Goal: Find specific page/section: Find specific page/section

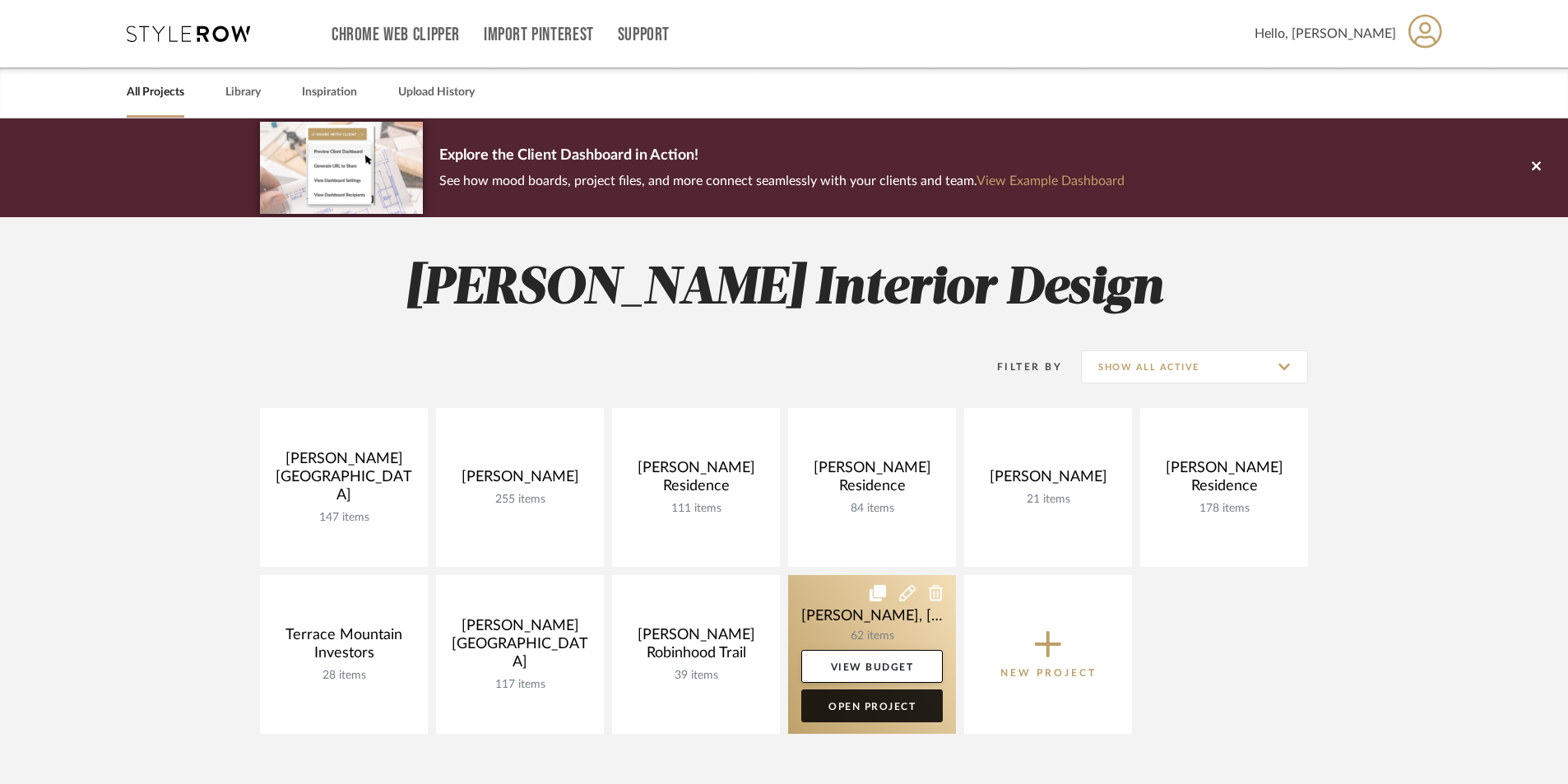
click at [836, 709] on link "Open Project" at bounding box center [872, 706] width 141 height 33
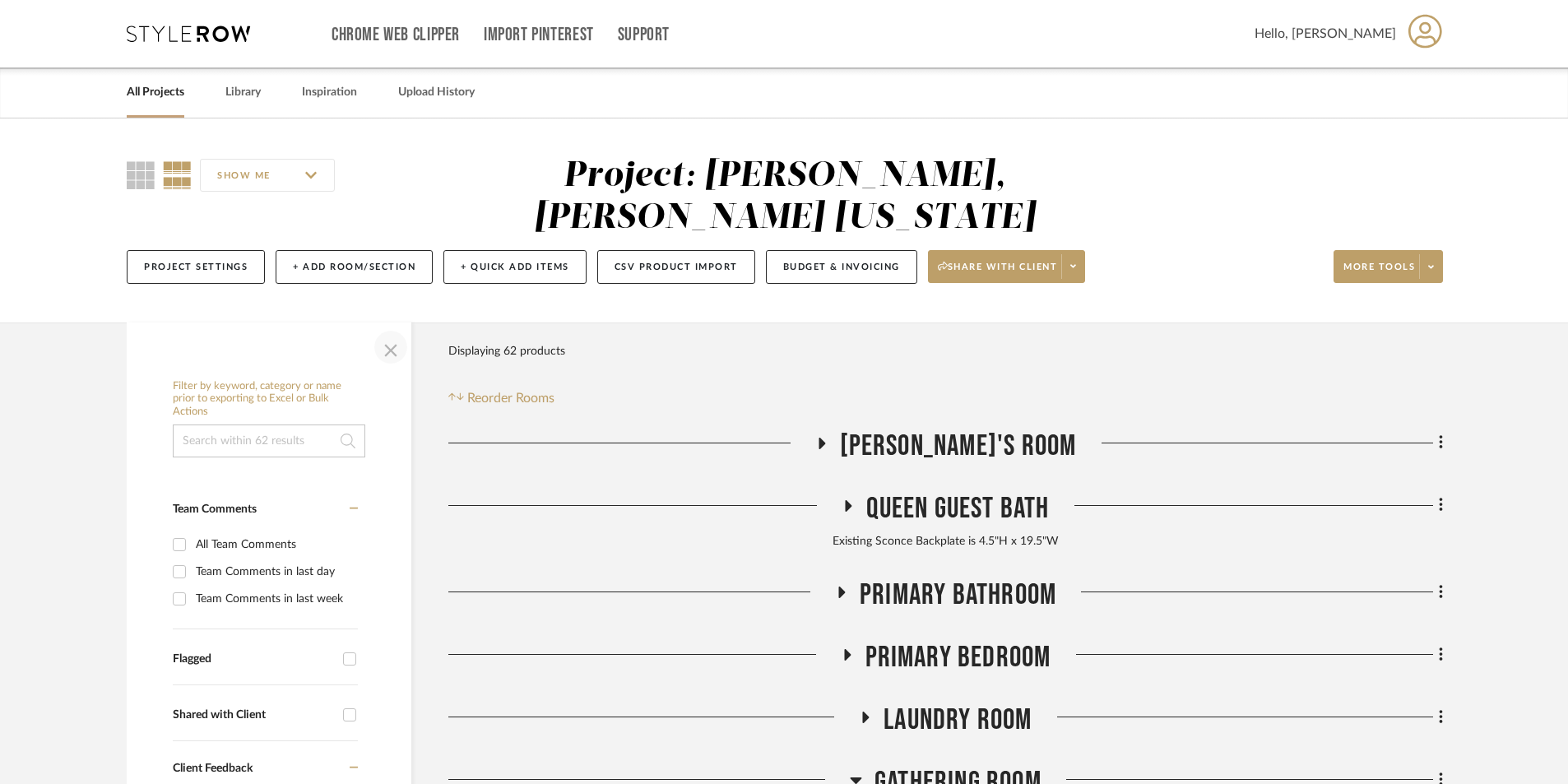
click at [385, 328] on span "button" at bounding box center [391, 348] width 40 height 40
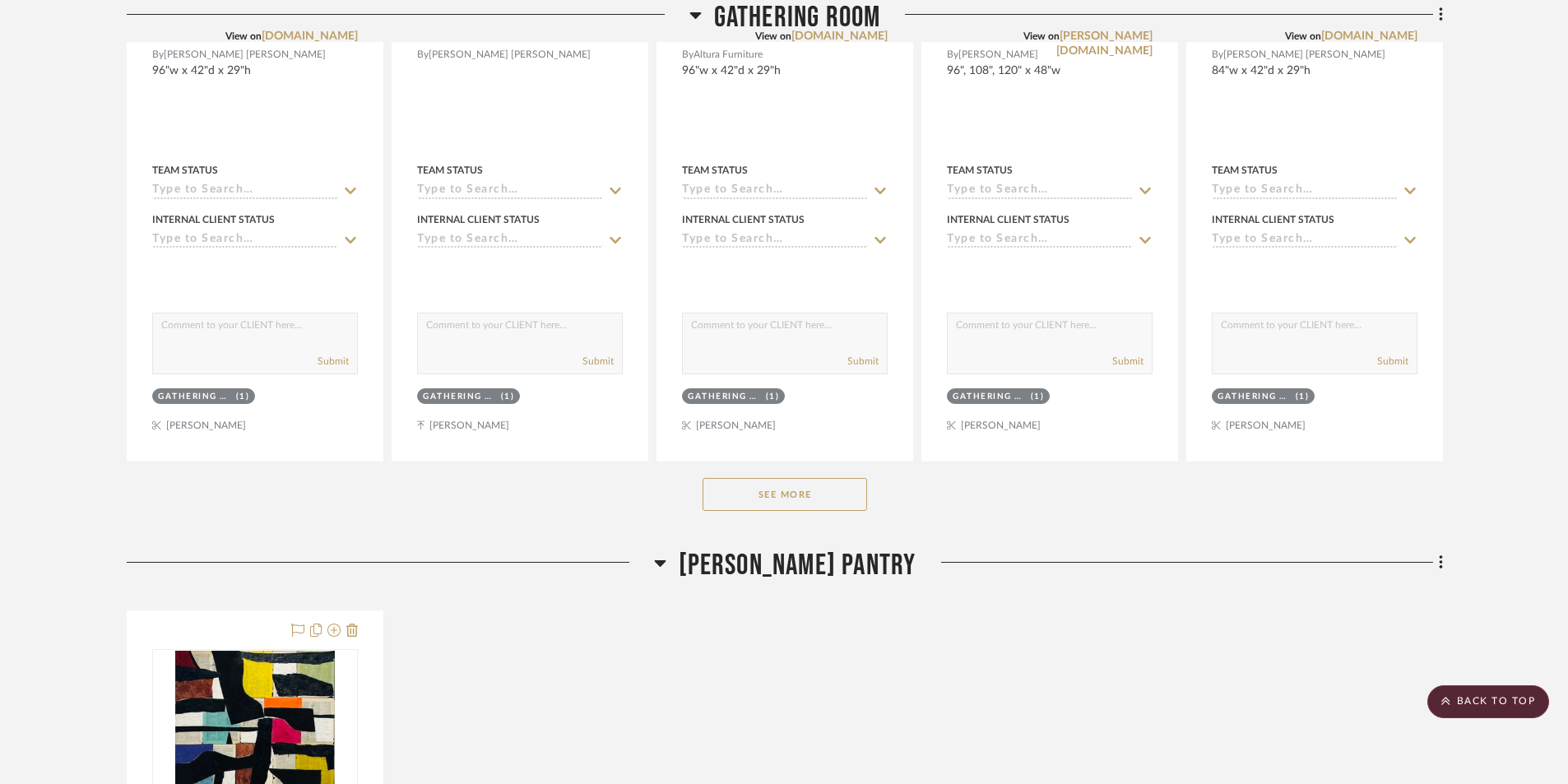
scroll to position [1098, 0]
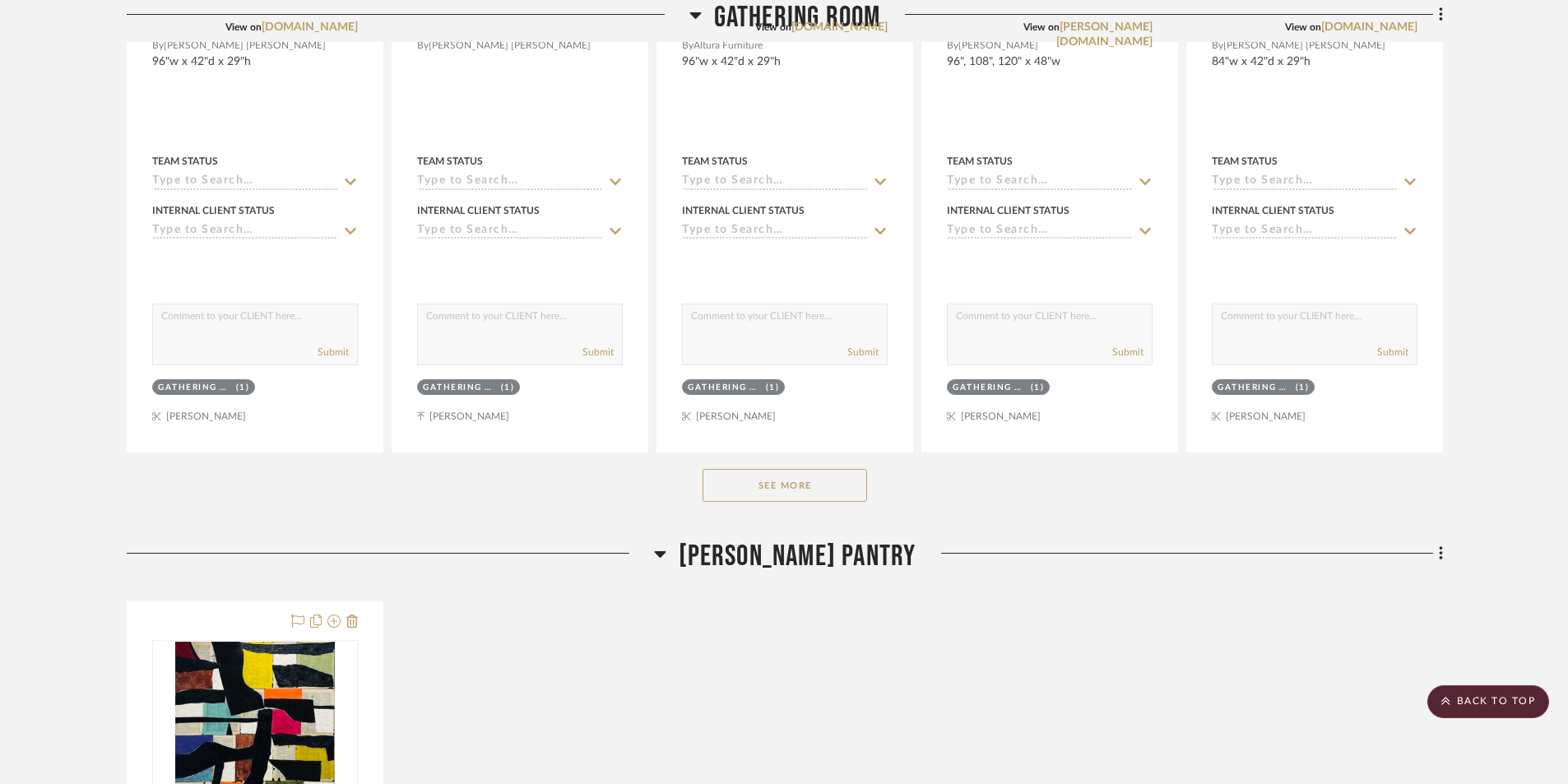
click at [790, 469] on button "See More" at bounding box center [784, 485] width 165 height 33
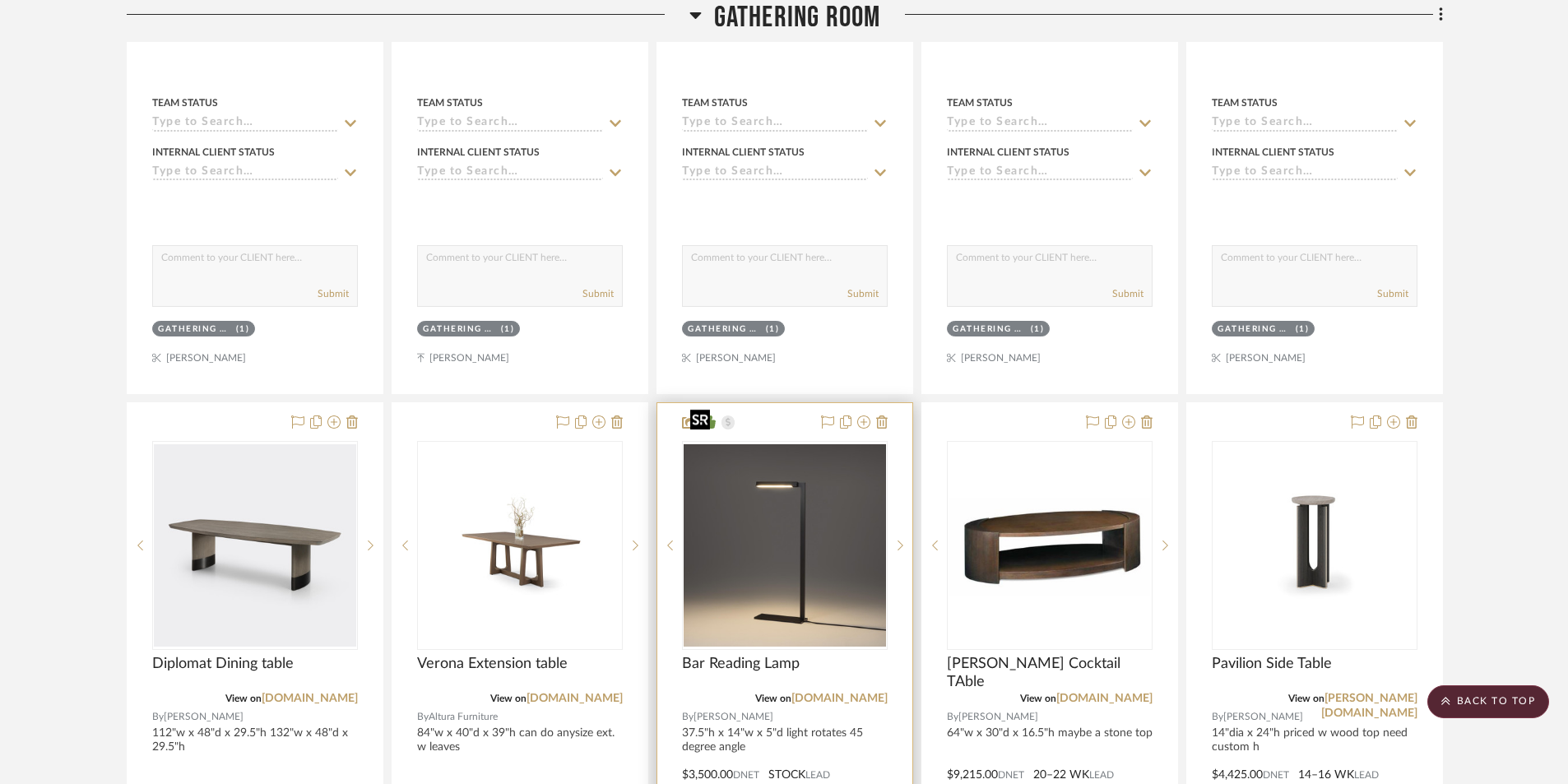
scroll to position [1180, 0]
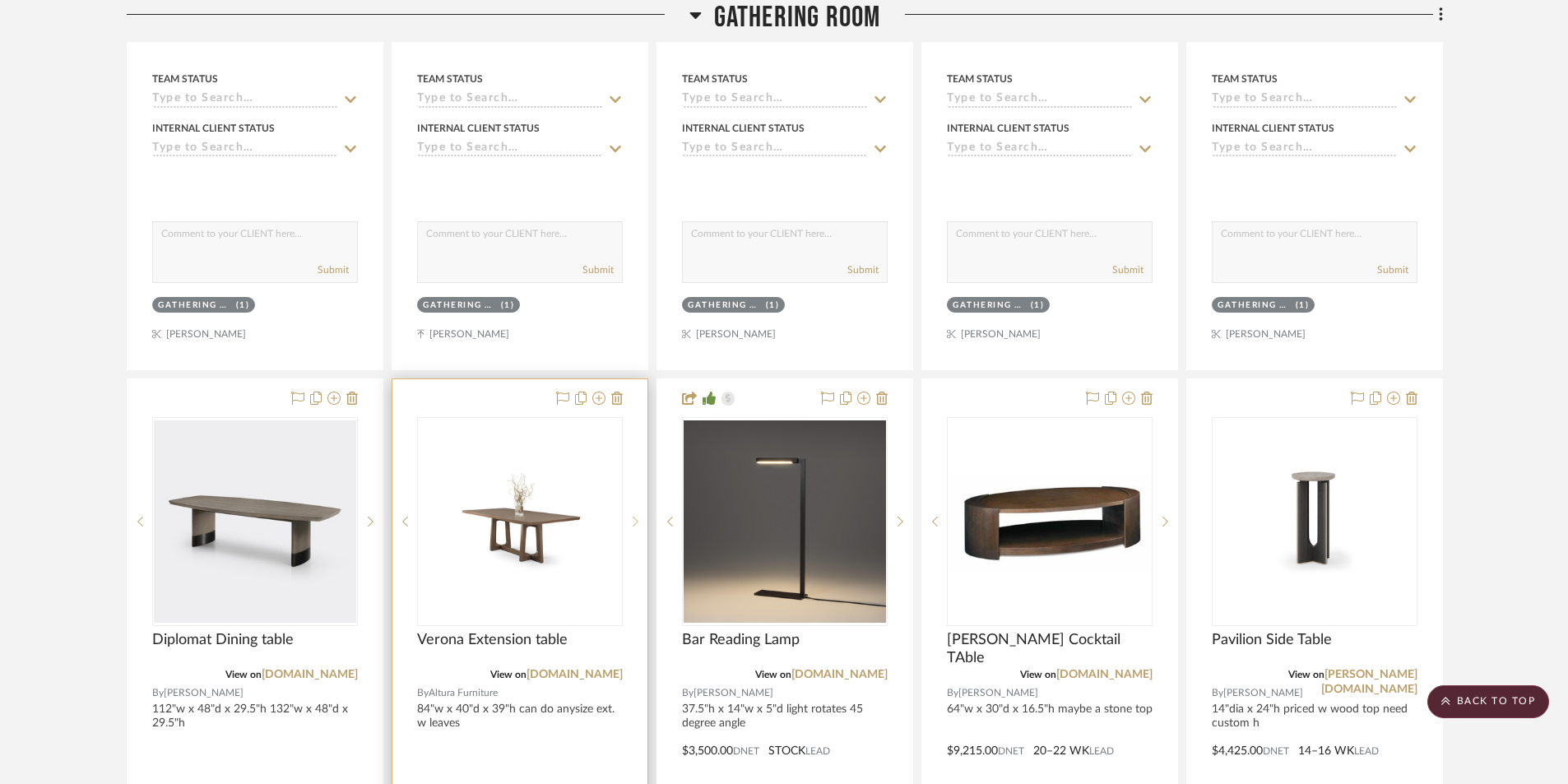
click at [631, 516] on sr-next-btn at bounding box center [635, 522] width 25 height 12
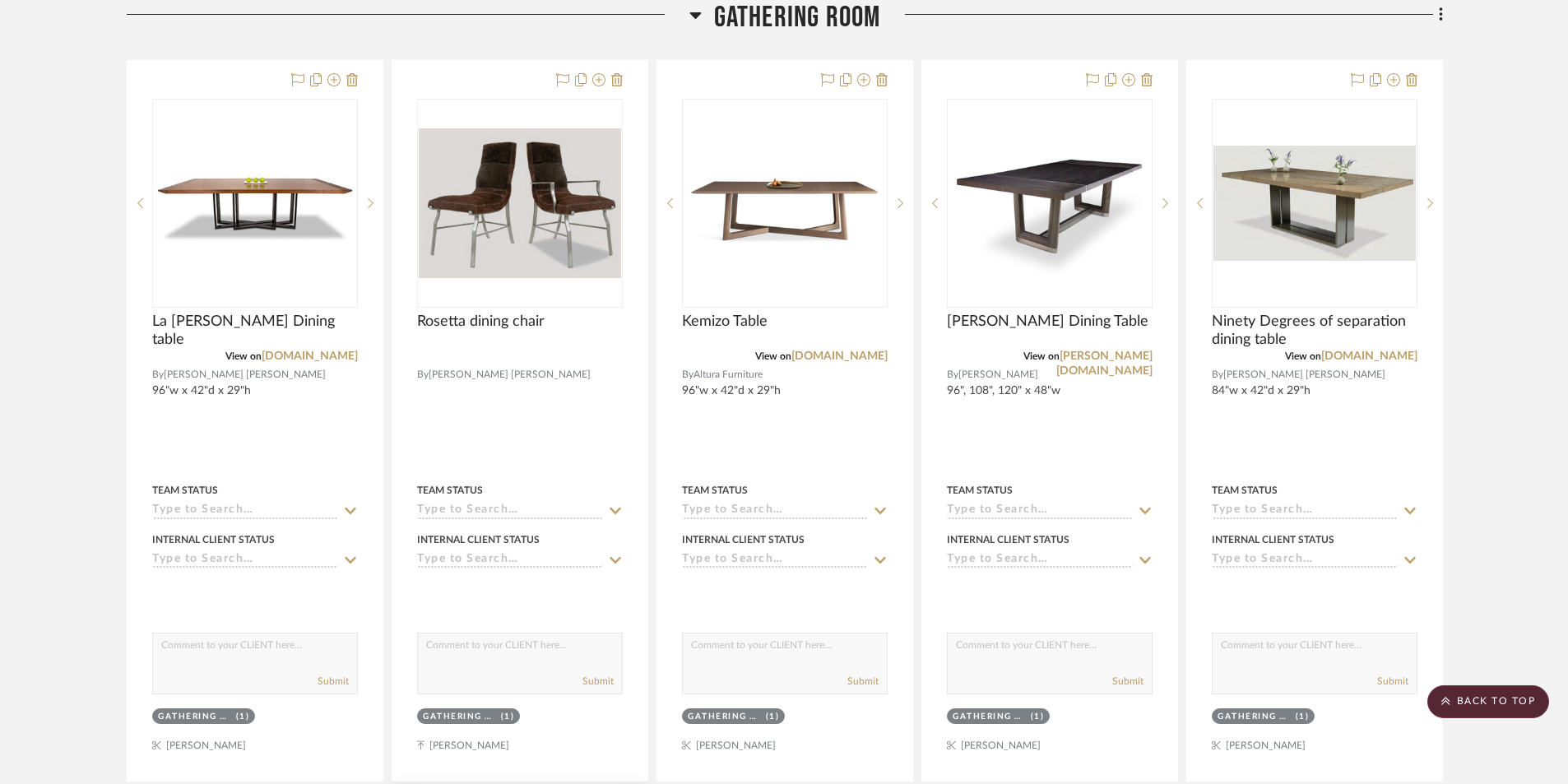
scroll to position [439, 0]
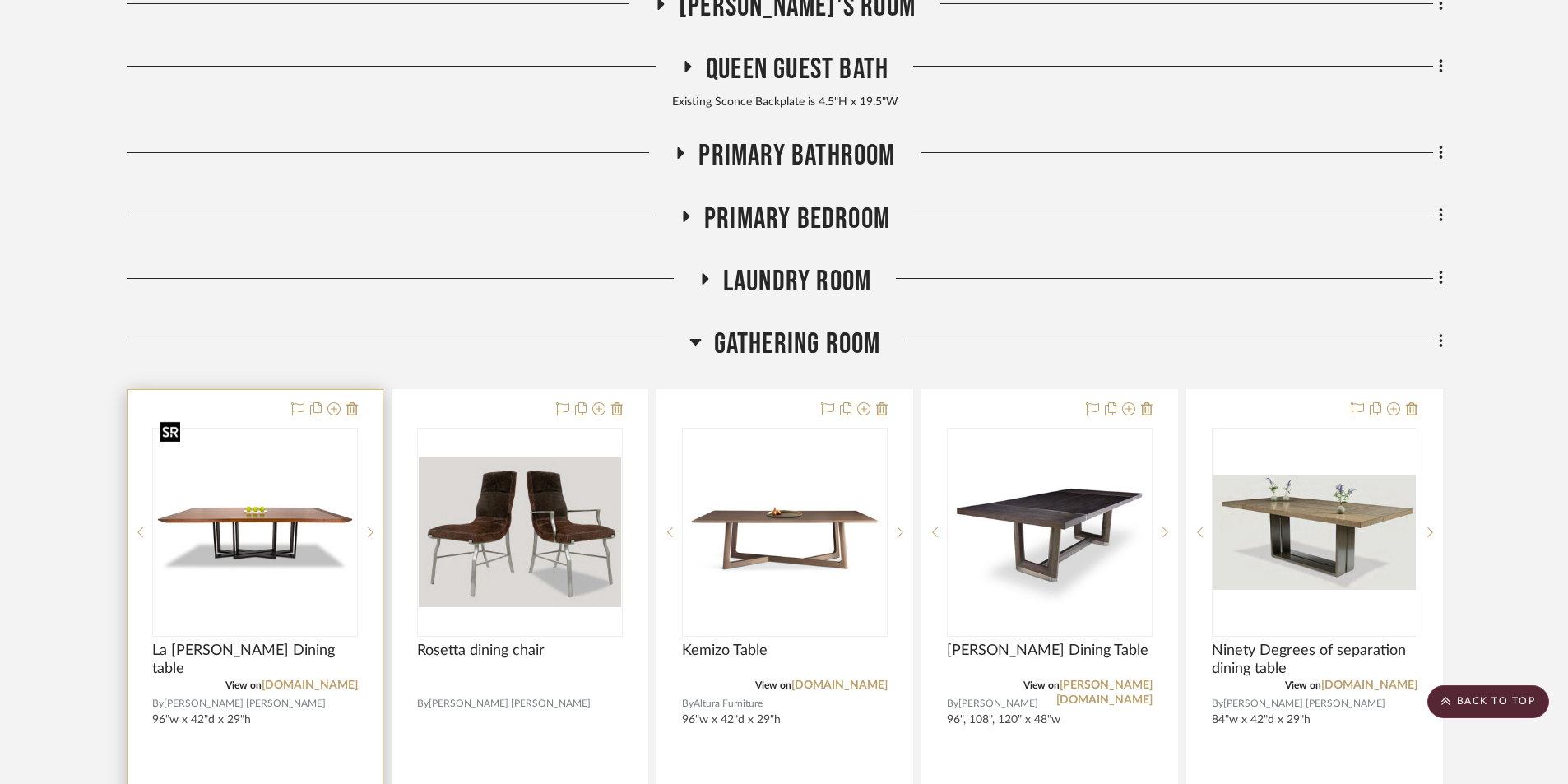
click at [0, 0] on img at bounding box center [0, 0] width 0 height 0
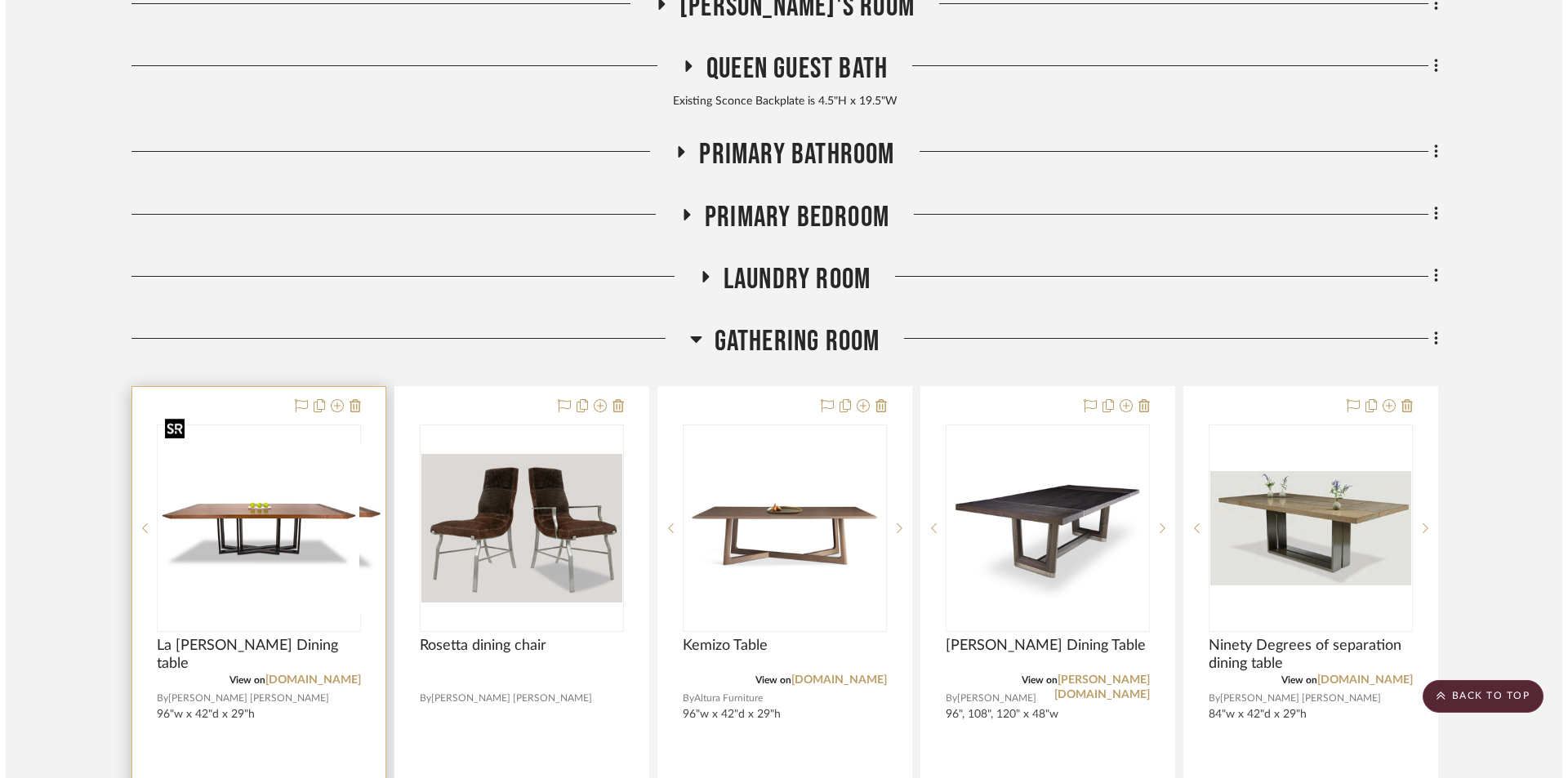
scroll to position [0, 0]
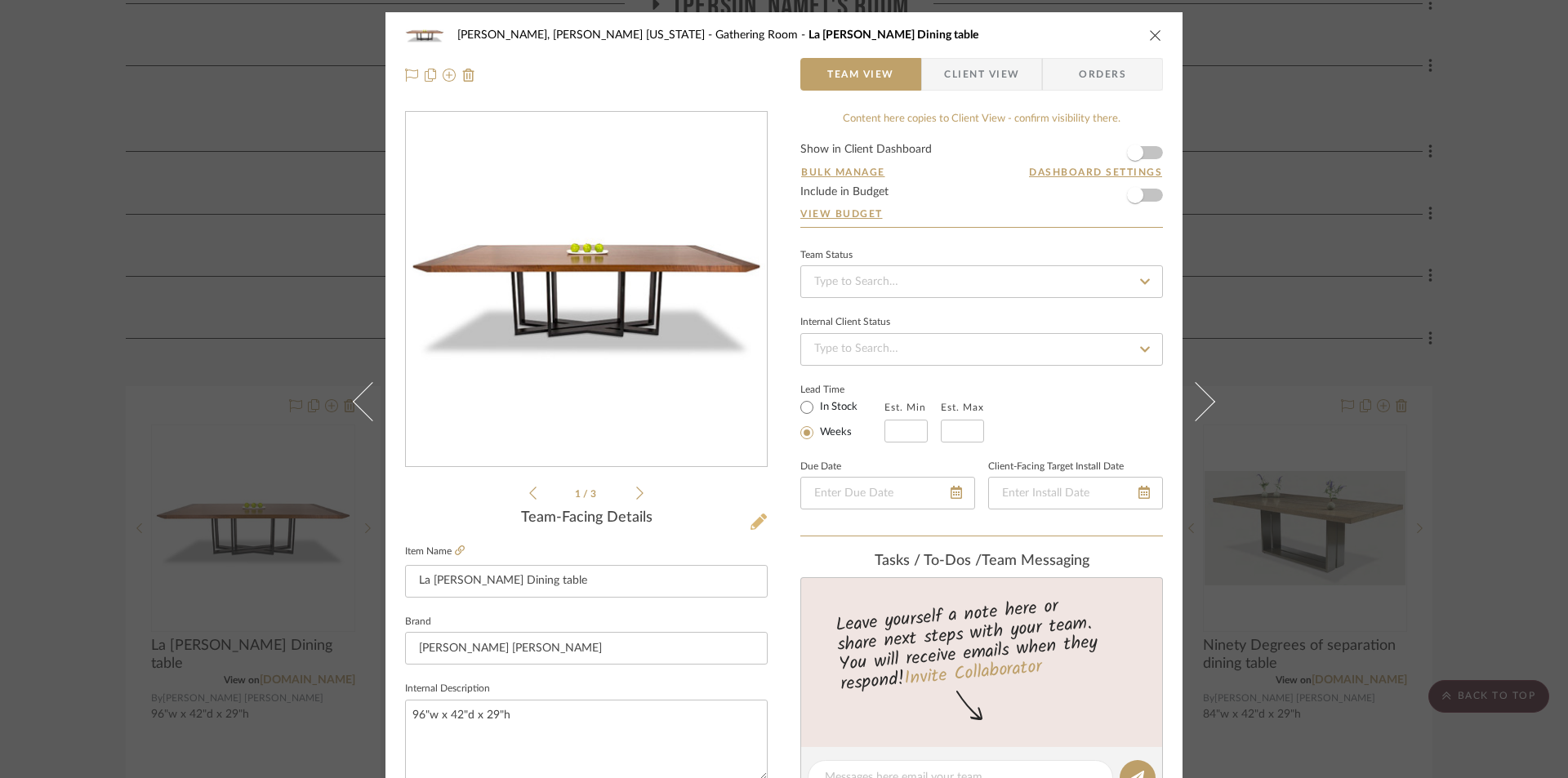
click at [753, 526] on icon at bounding box center [758, 522] width 17 height 17
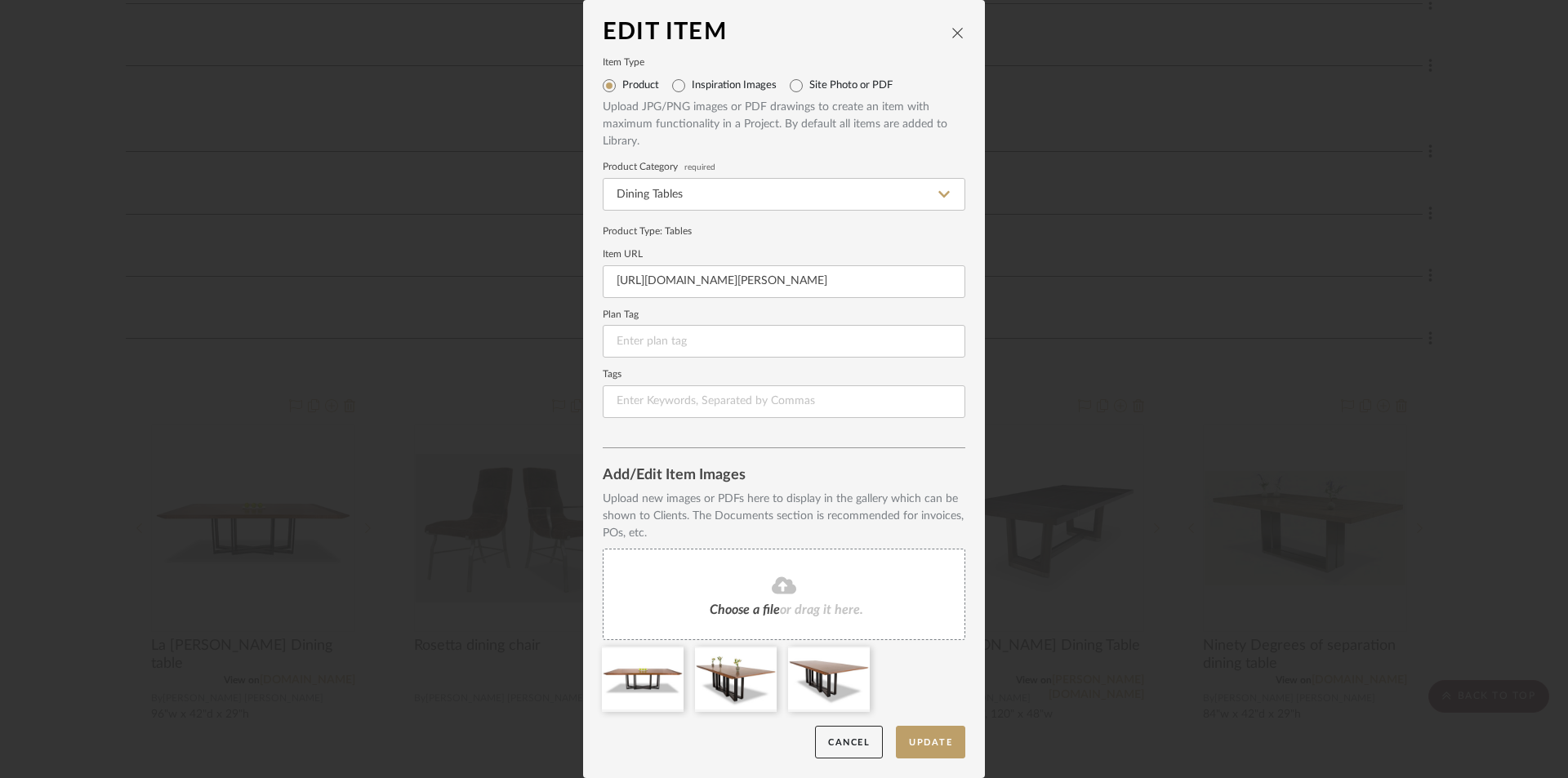
click at [737, 600] on div "Choose a file or drag it here." at bounding box center [784, 595] width 363 height 92
click at [786, 619] on div "Choose a file or drag it here." at bounding box center [784, 595] width 363 height 92
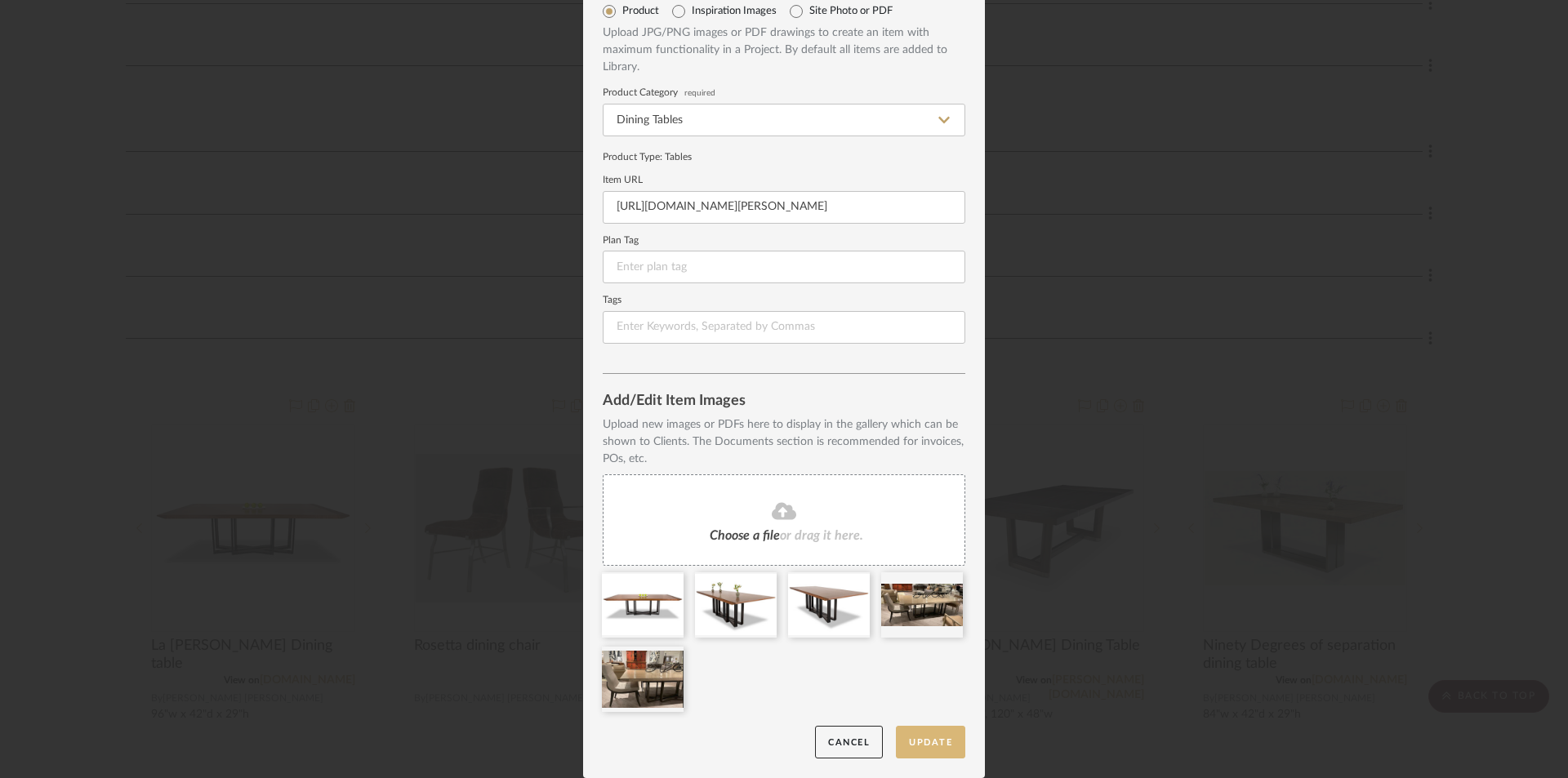
click at [921, 737] on button "Update" at bounding box center [931, 743] width 69 height 34
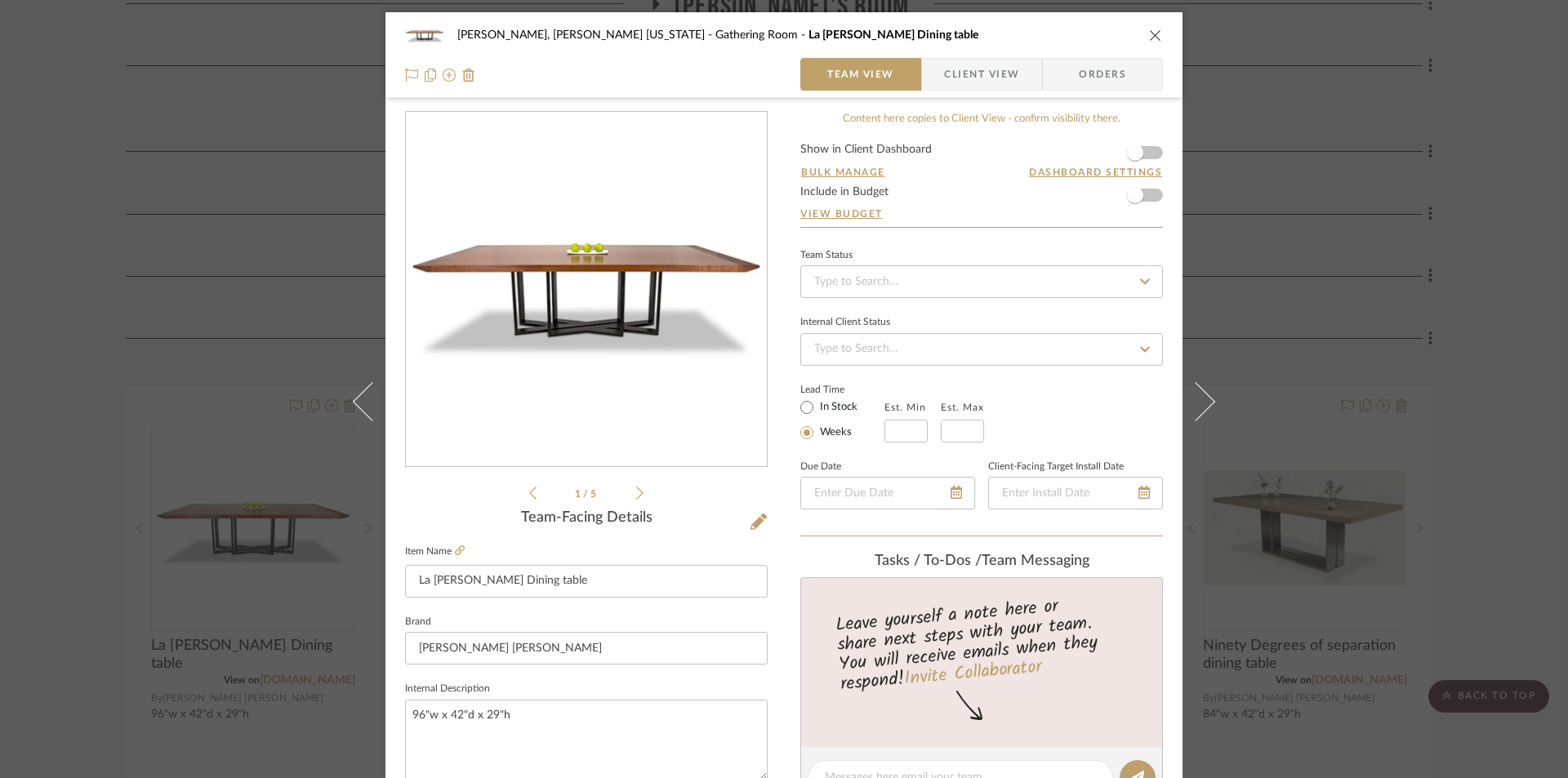
scroll to position [82, 0]
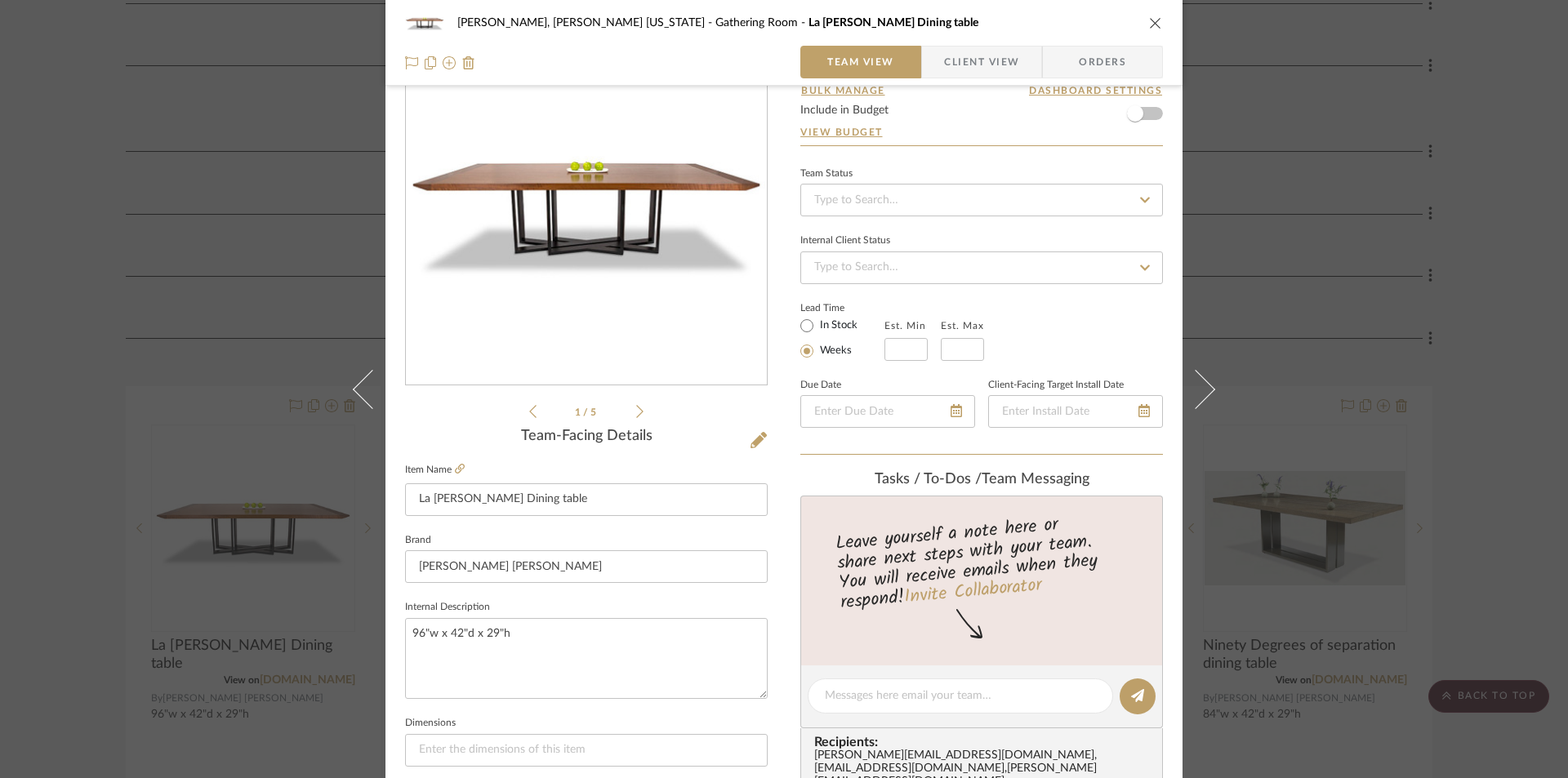
click at [1149, 22] on icon "close" at bounding box center [1155, 23] width 13 height 13
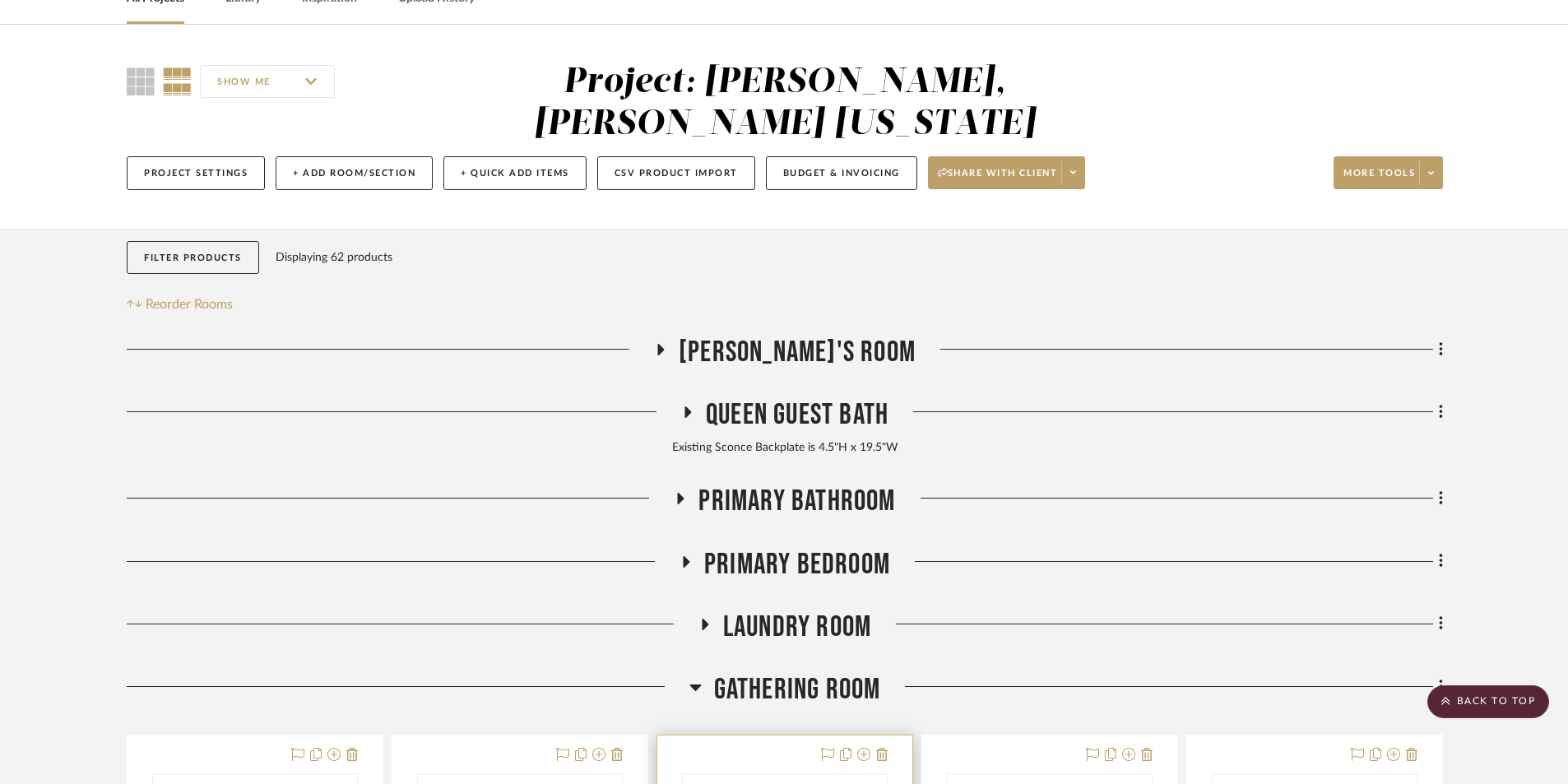
scroll to position [28, 0]
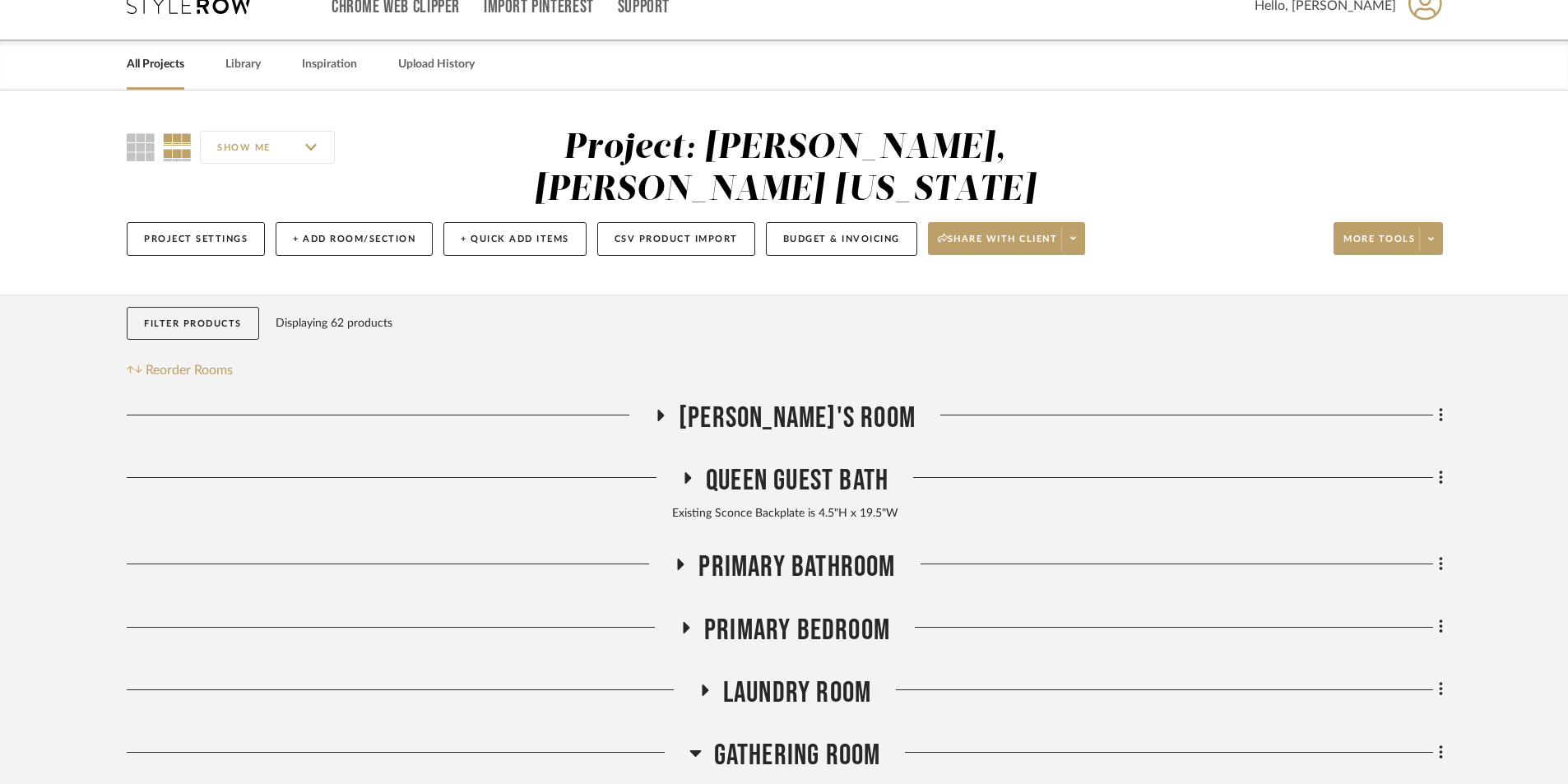
click at [161, 67] on link "All Projects" at bounding box center [156, 65] width 58 height 22
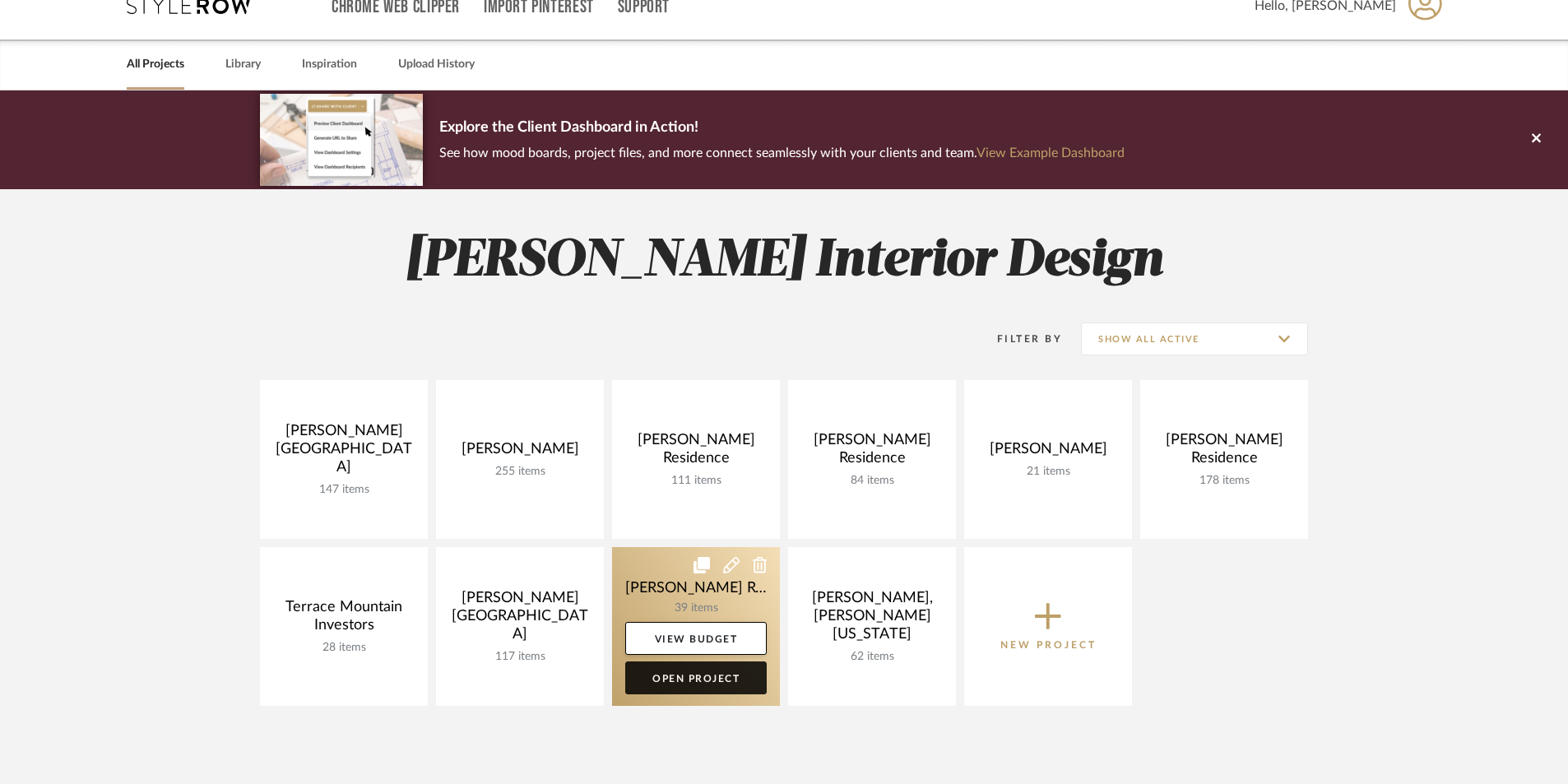
click at [692, 687] on link "Open Project" at bounding box center [695, 678] width 141 height 33
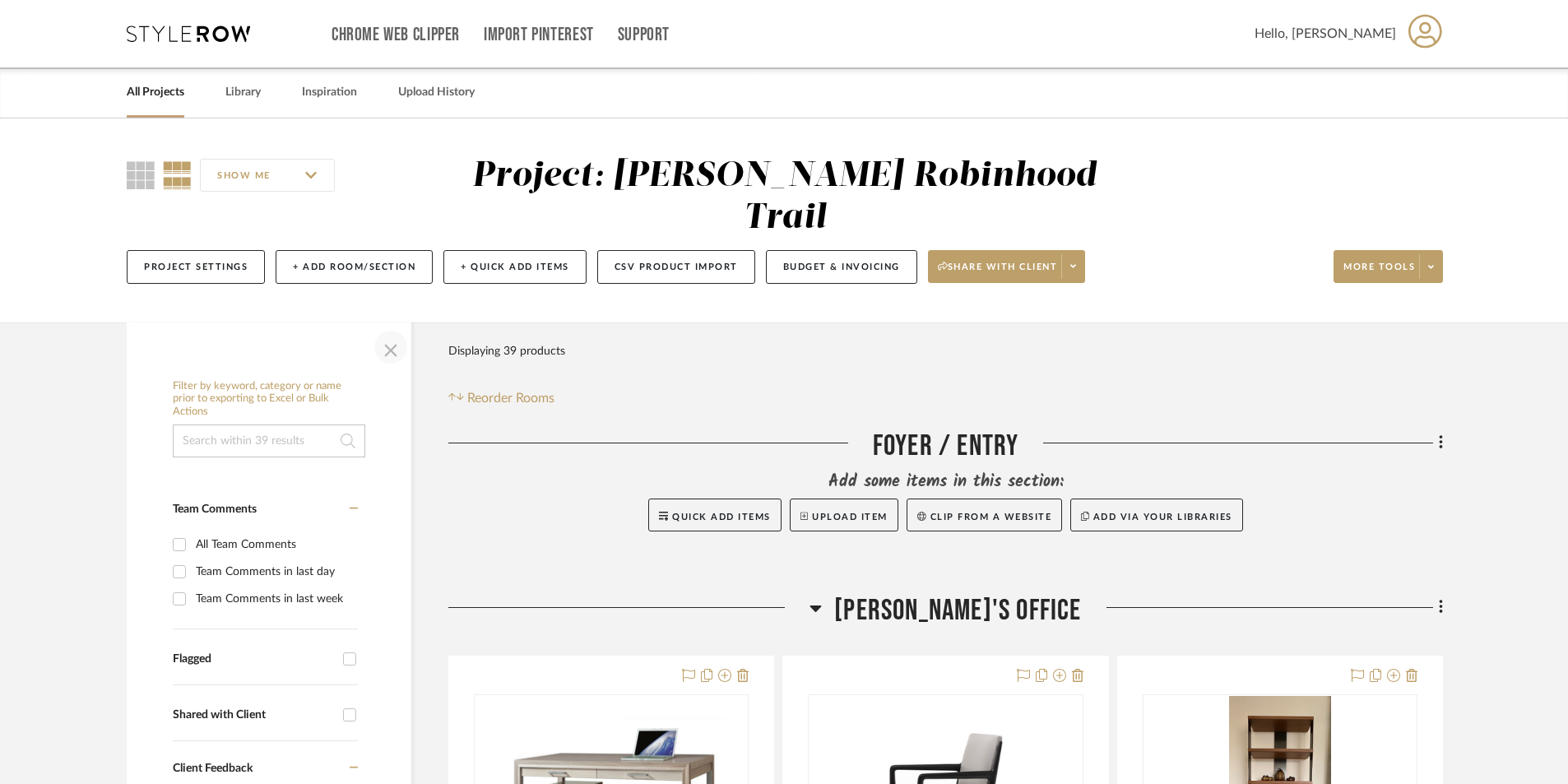
click at [380, 328] on span "button" at bounding box center [391, 348] width 40 height 40
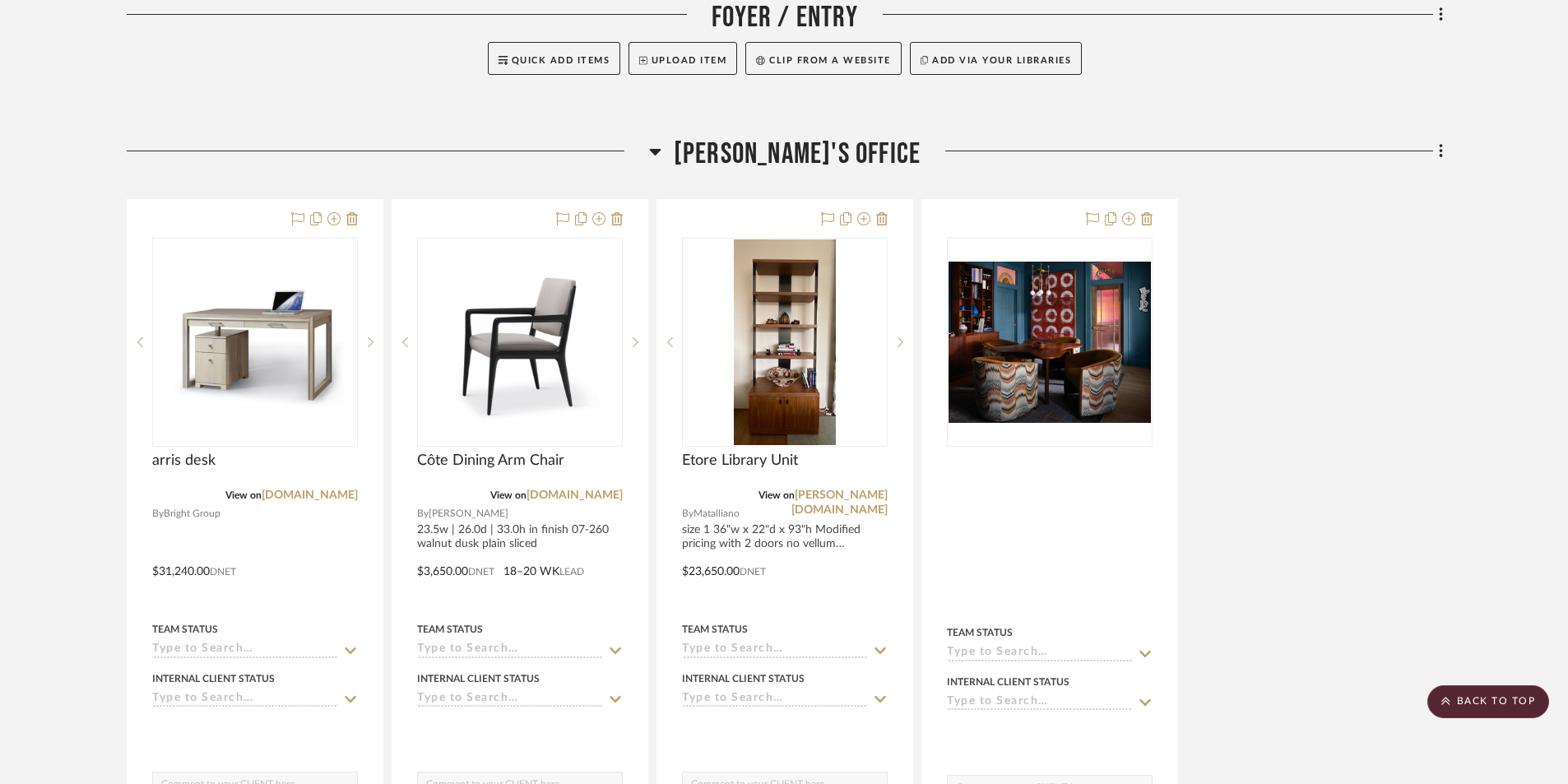
scroll to position [494, 0]
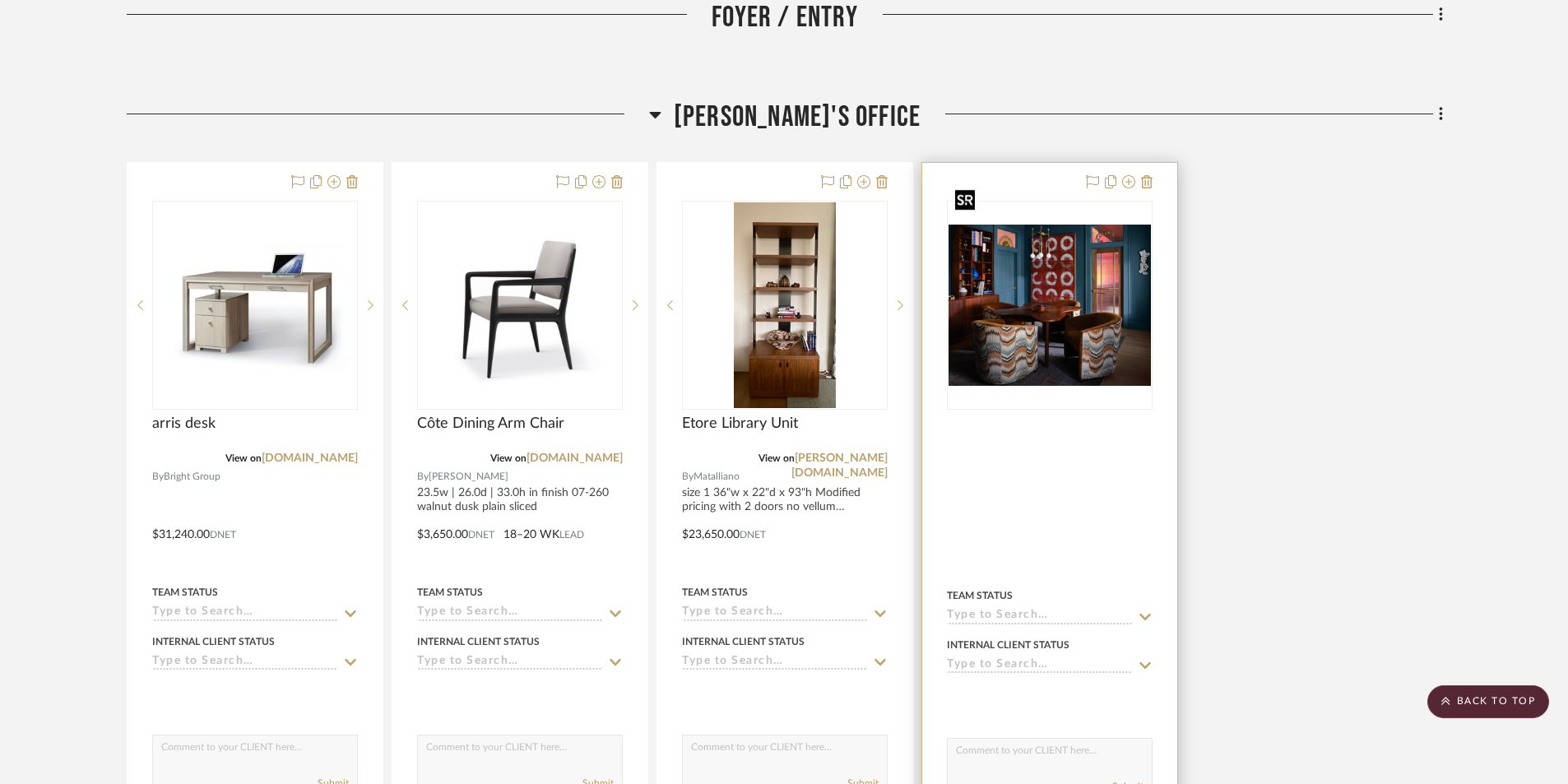
click at [1011, 328] on img "0" at bounding box center [1050, 305] width 203 height 161
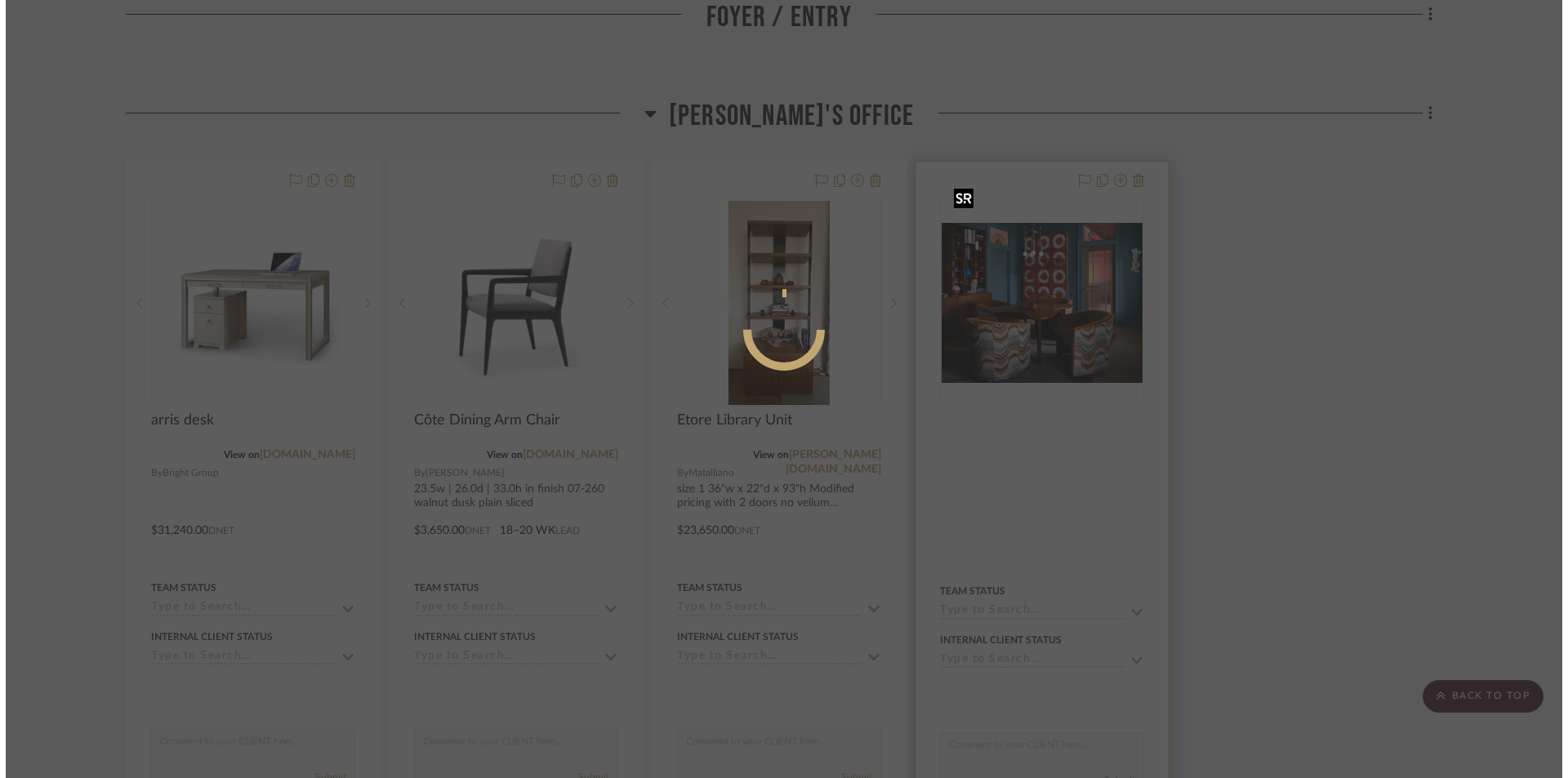
scroll to position [0, 0]
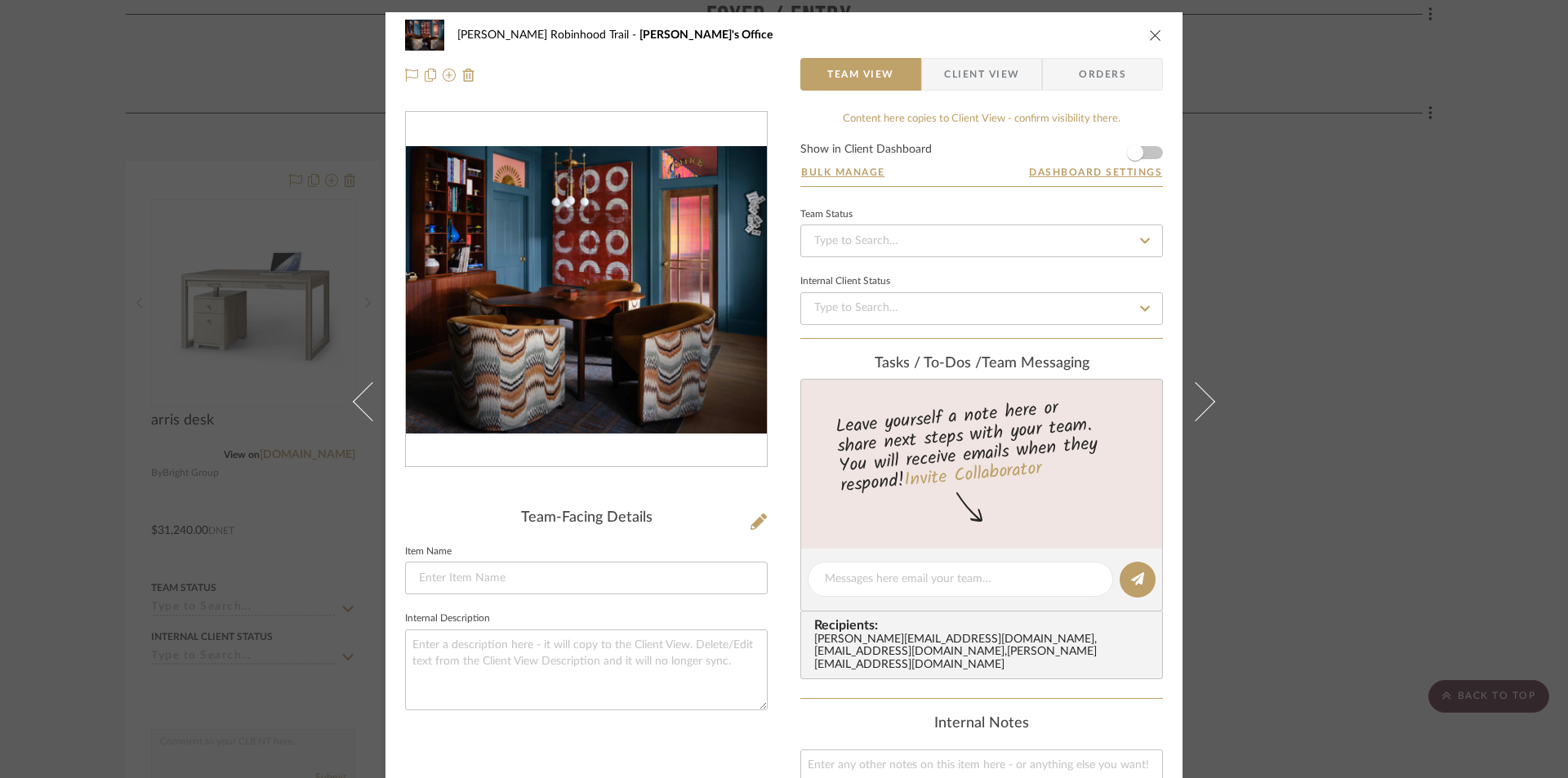
click at [704, 398] on img "0" at bounding box center [587, 290] width 361 height 288
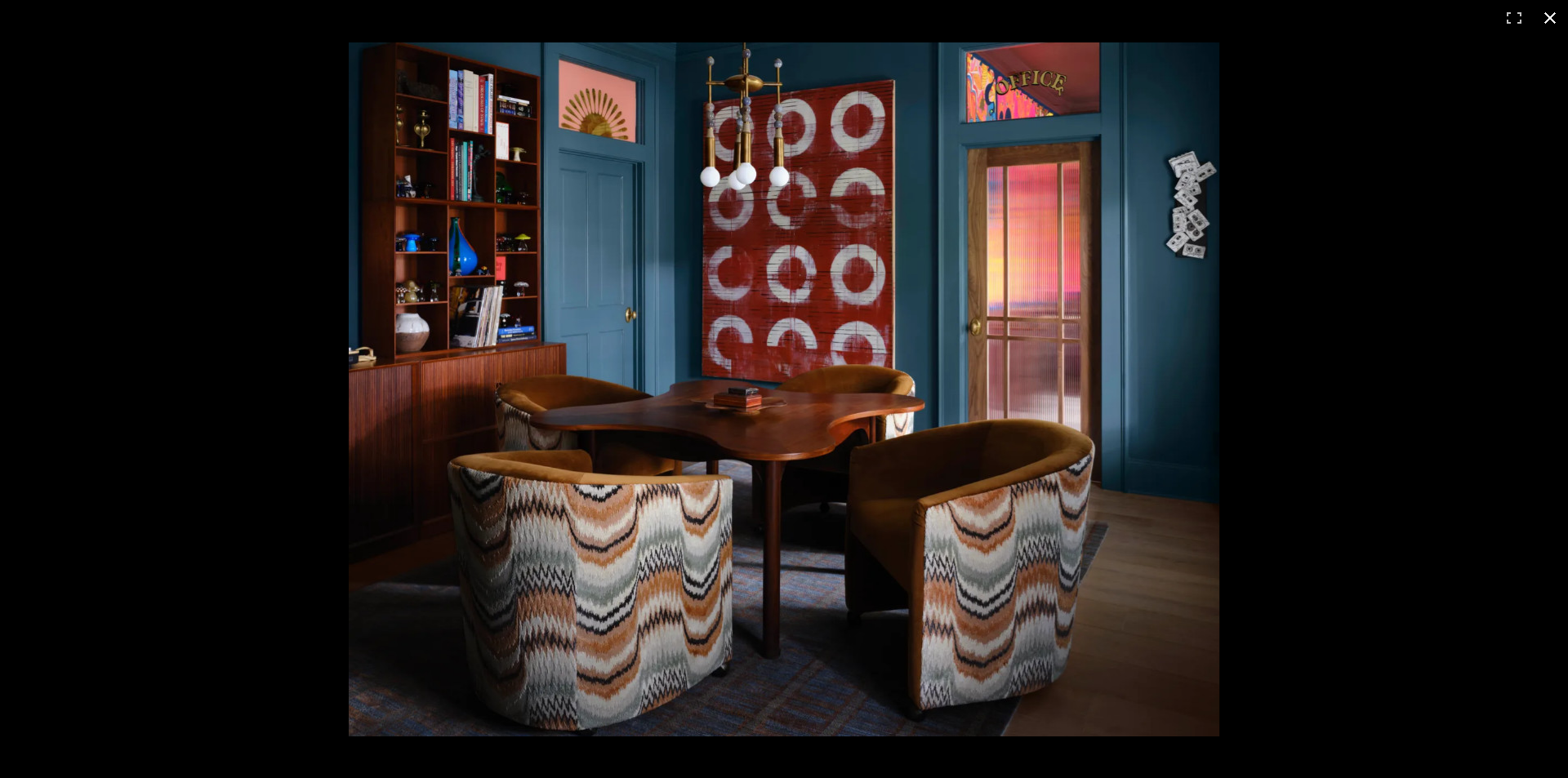
click at [1555, 18] on button at bounding box center [1550, 18] width 36 height 35
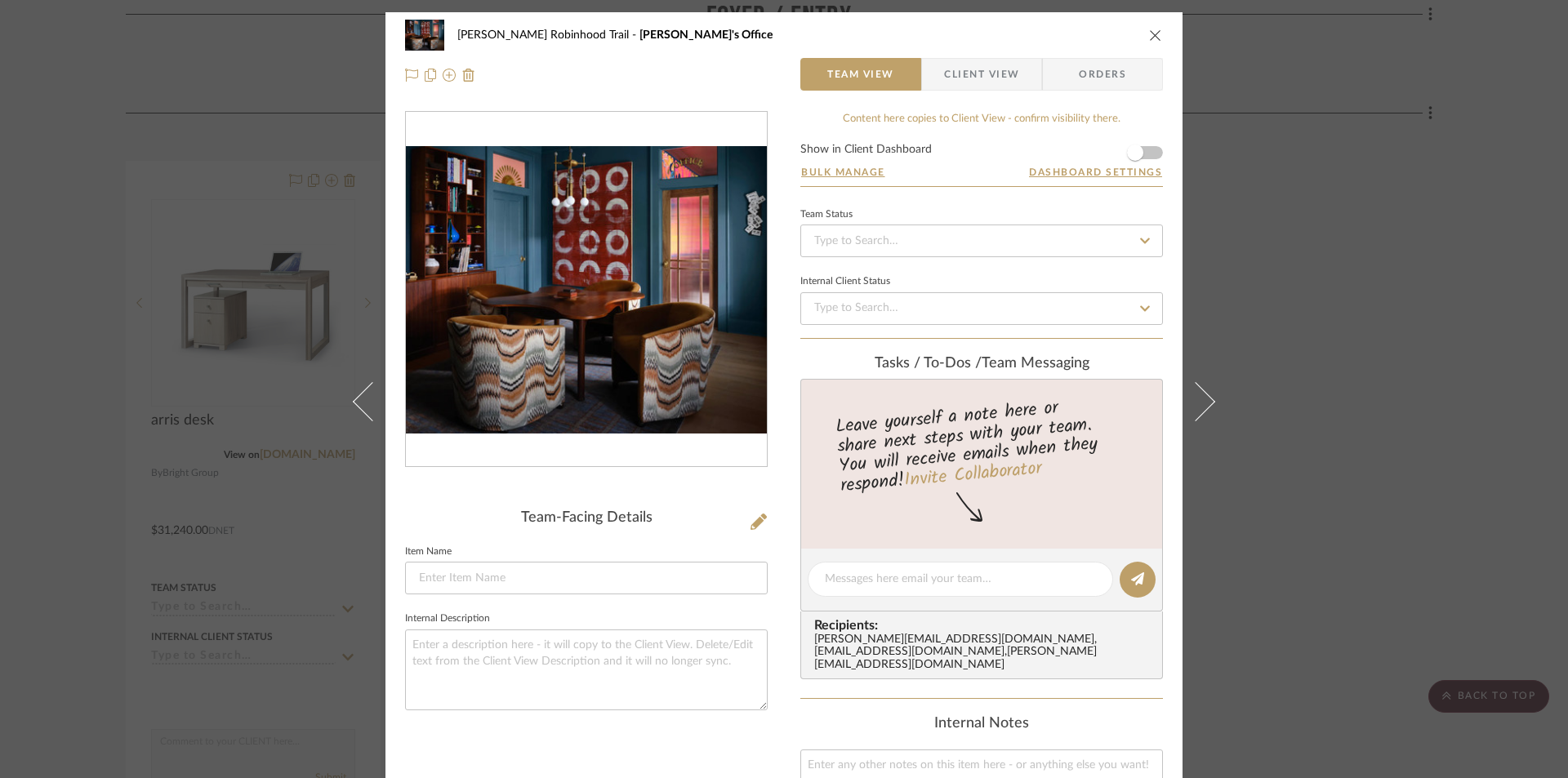
click at [1154, 31] on icon "close" at bounding box center [1155, 35] width 13 height 13
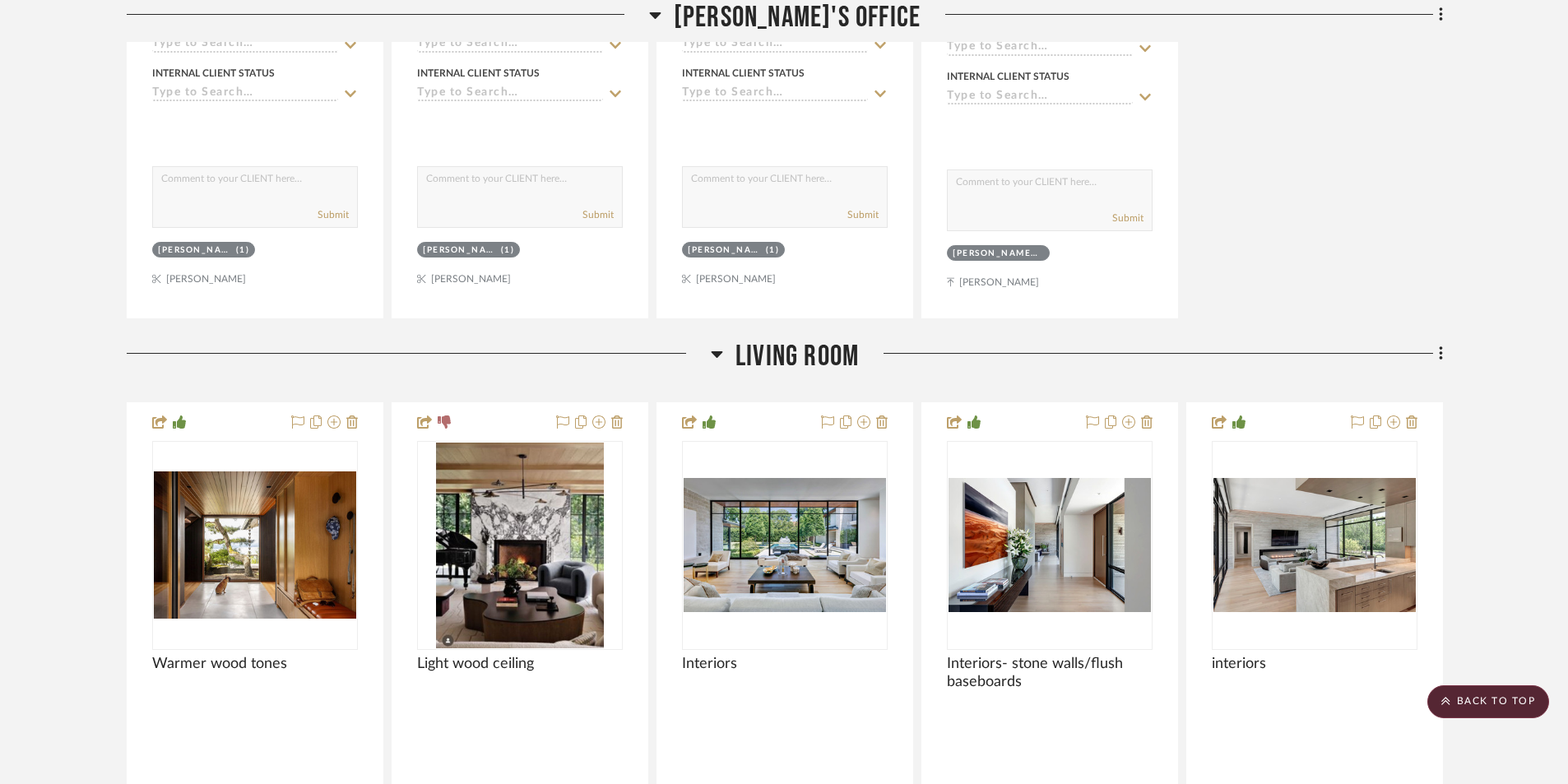
scroll to position [1153, 0]
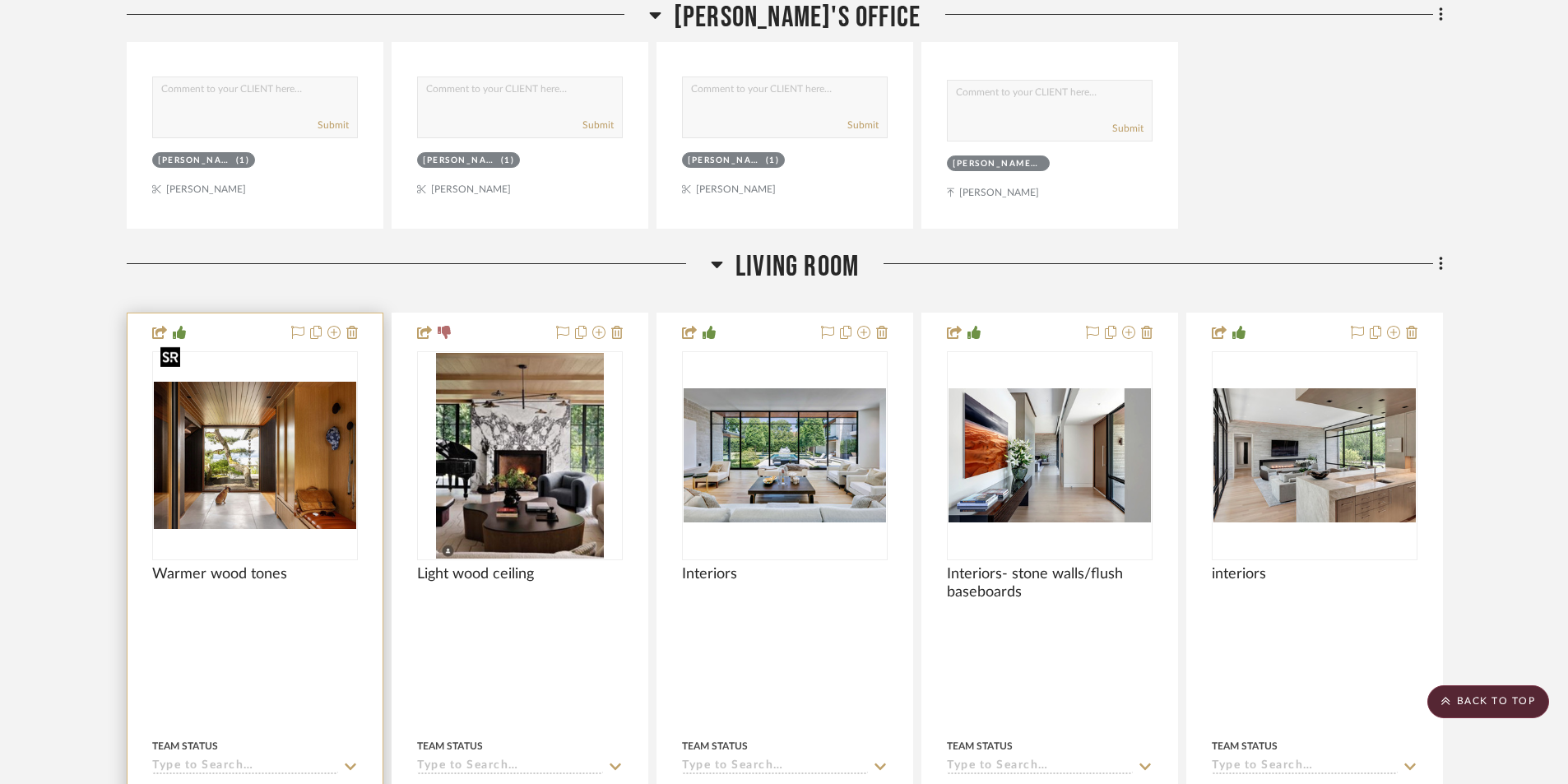
click at [285, 463] on img "0" at bounding box center [255, 455] width 203 height 147
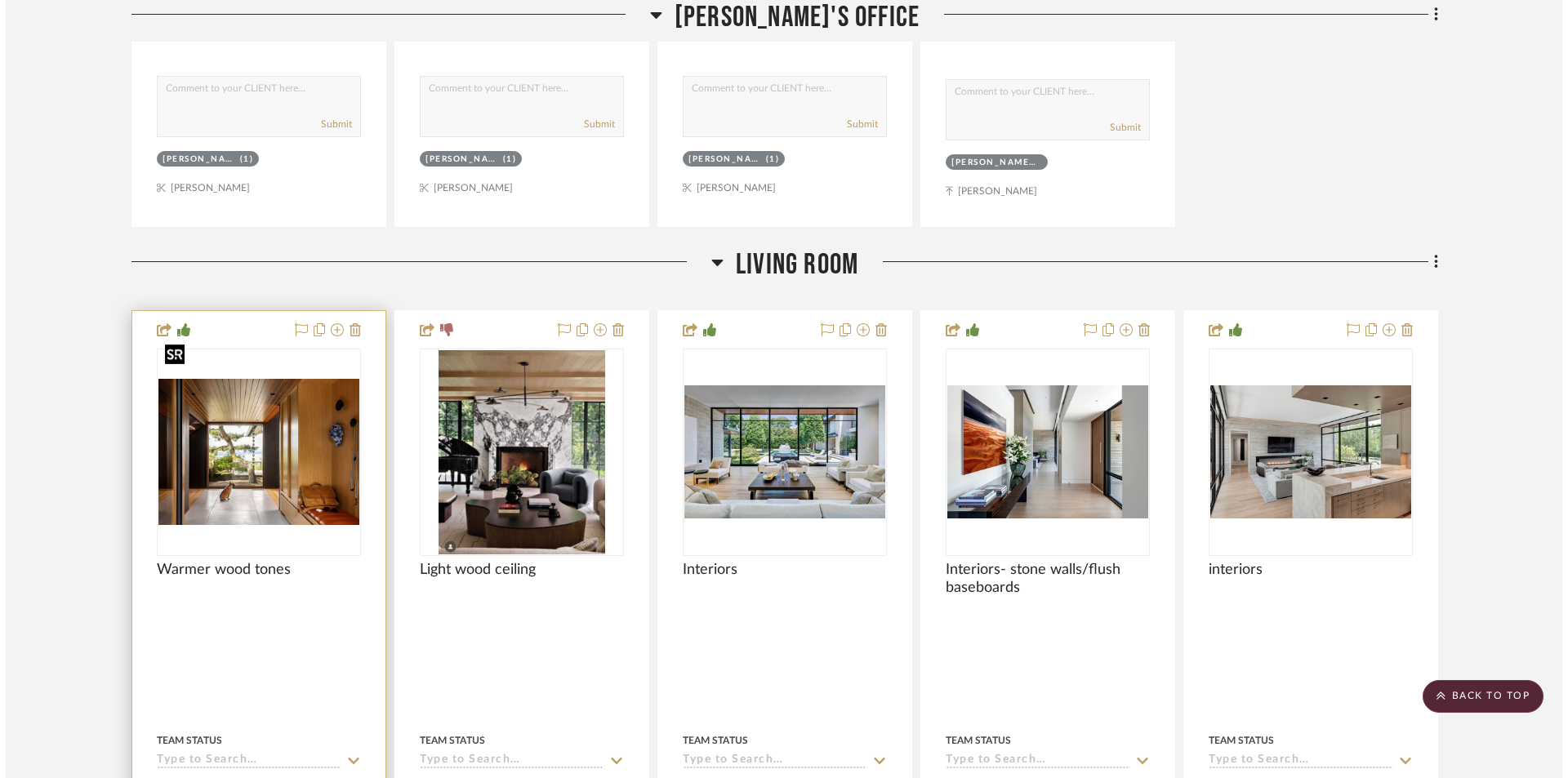
scroll to position [0, 0]
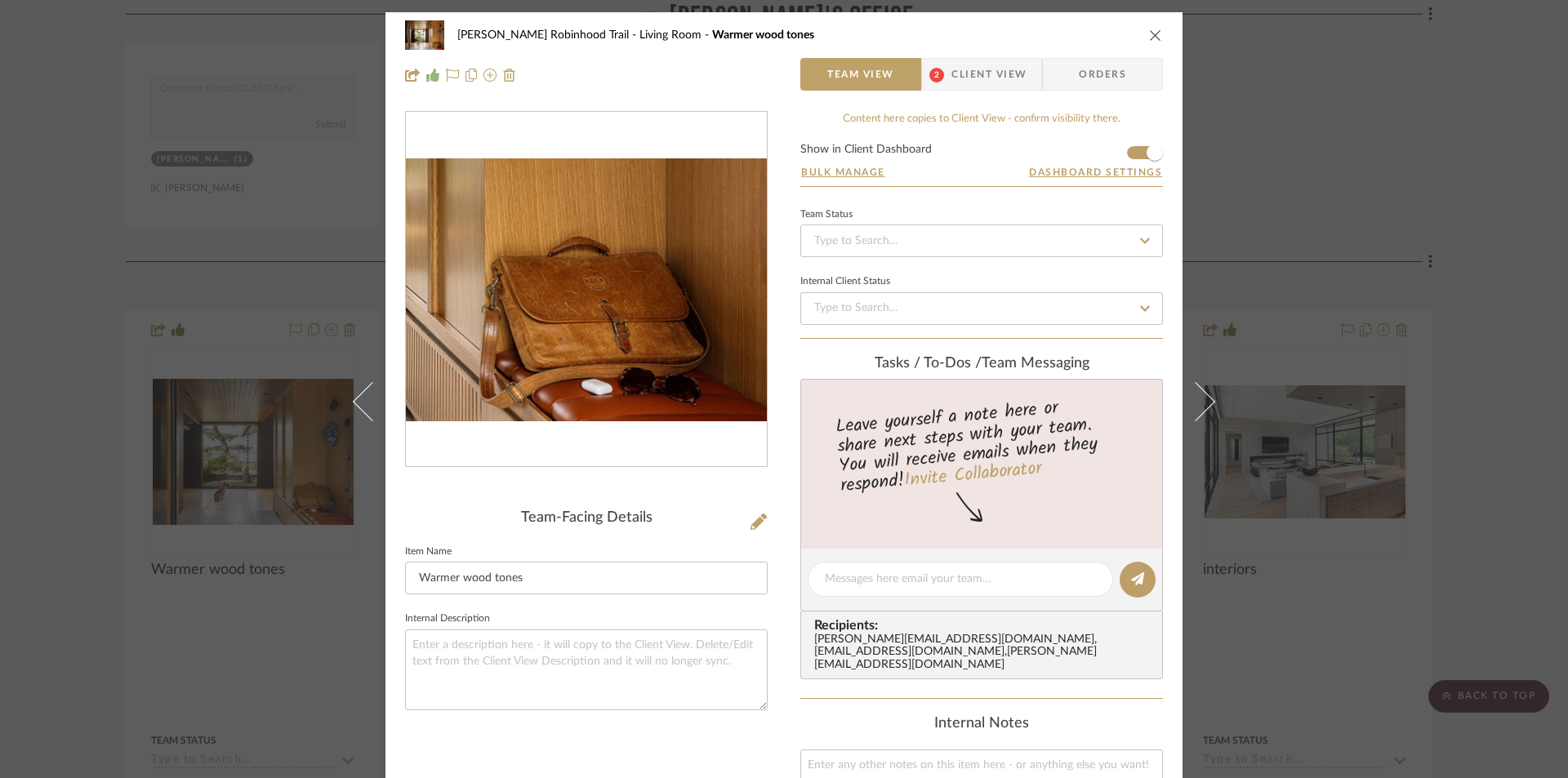
click at [685, 363] on img "0" at bounding box center [587, 290] width 361 height 263
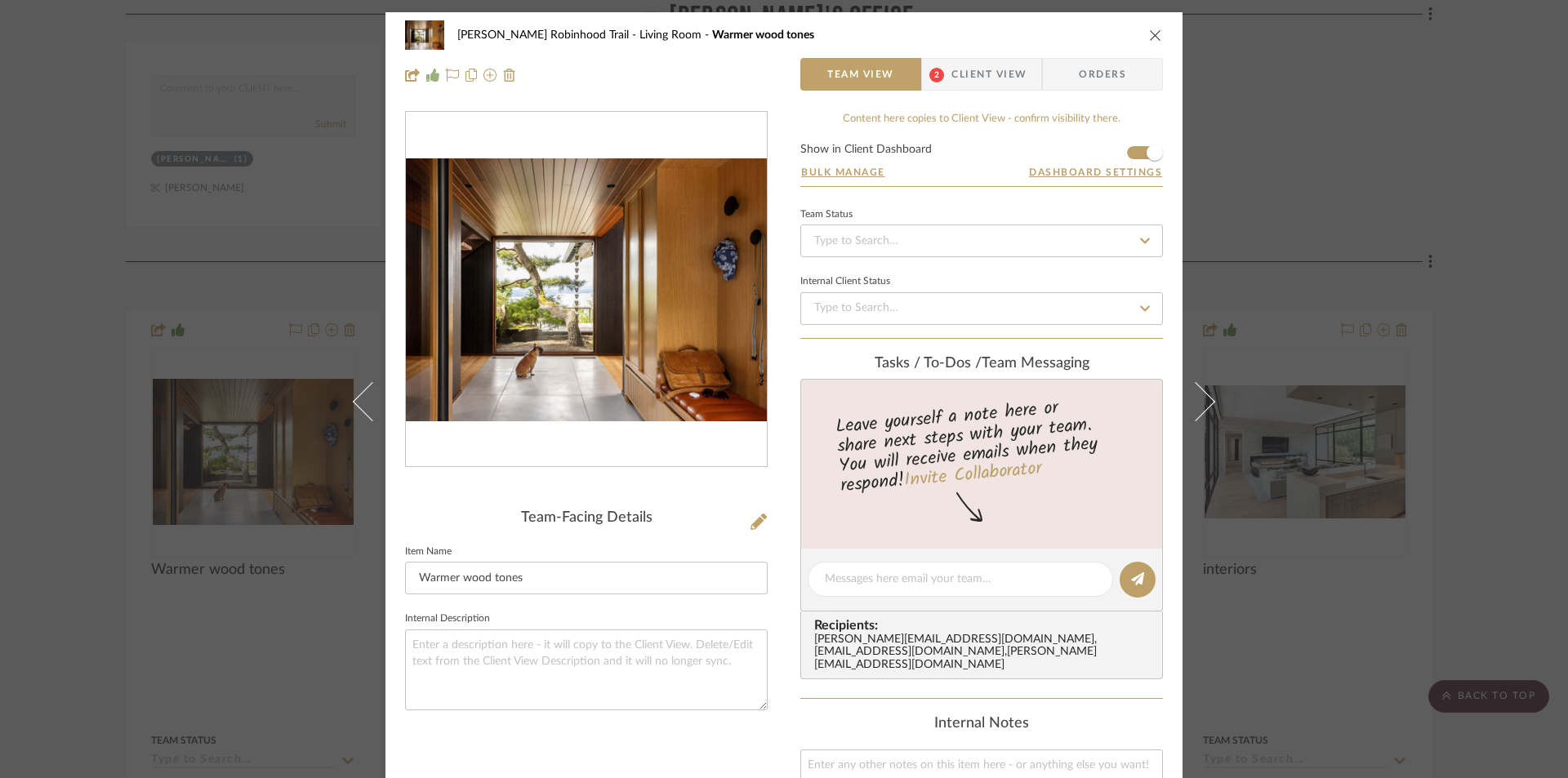
click at [702, 421] on img "0" at bounding box center [587, 290] width 361 height 263
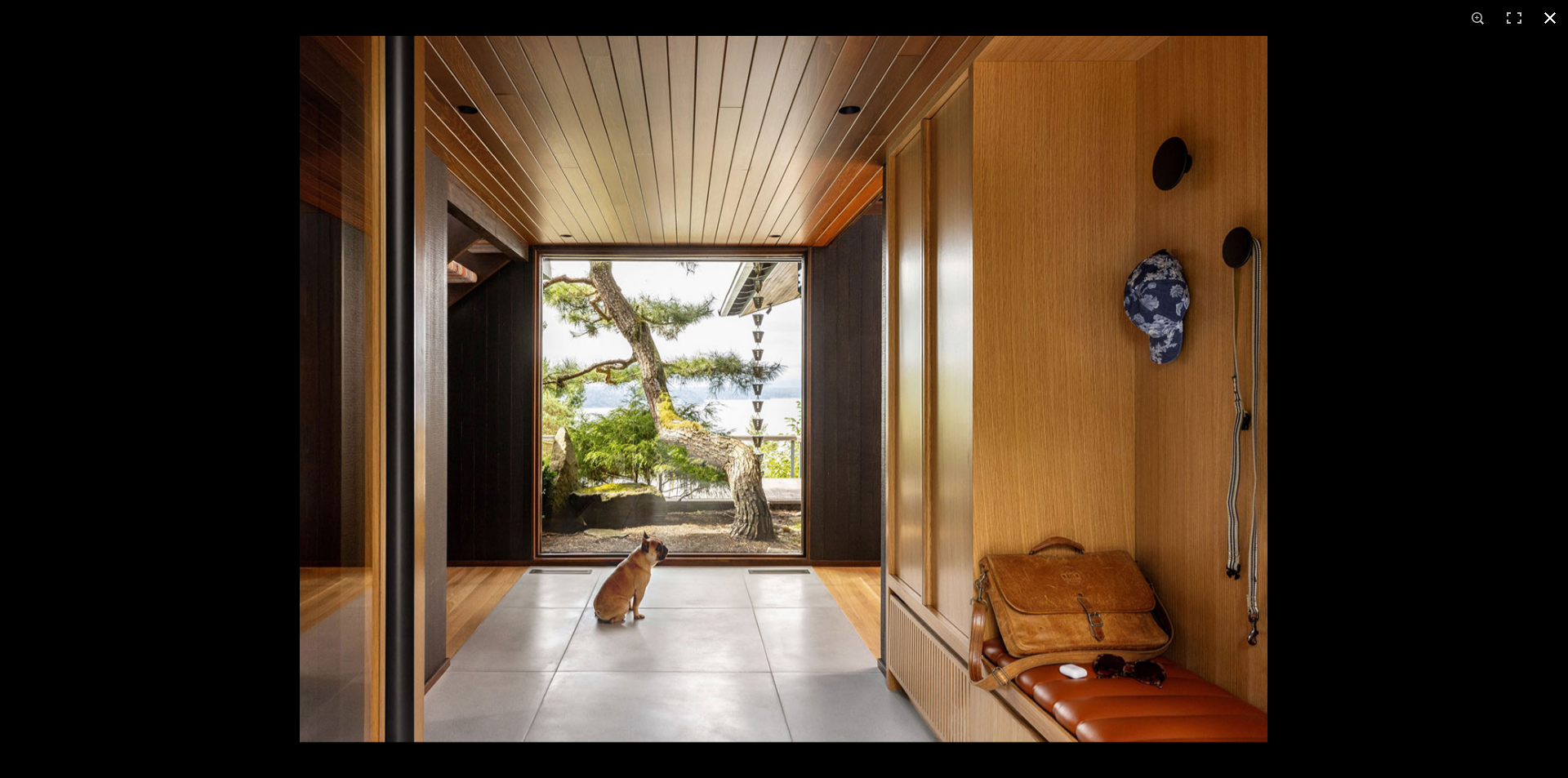
click at [1546, 17] on button at bounding box center [1550, 18] width 36 height 35
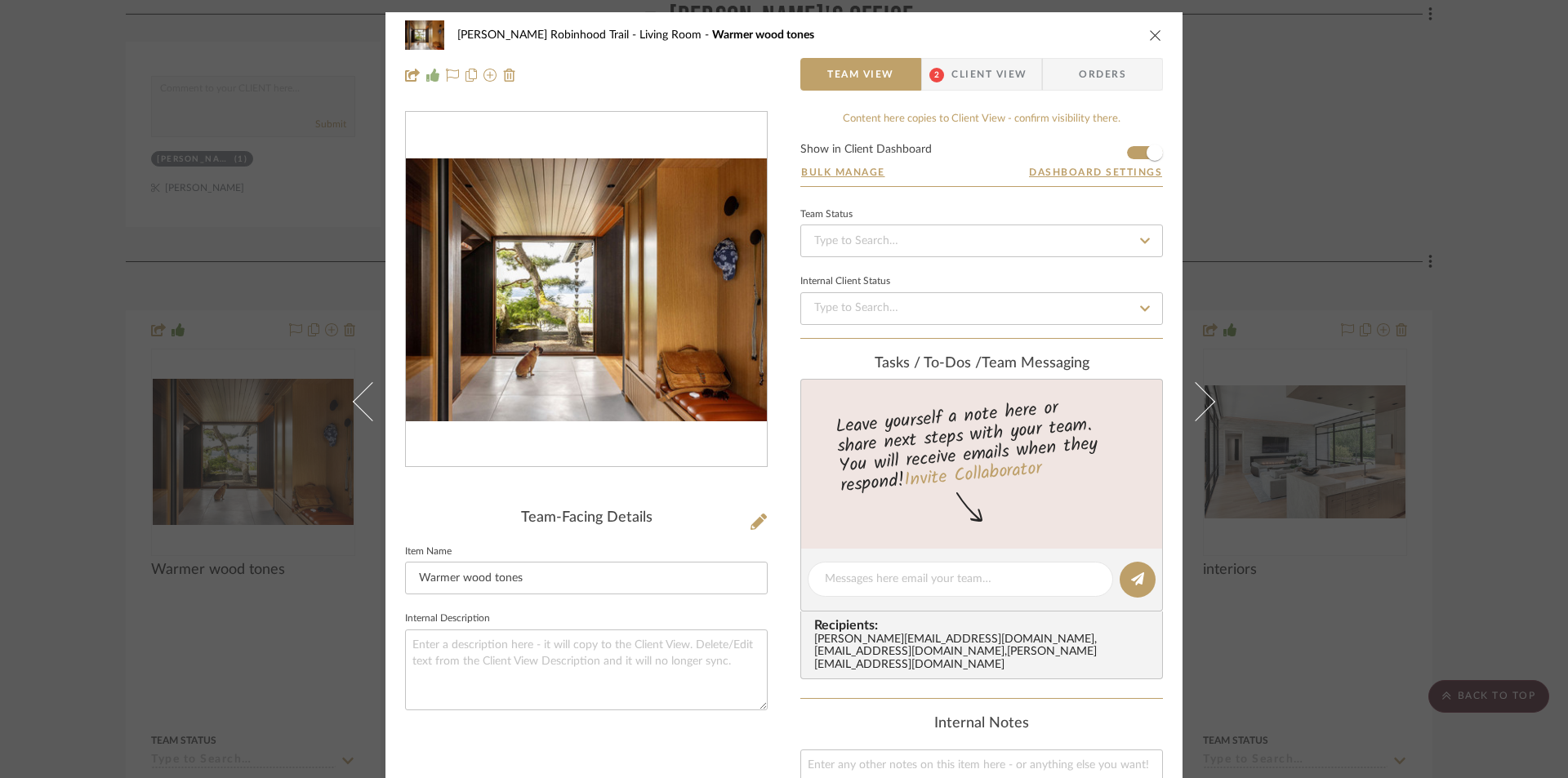
click at [1149, 35] on icon "close" at bounding box center [1155, 35] width 13 height 13
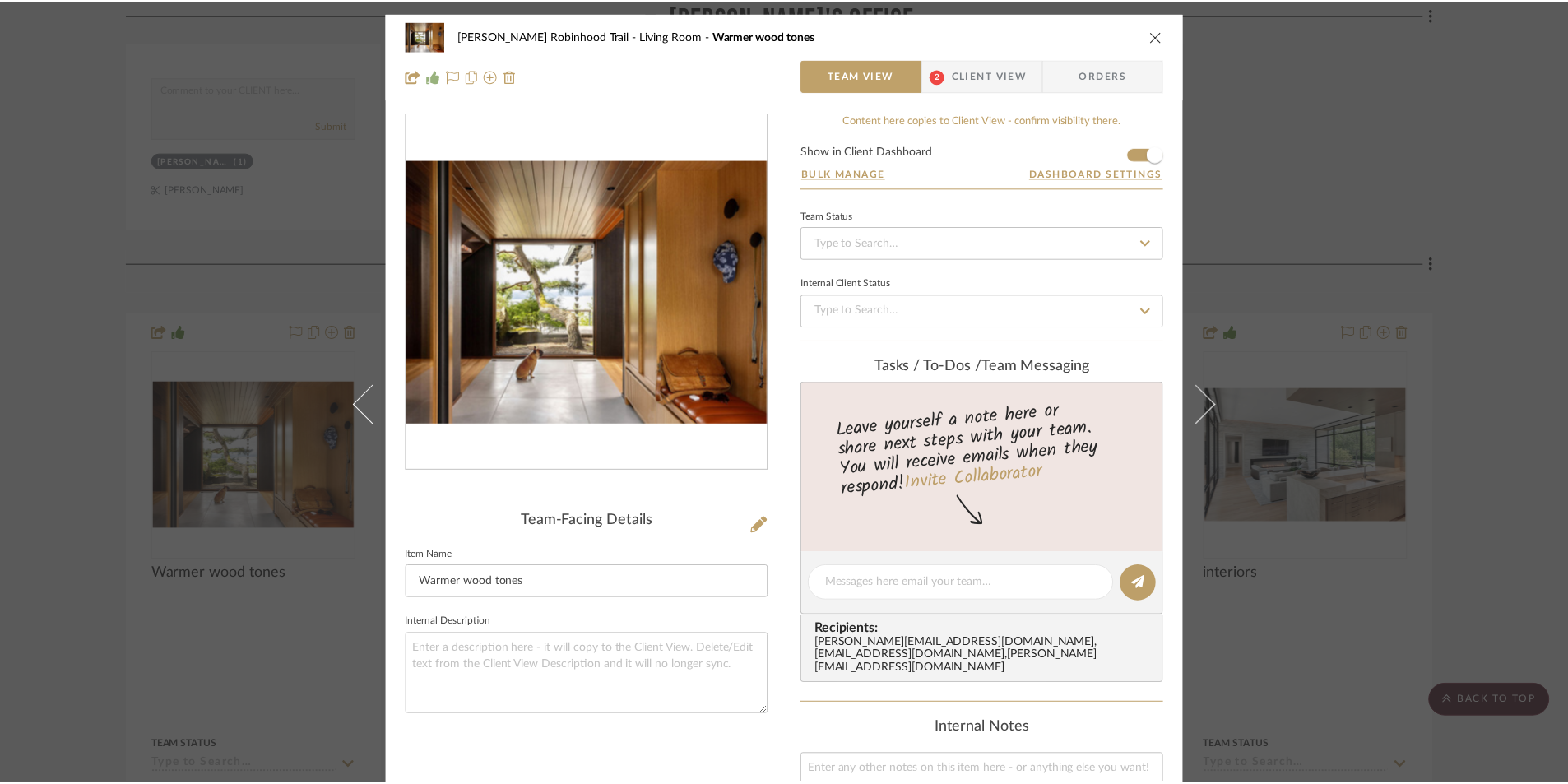
scroll to position [1153, 0]
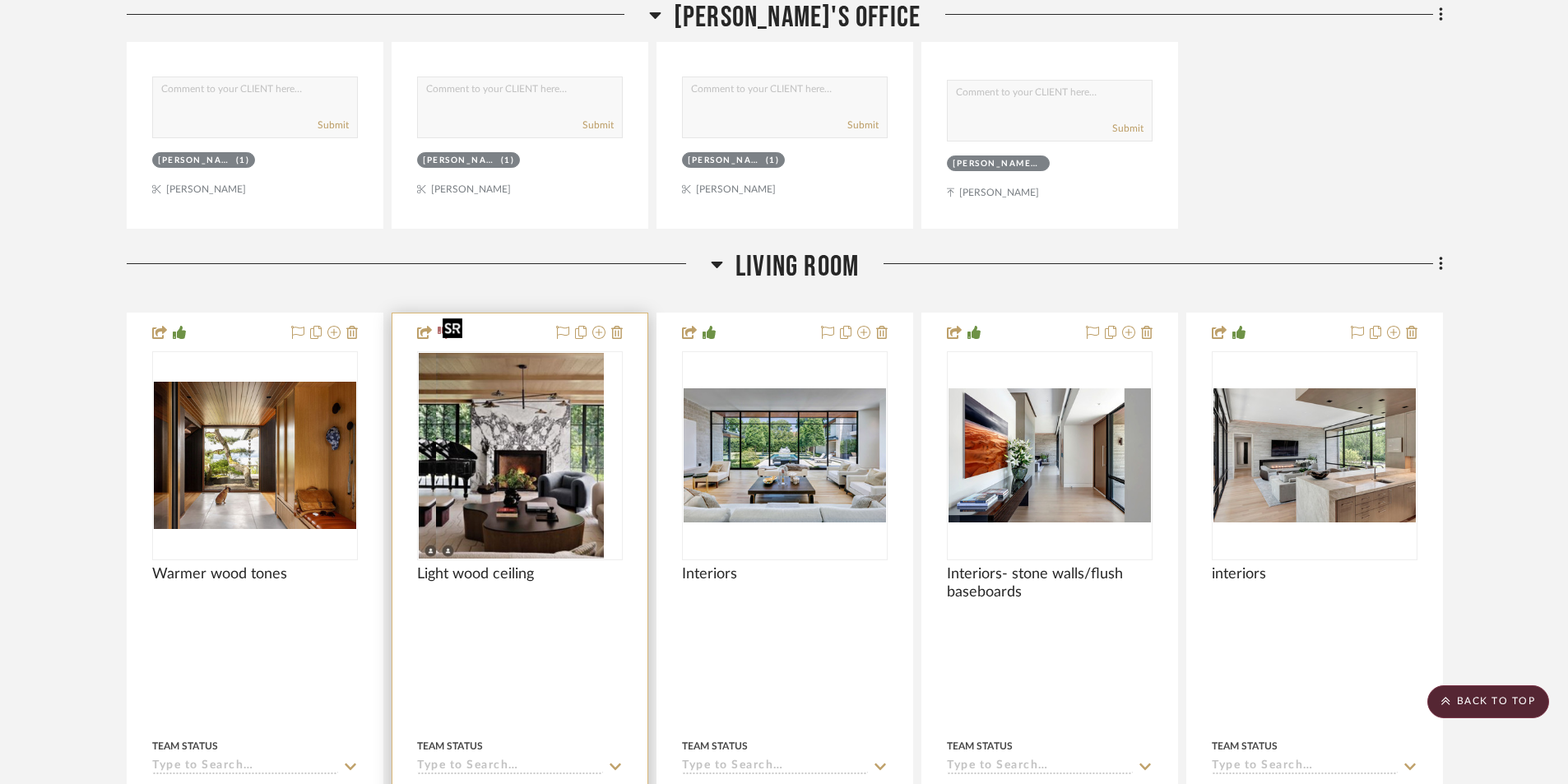
click at [542, 455] on div at bounding box center [519, 456] width 206 height 209
click at [539, 434] on img "0" at bounding box center [519, 455] width 168 height 206
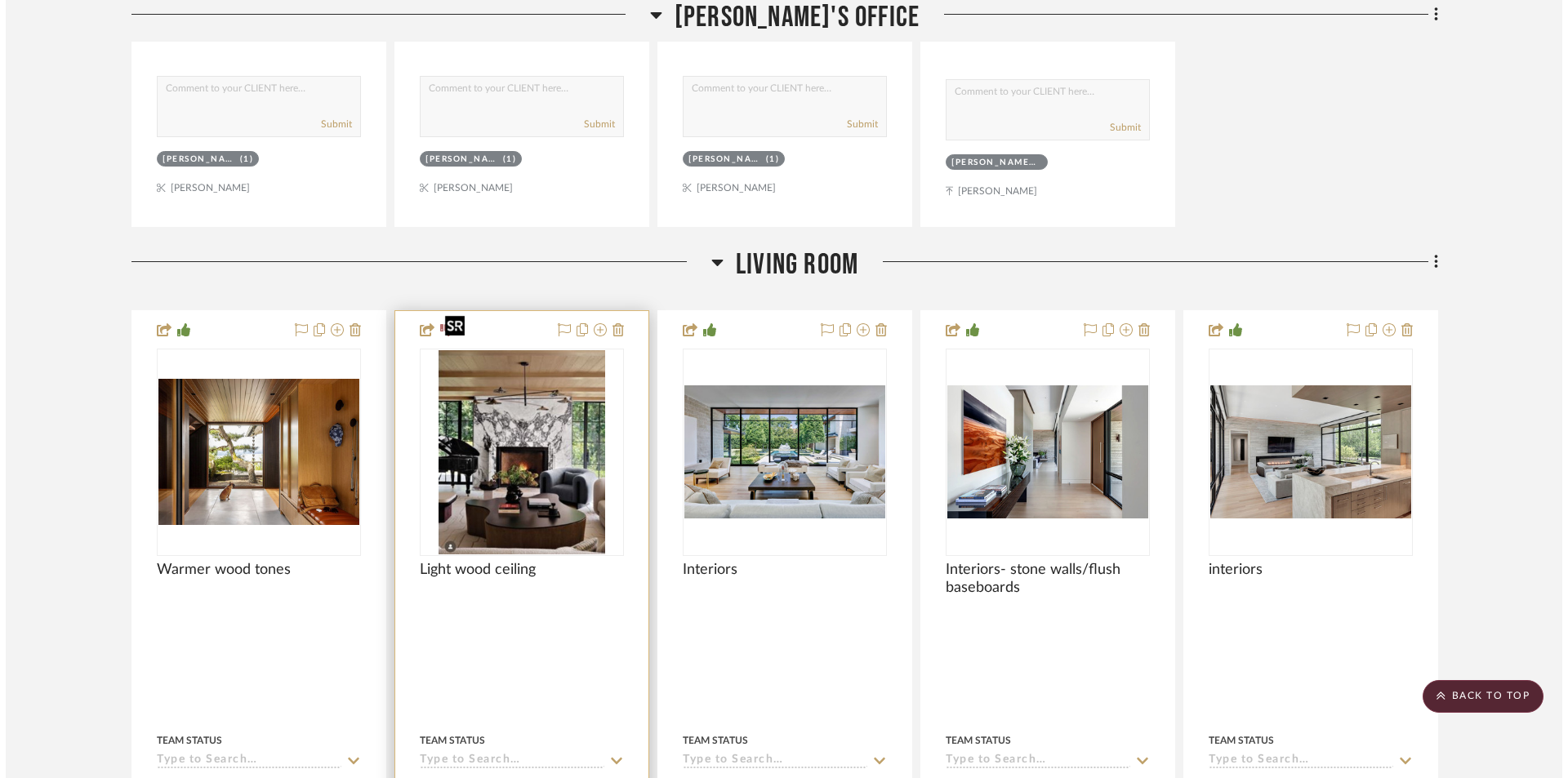
scroll to position [0, 0]
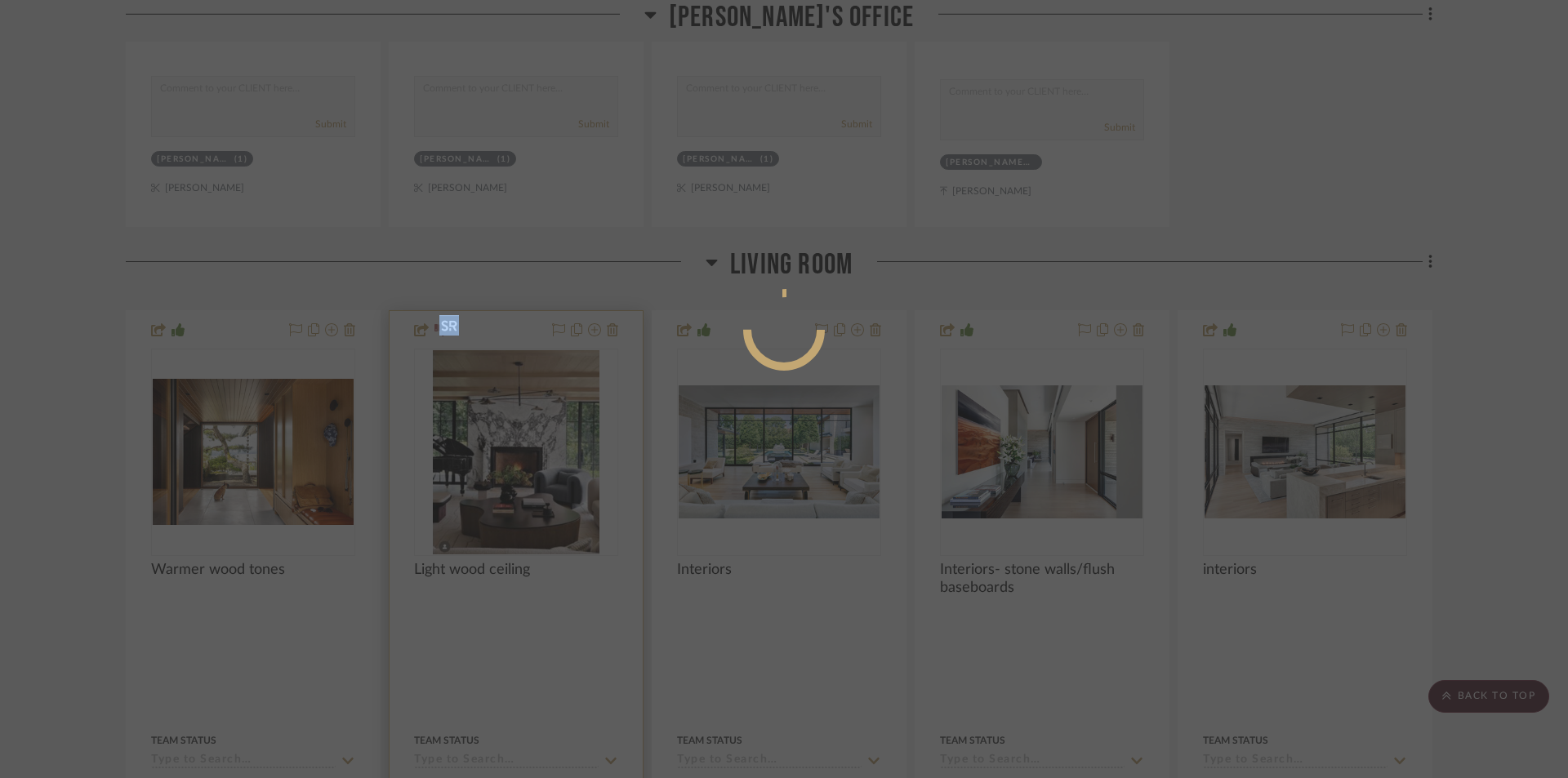
click at [535, 431] on div at bounding box center [784, 389] width 1568 height 778
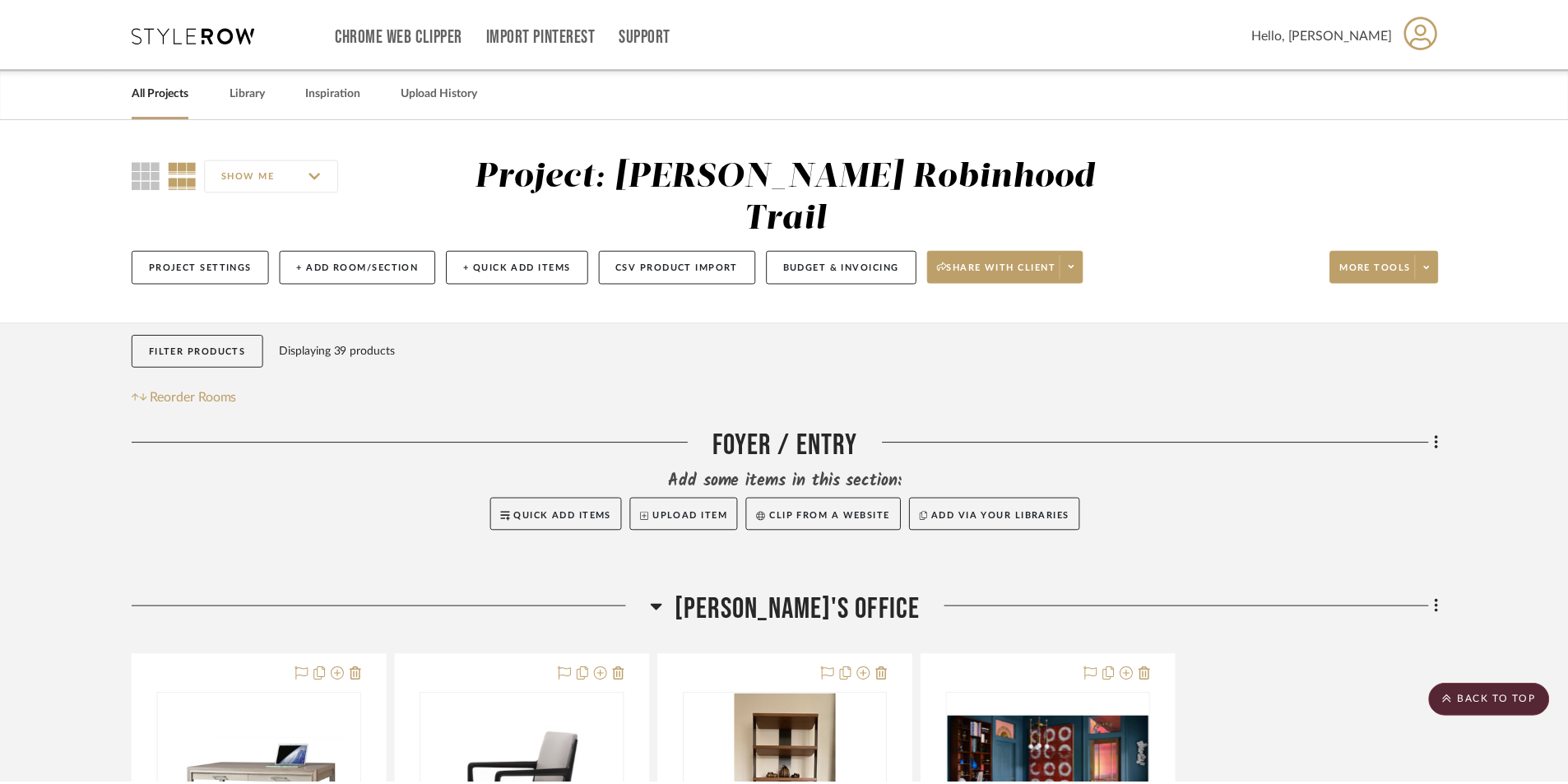
scroll to position [1153, 0]
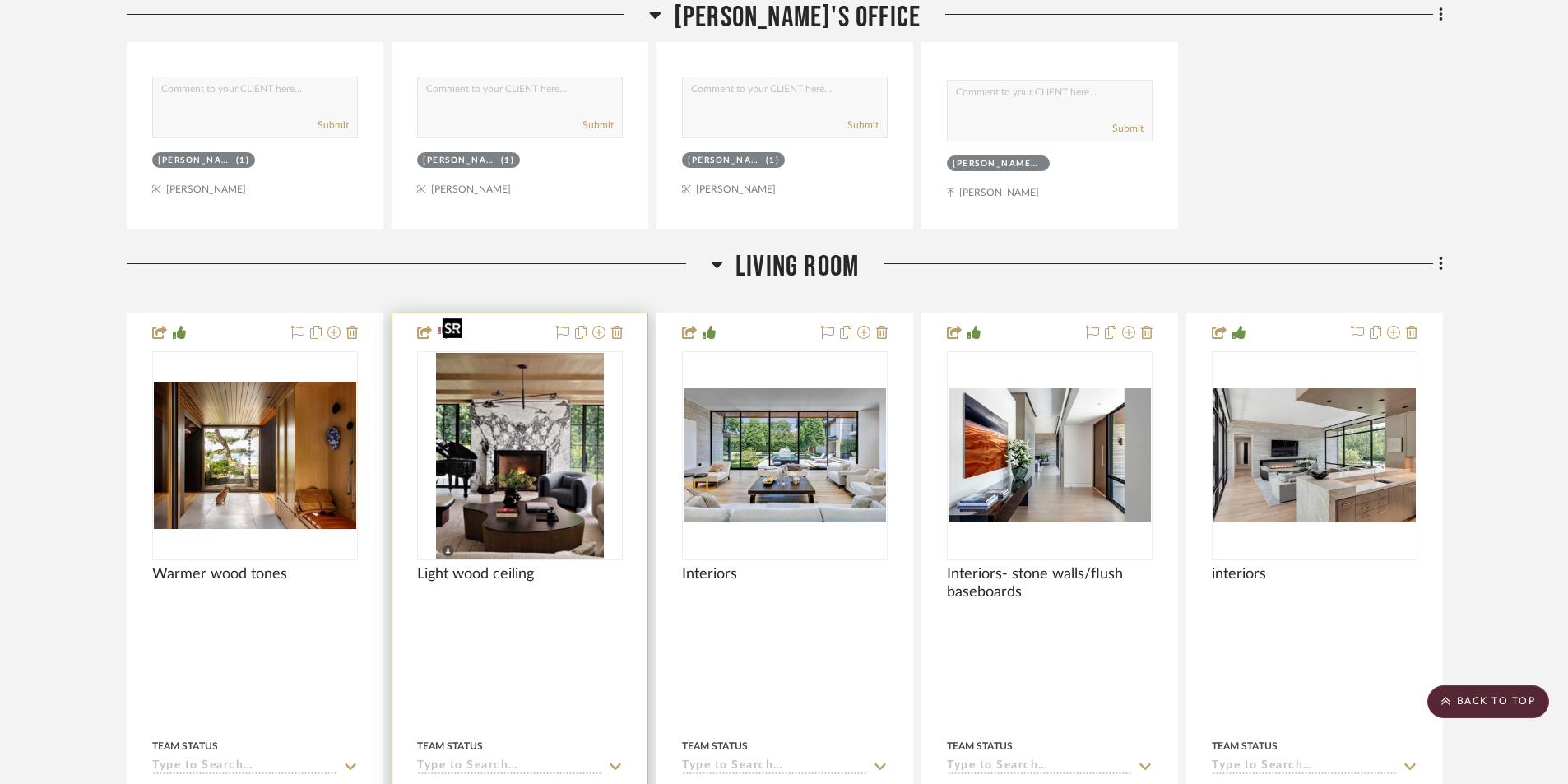
click at [548, 422] on img "0" at bounding box center [519, 455] width 168 height 206
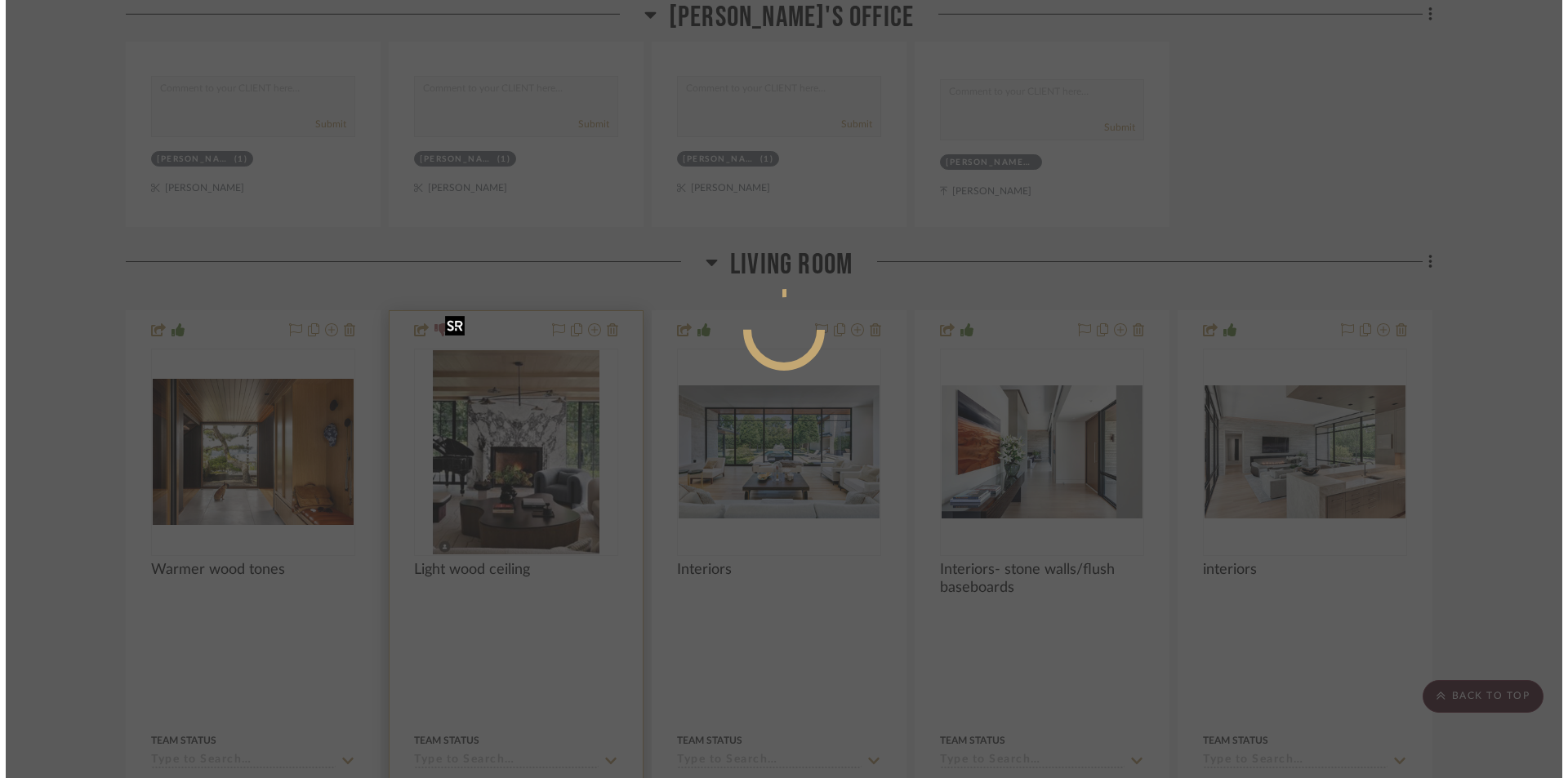
scroll to position [0, 0]
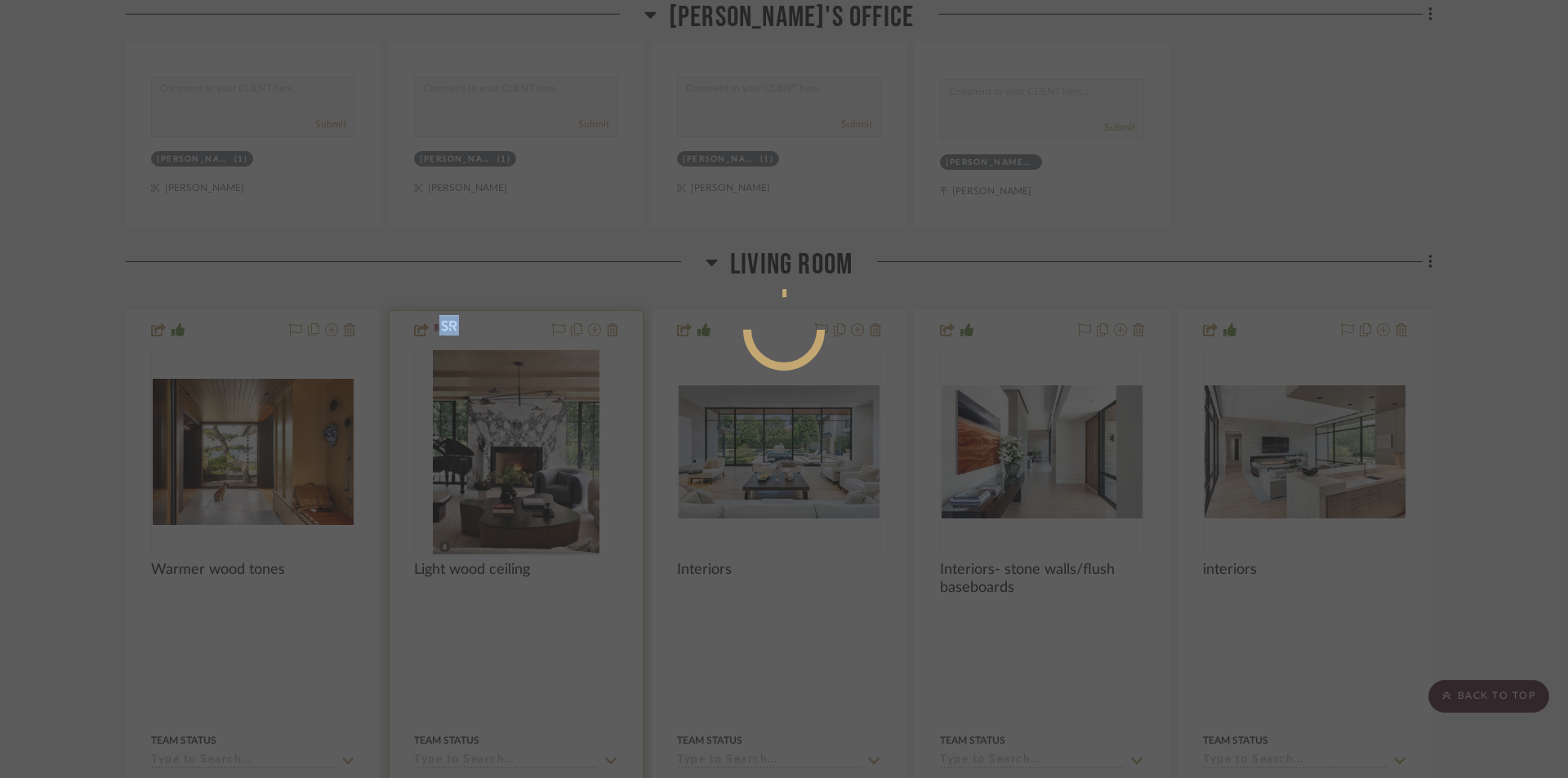
click at [544, 419] on div at bounding box center [784, 389] width 1568 height 778
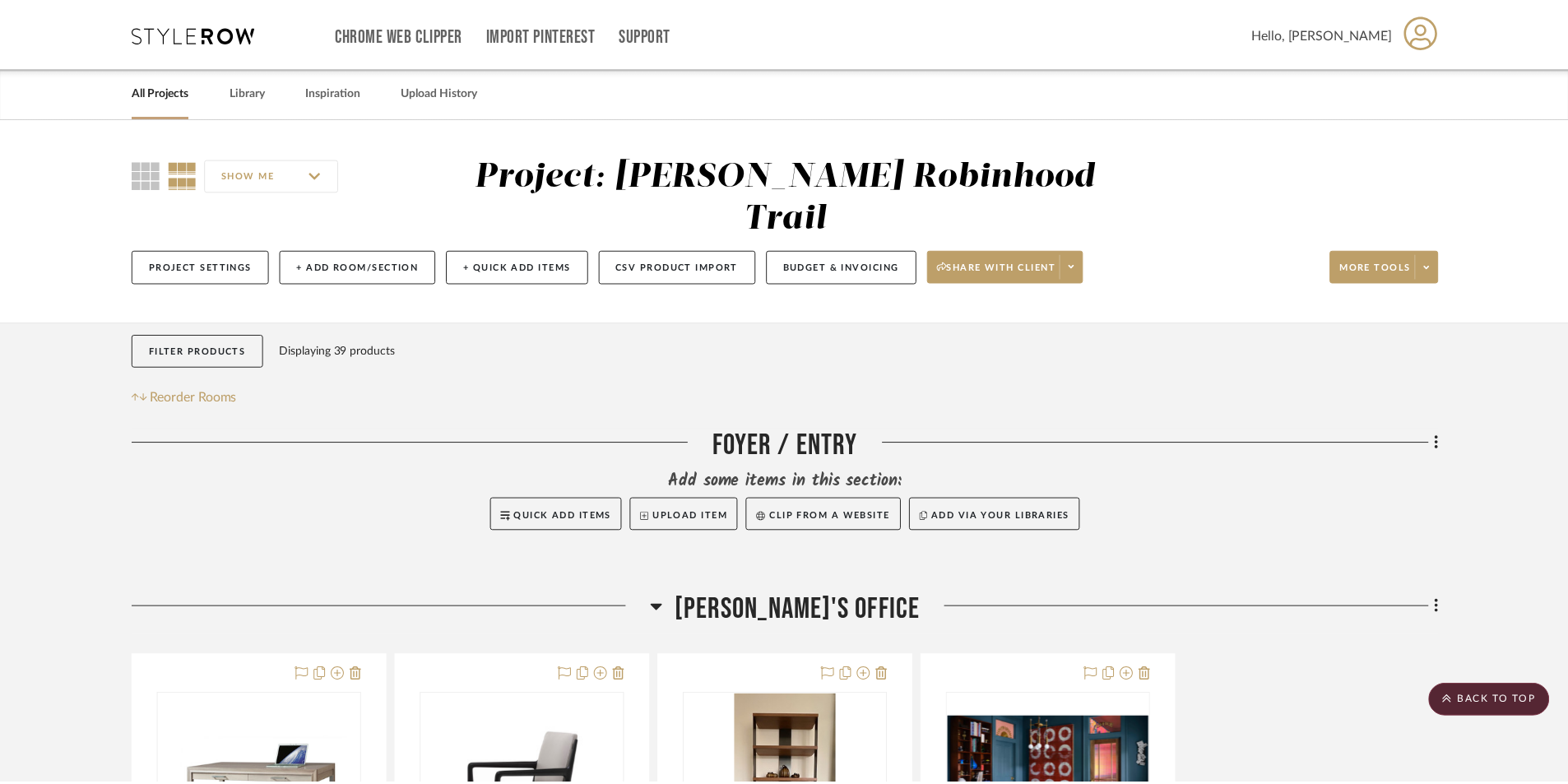
scroll to position [1153, 0]
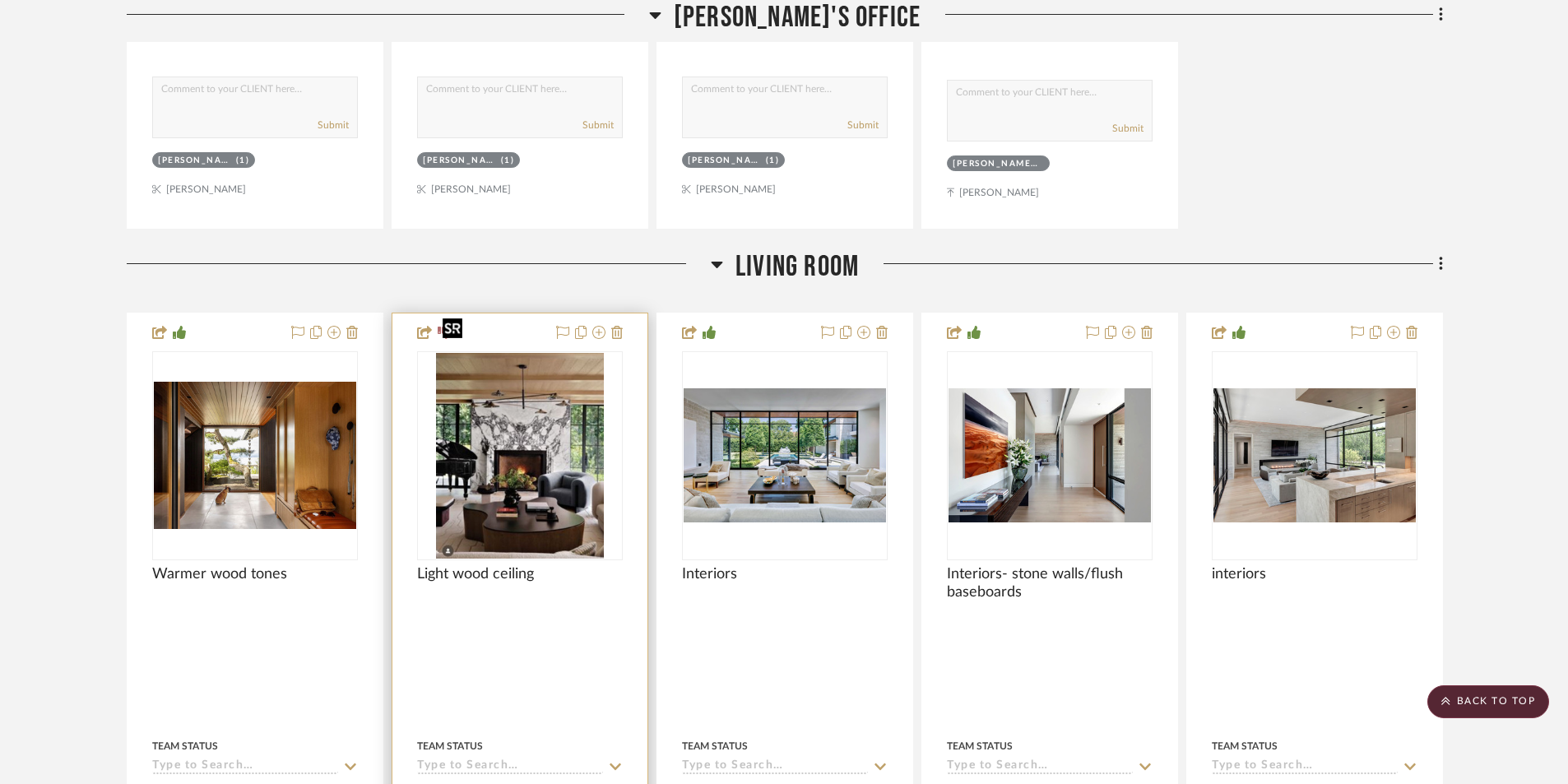
click at [526, 417] on img "0" at bounding box center [519, 455] width 168 height 206
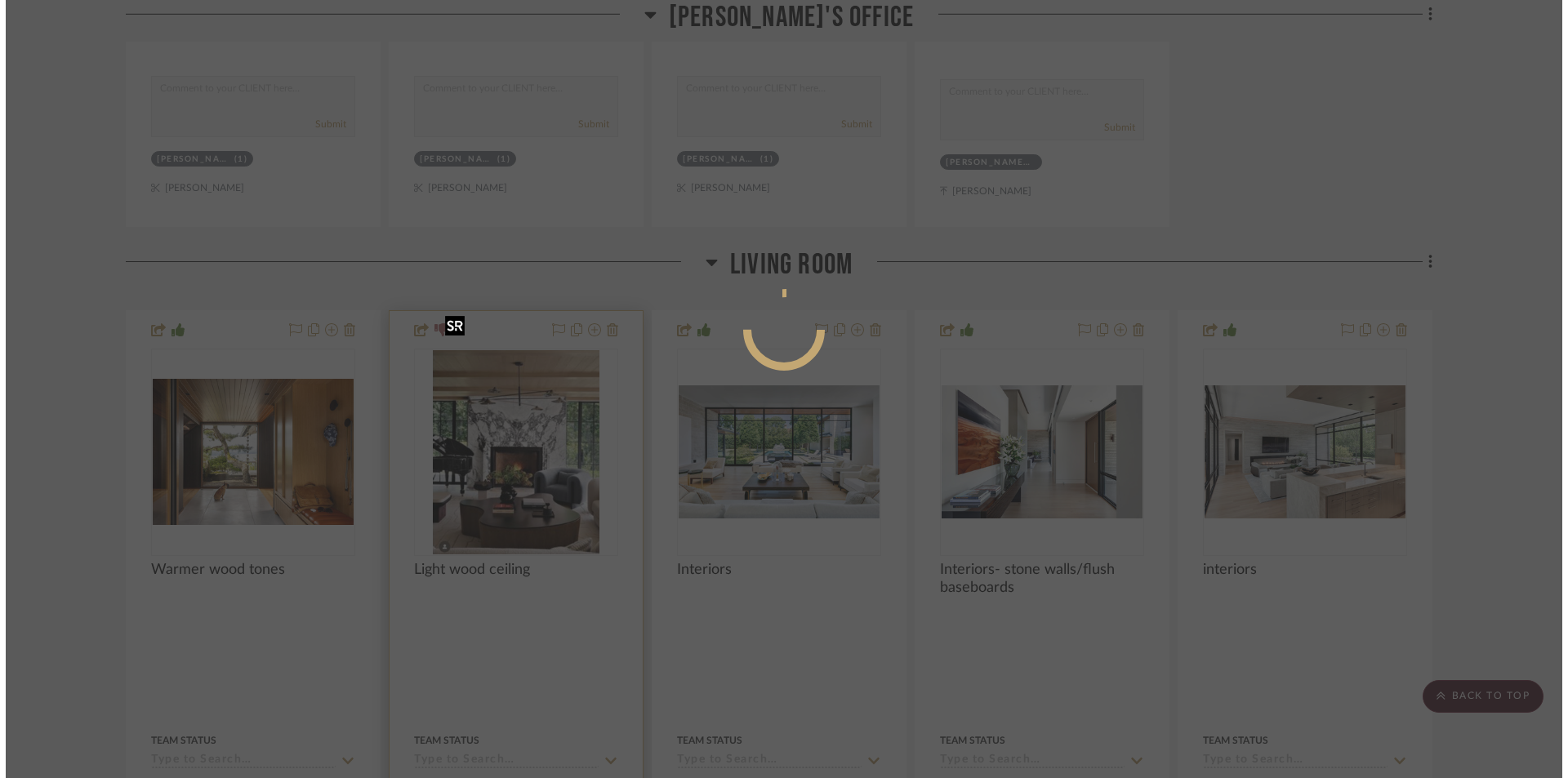
scroll to position [0, 0]
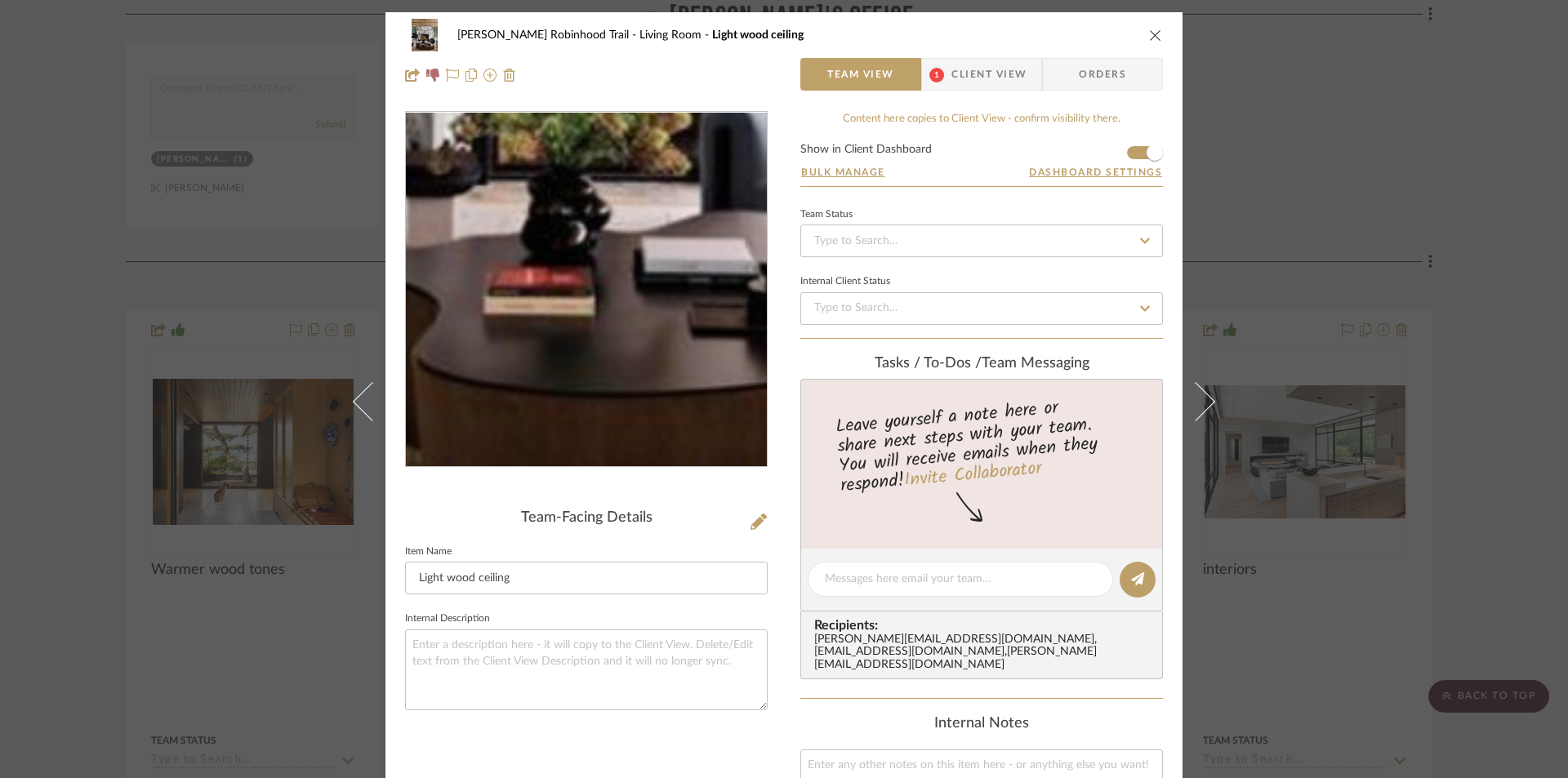
click at [574, 388] on img "0" at bounding box center [586, 289] width 289 height 354
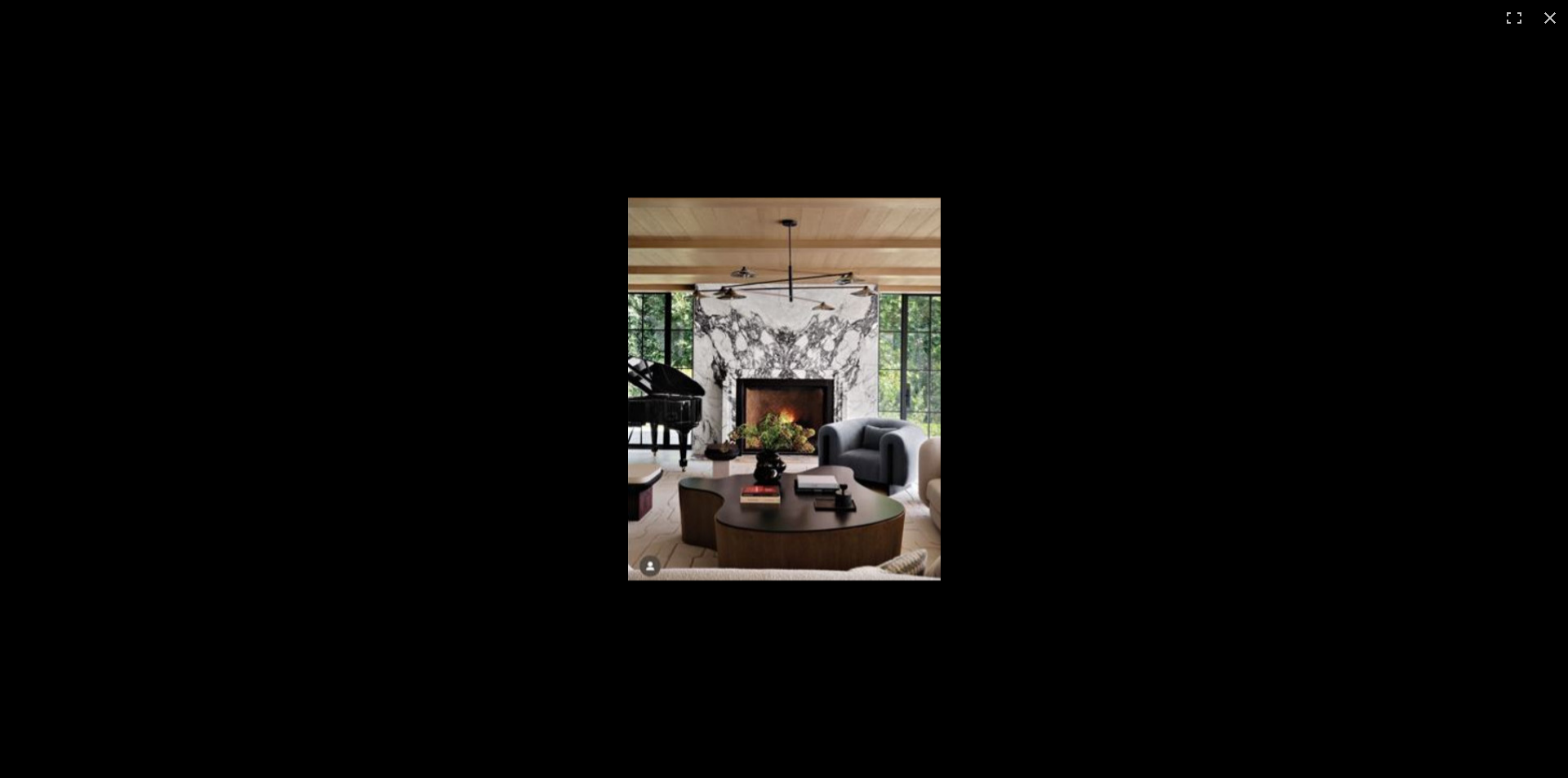
click at [766, 388] on img at bounding box center [784, 389] width 313 height 383
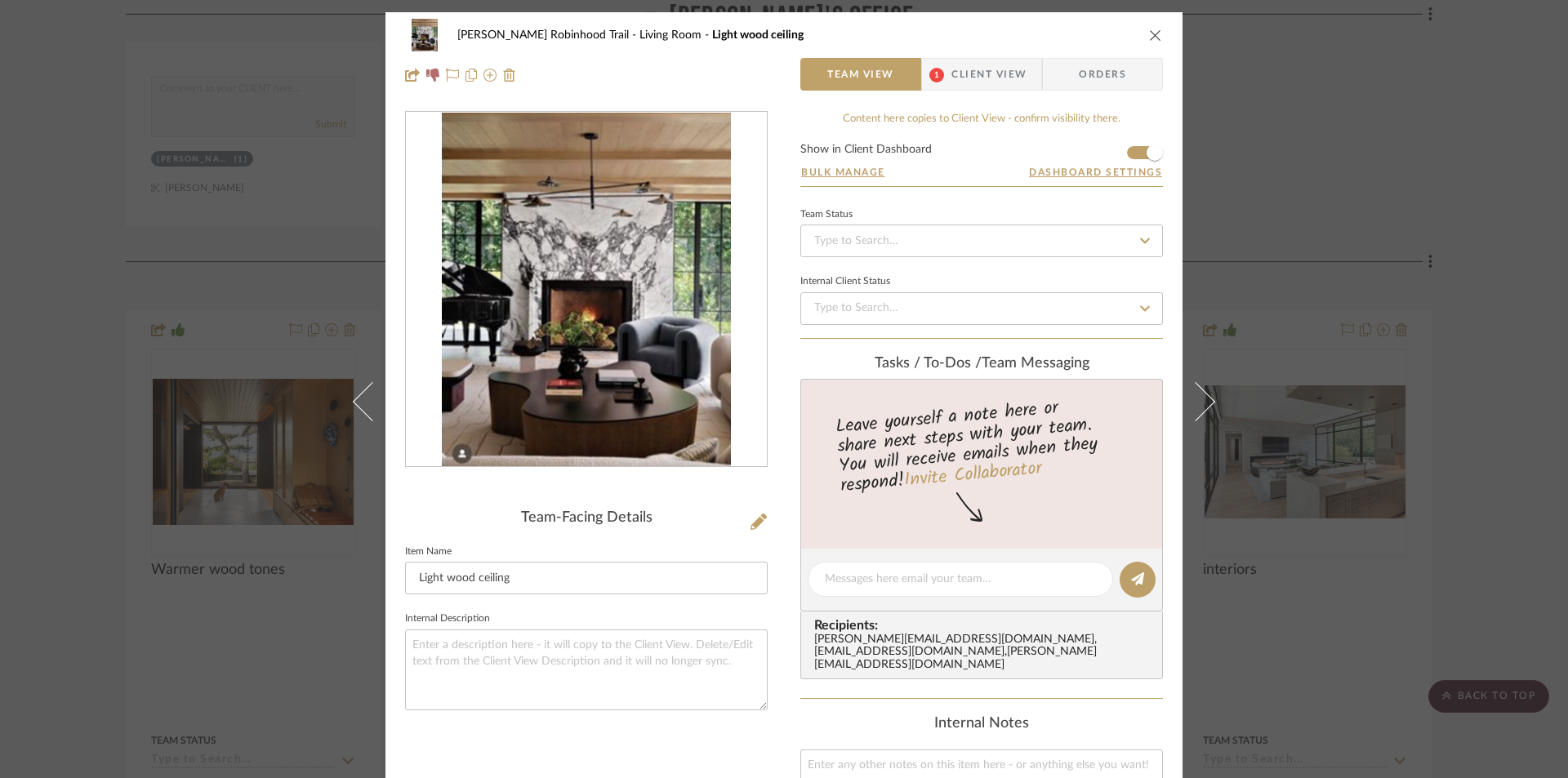
click at [1149, 38] on icon "close" at bounding box center [1155, 35] width 13 height 13
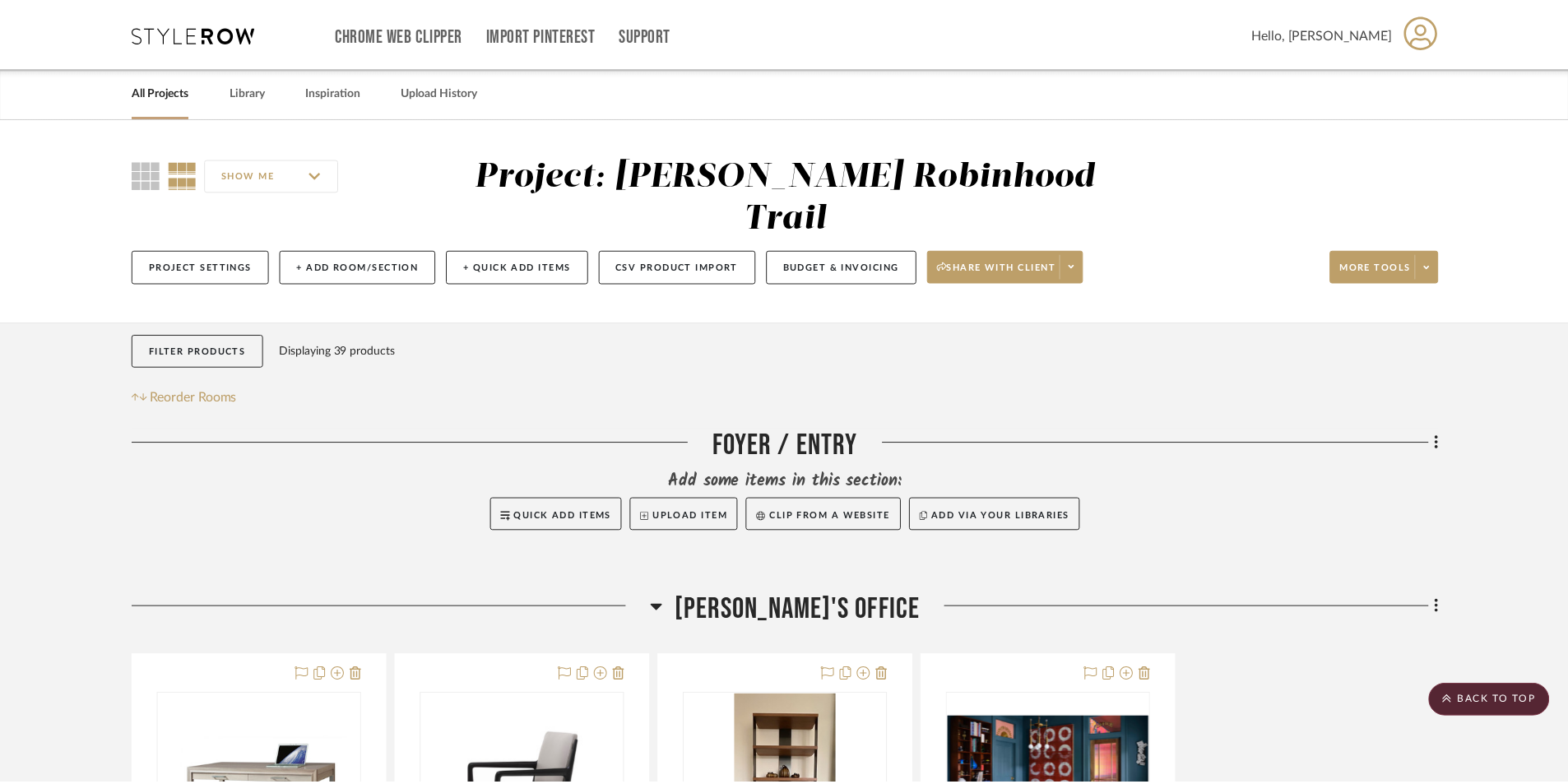
scroll to position [1153, 0]
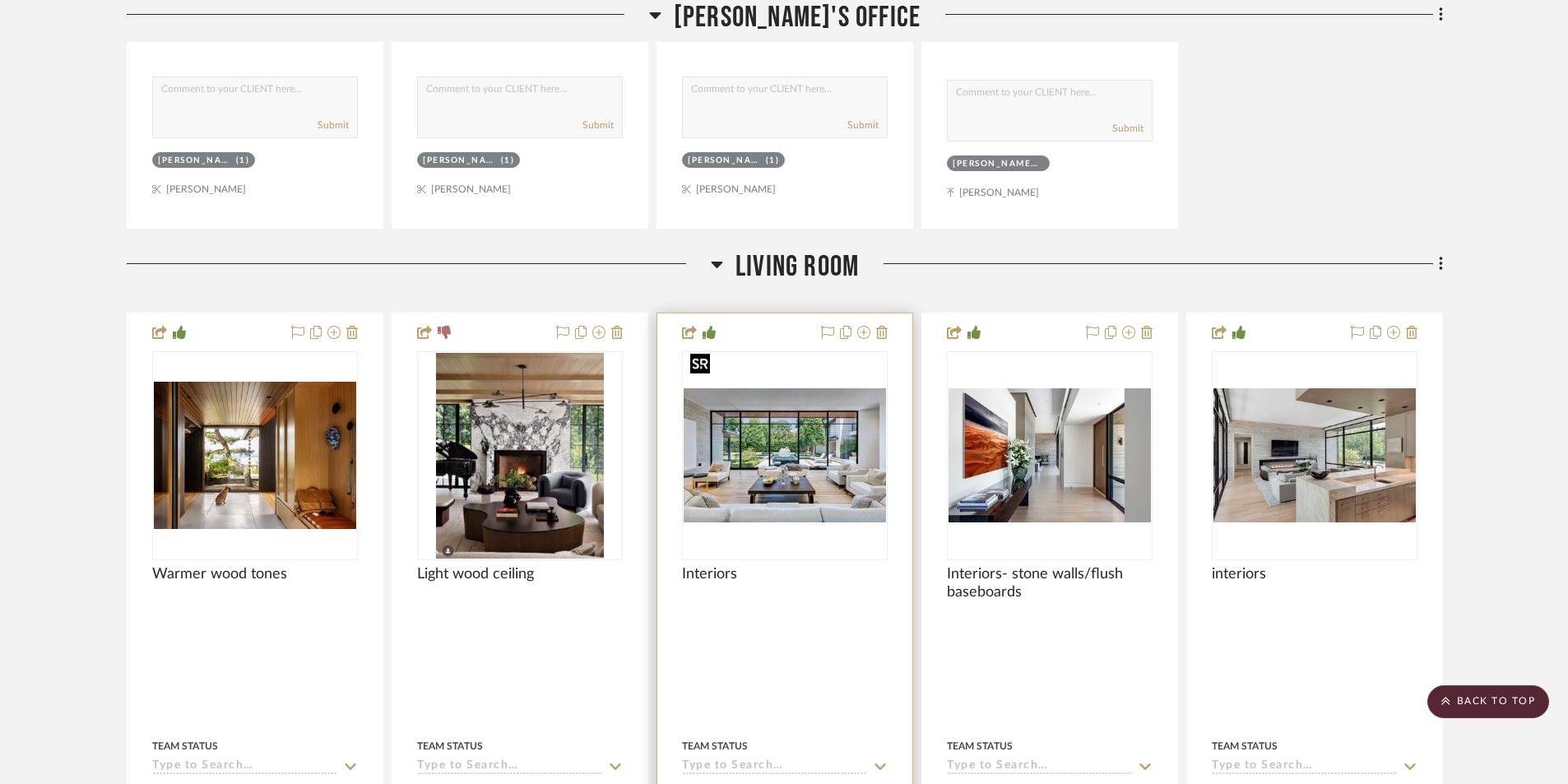
click at [775, 439] on img "0" at bounding box center [784, 456] width 203 height 135
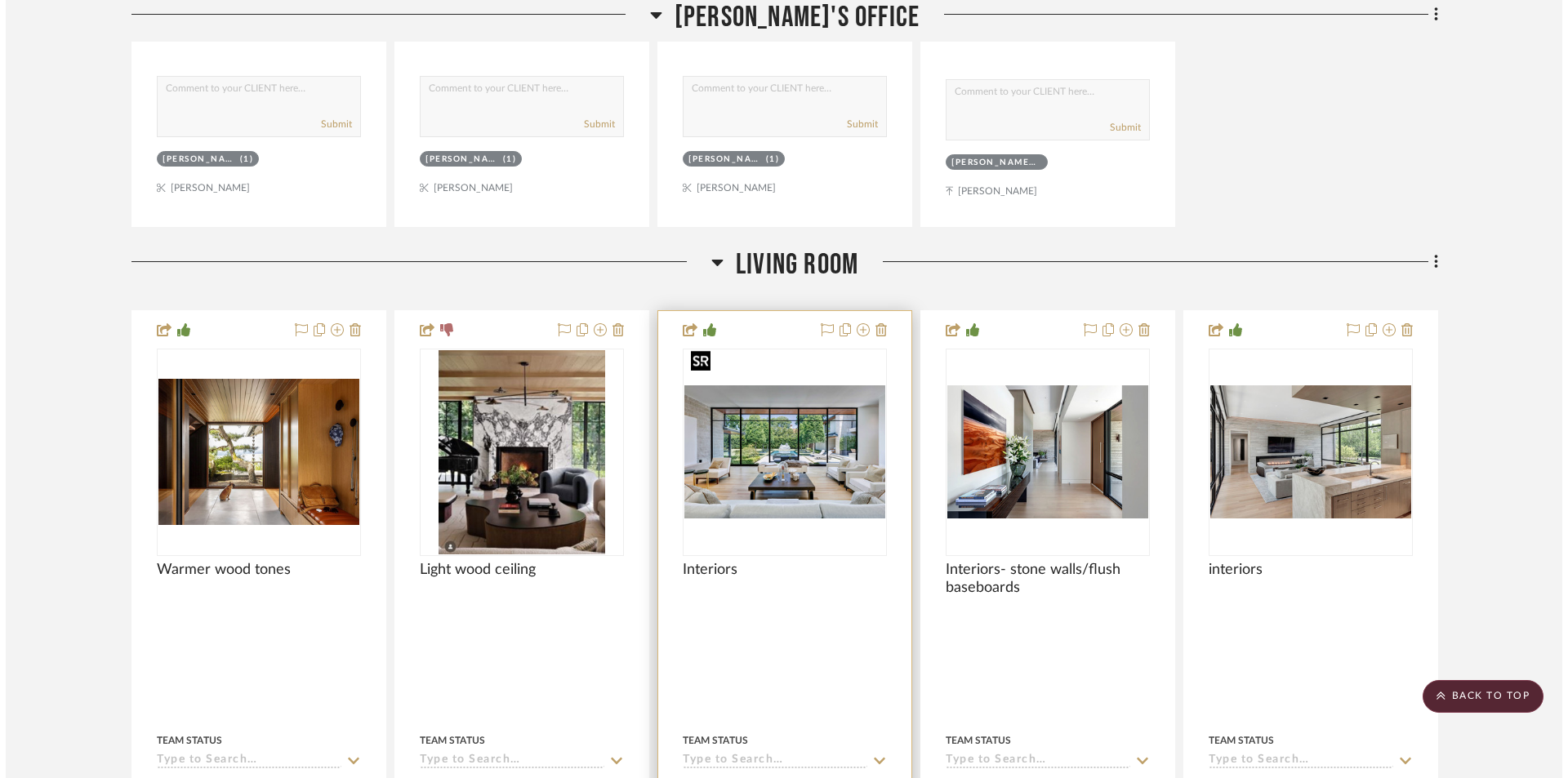
scroll to position [0, 0]
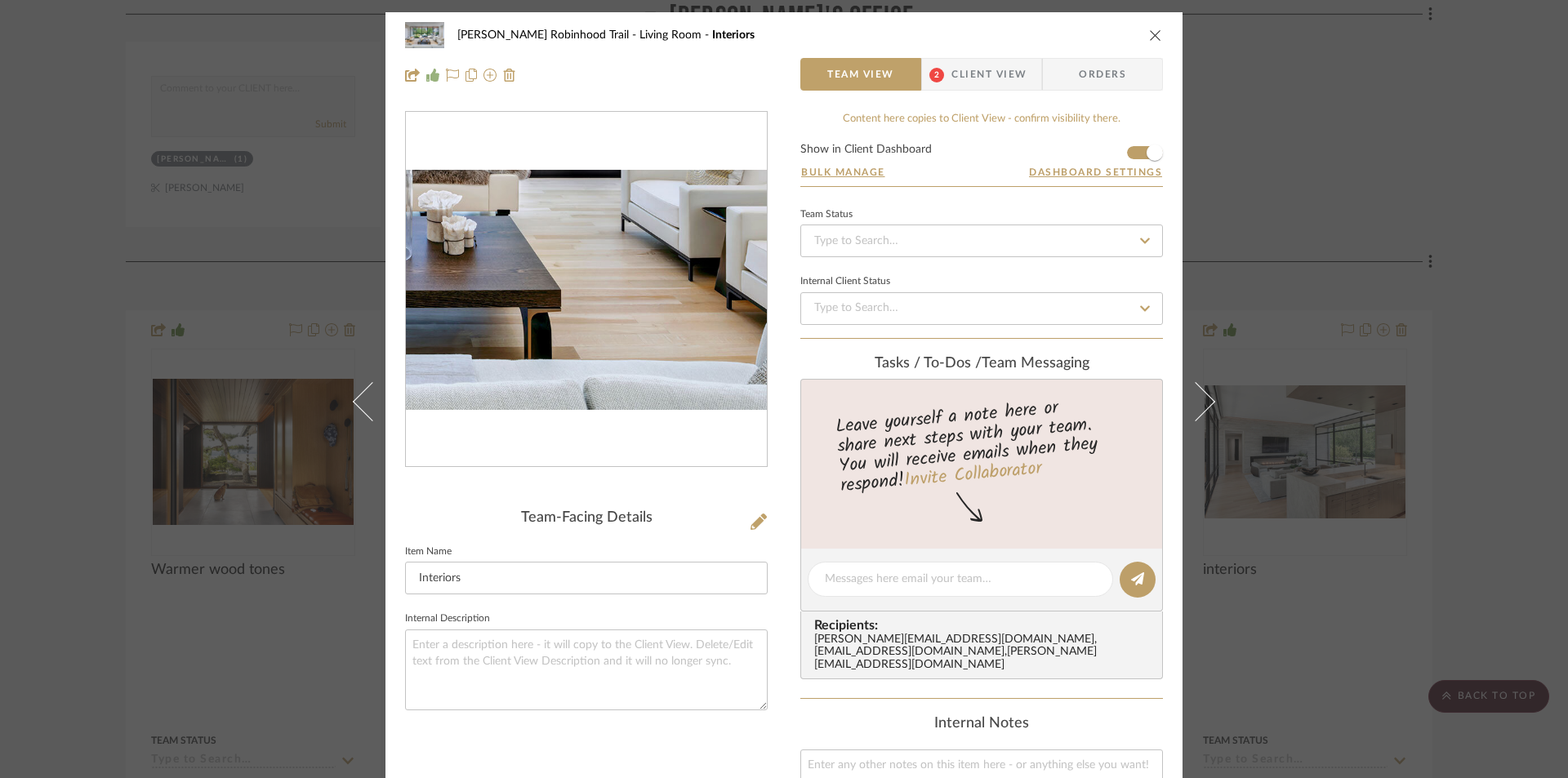
click at [644, 354] on img "0" at bounding box center [587, 290] width 361 height 241
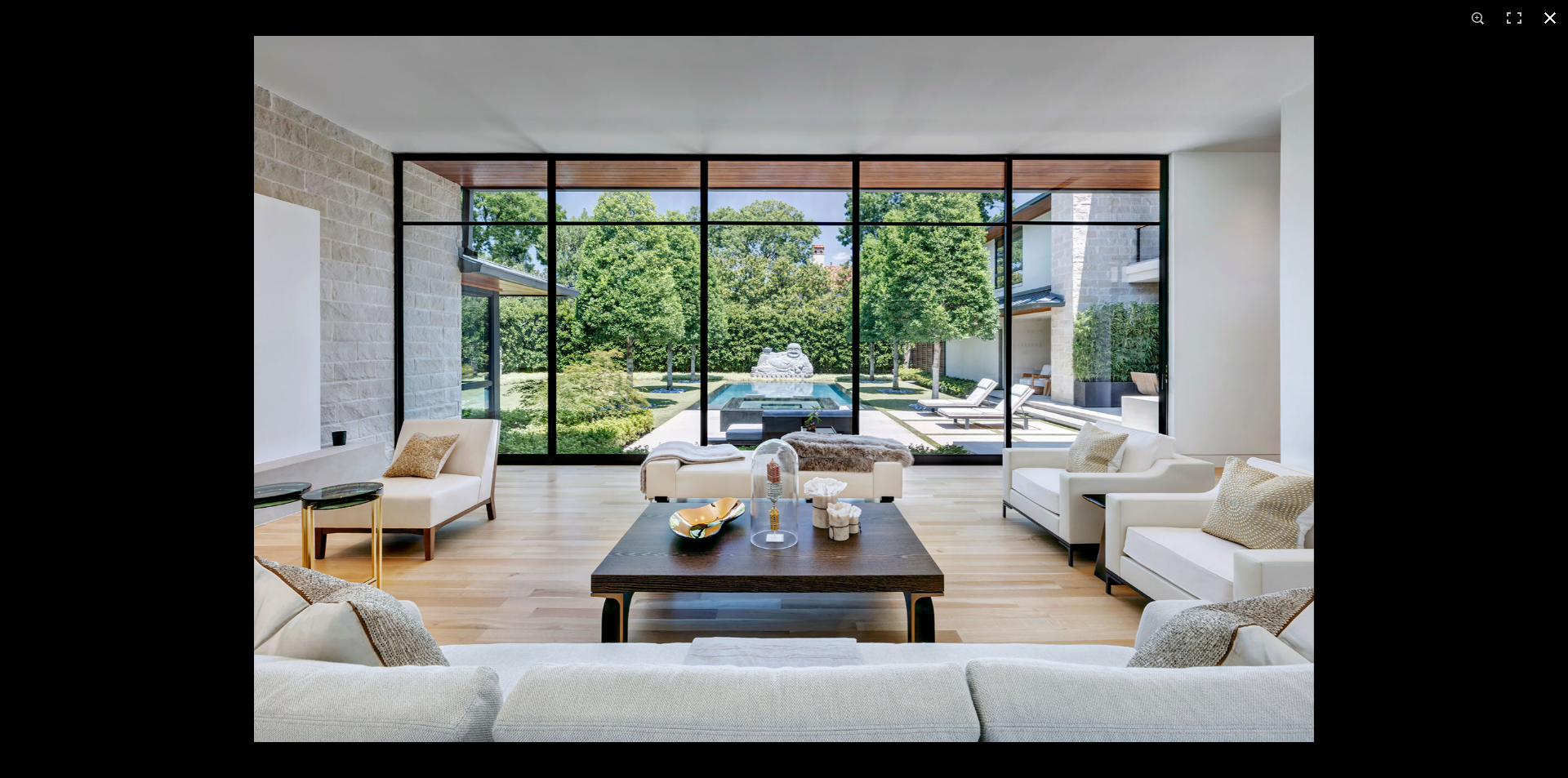
click at [1552, 22] on button at bounding box center [1550, 18] width 36 height 35
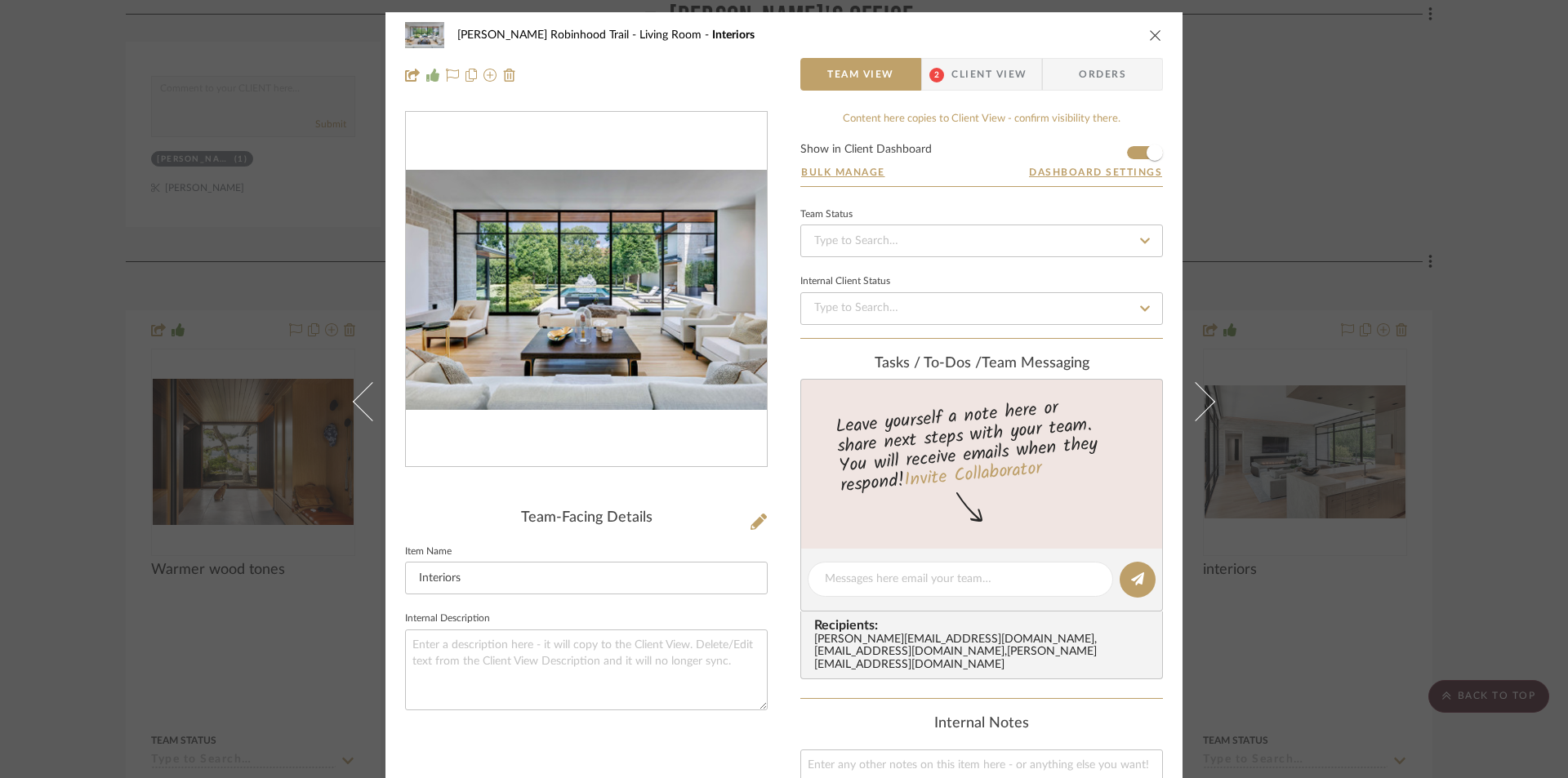
click at [1149, 37] on icon "close" at bounding box center [1155, 35] width 13 height 13
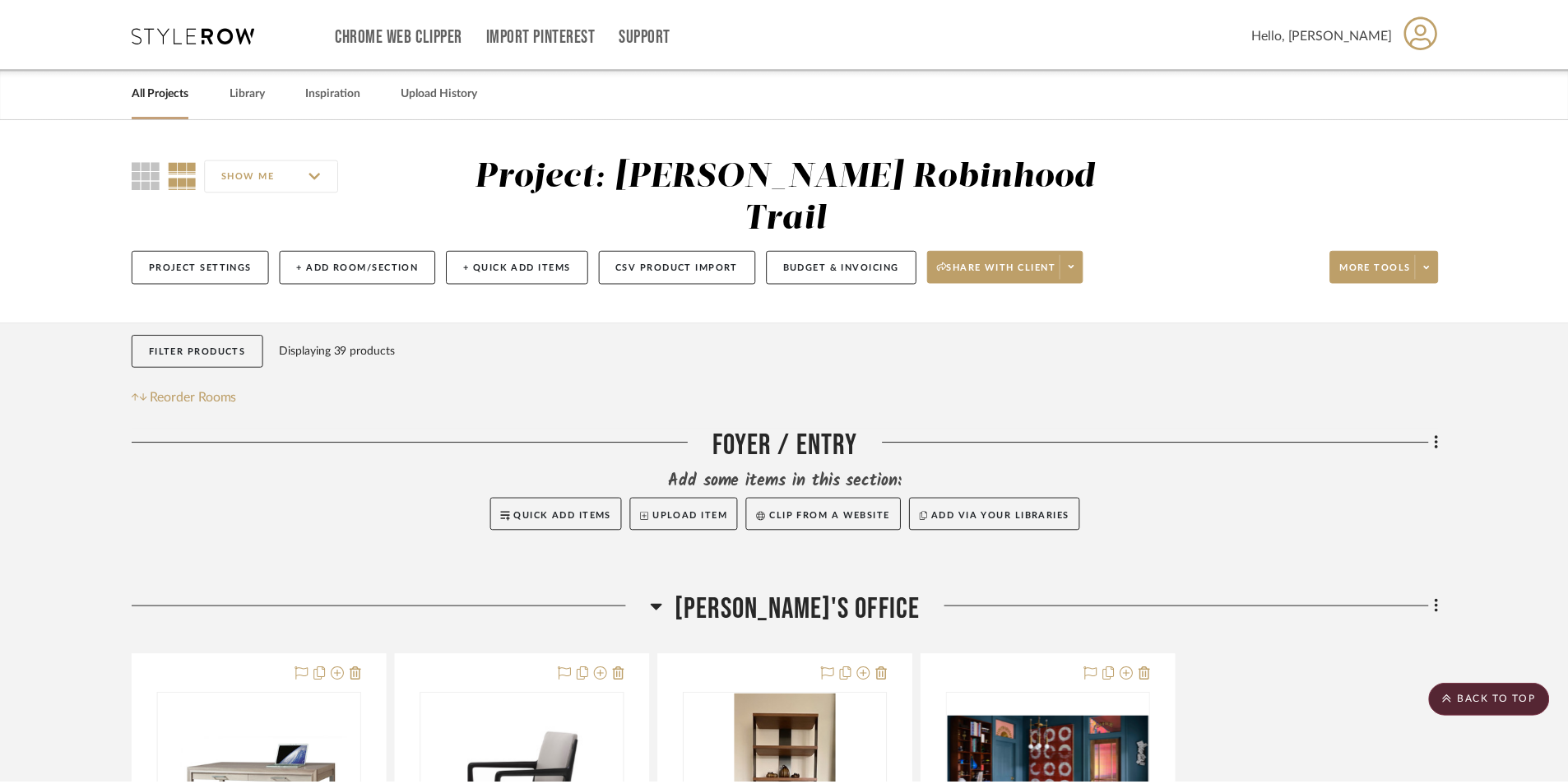
scroll to position [1153, 0]
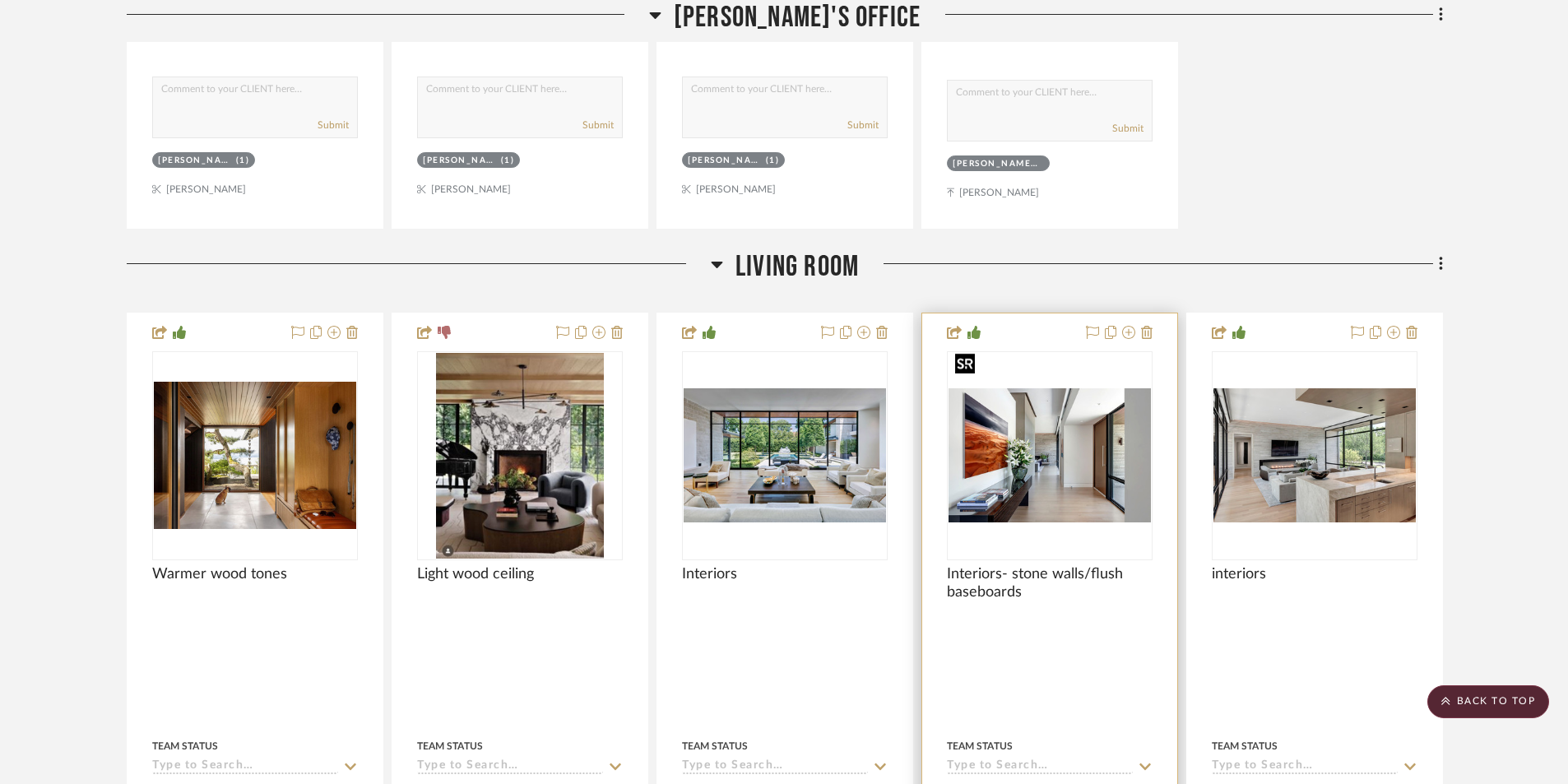
click at [1096, 448] on img "0" at bounding box center [1050, 456] width 203 height 135
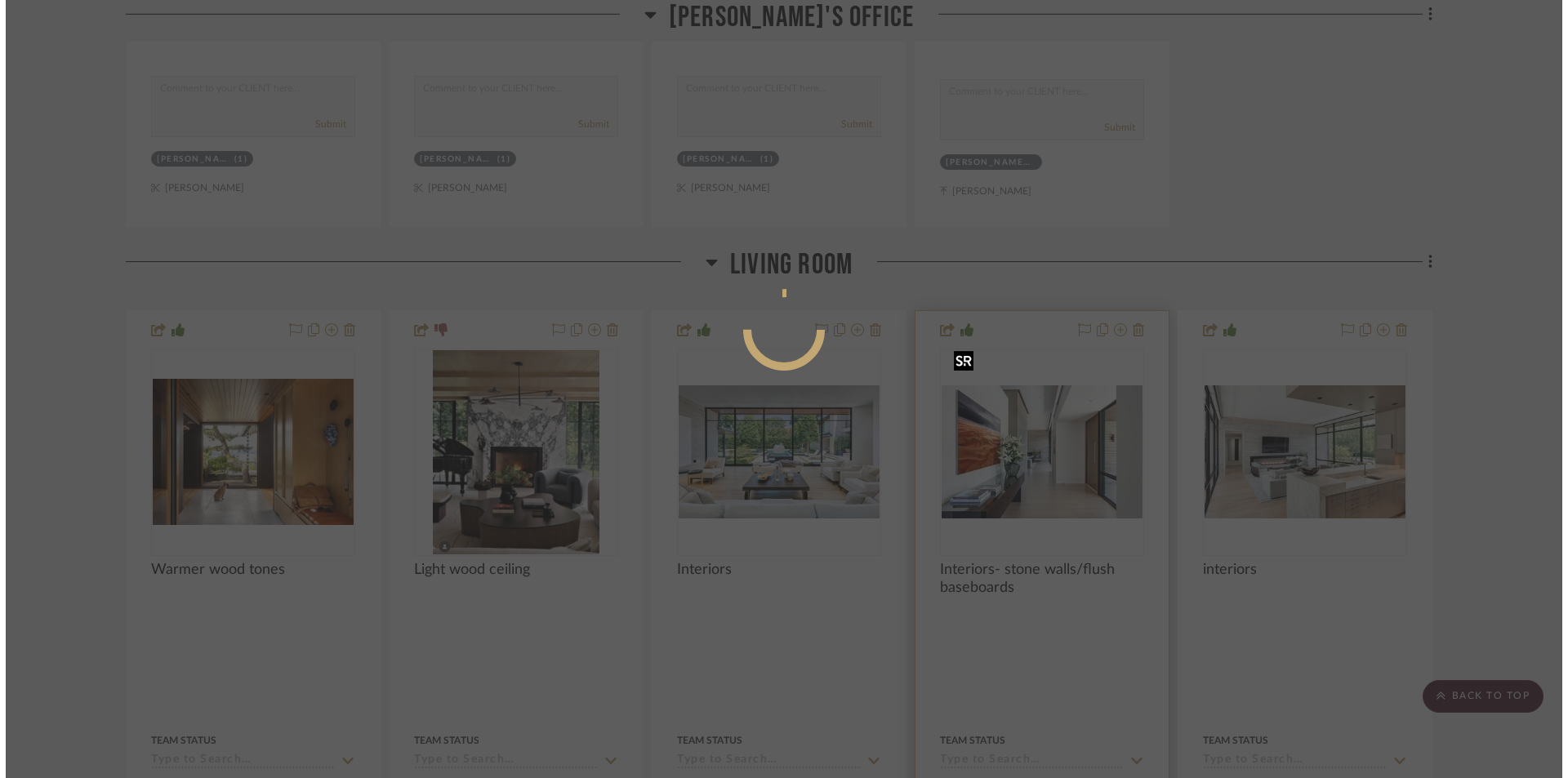
scroll to position [0, 0]
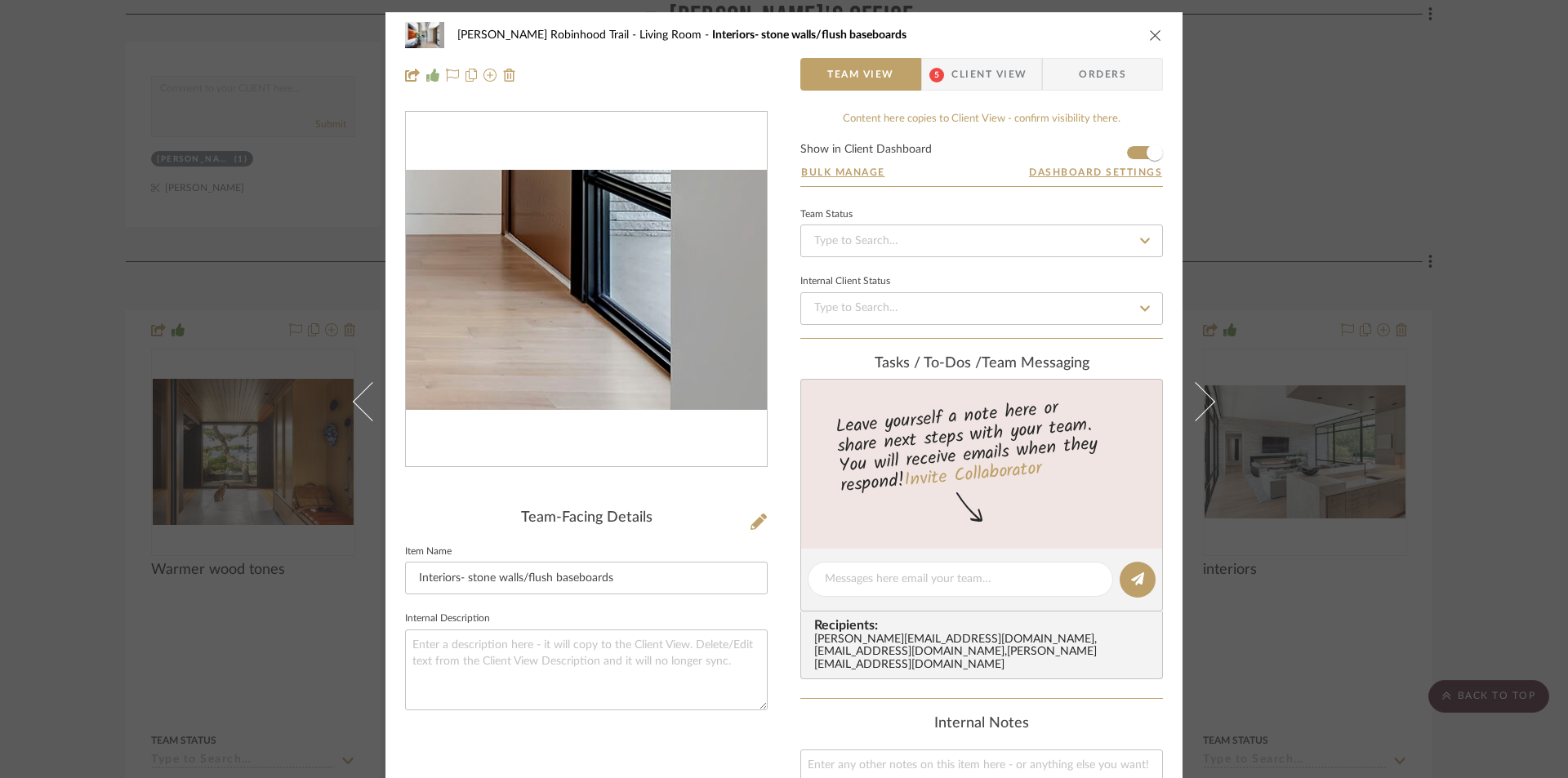
click at [686, 366] on img "0" at bounding box center [587, 290] width 361 height 241
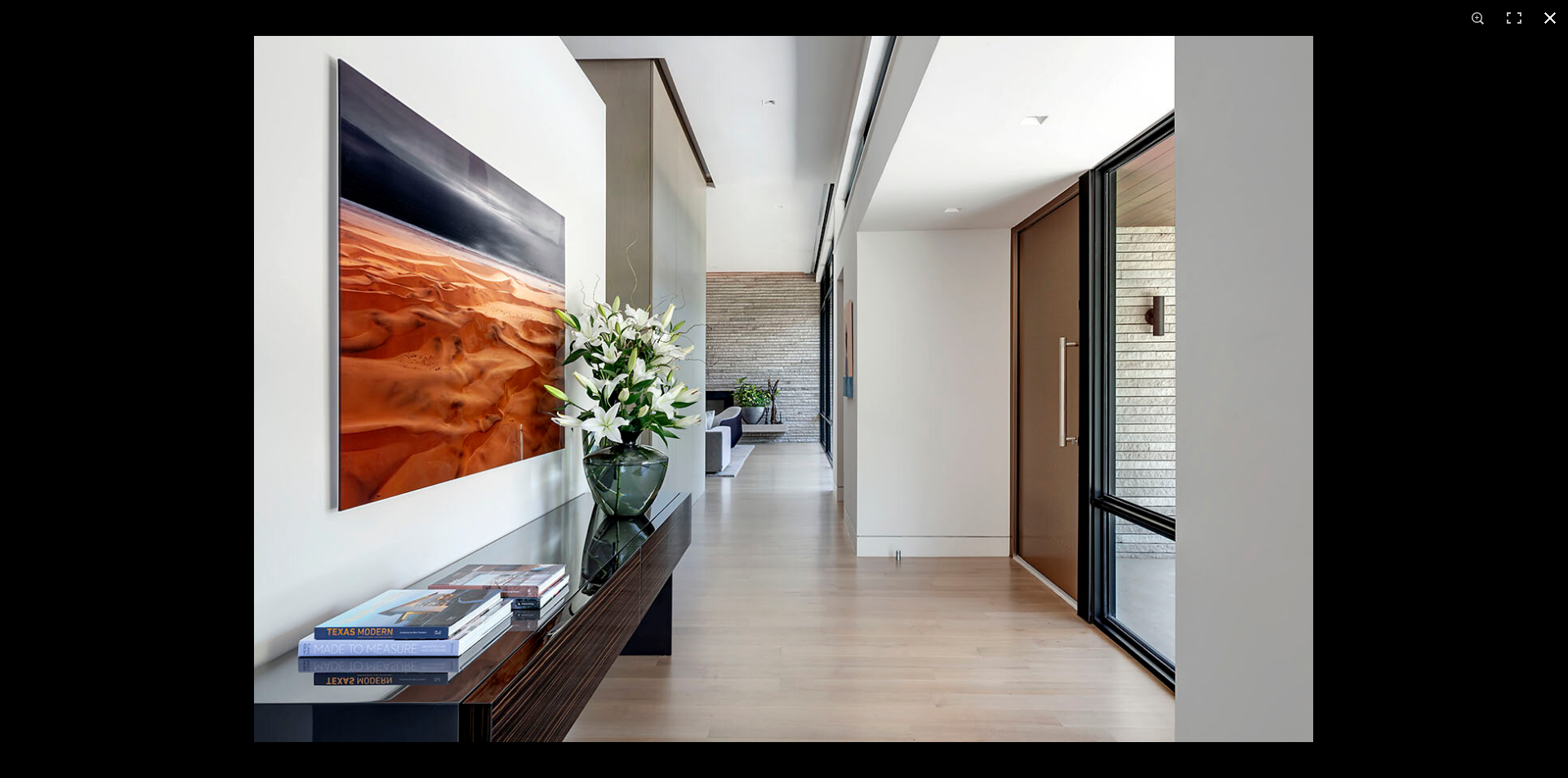
click at [1552, 17] on button at bounding box center [1550, 18] width 36 height 35
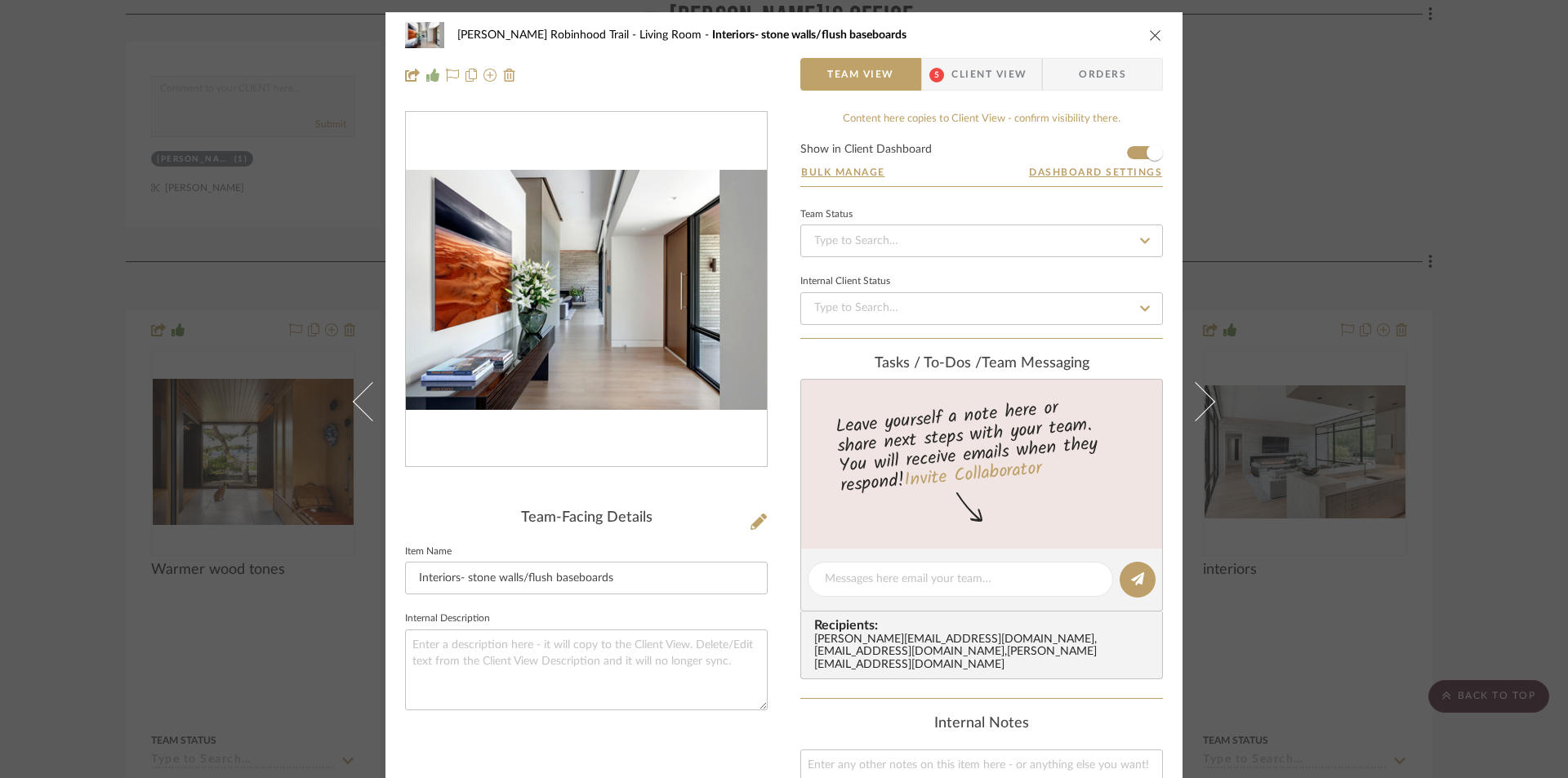
click at [1153, 40] on icon "close" at bounding box center [1155, 35] width 13 height 13
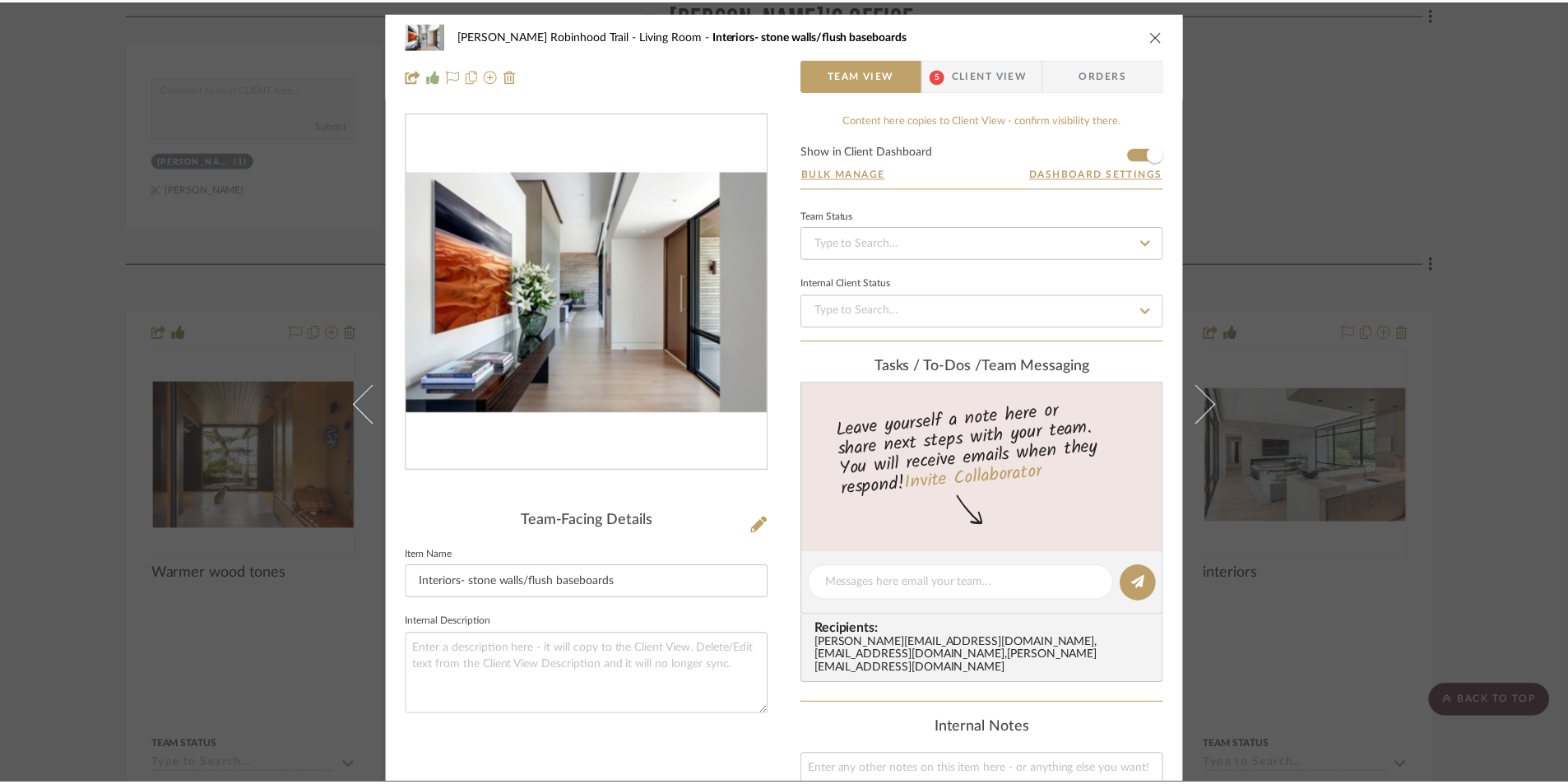
scroll to position [1153, 0]
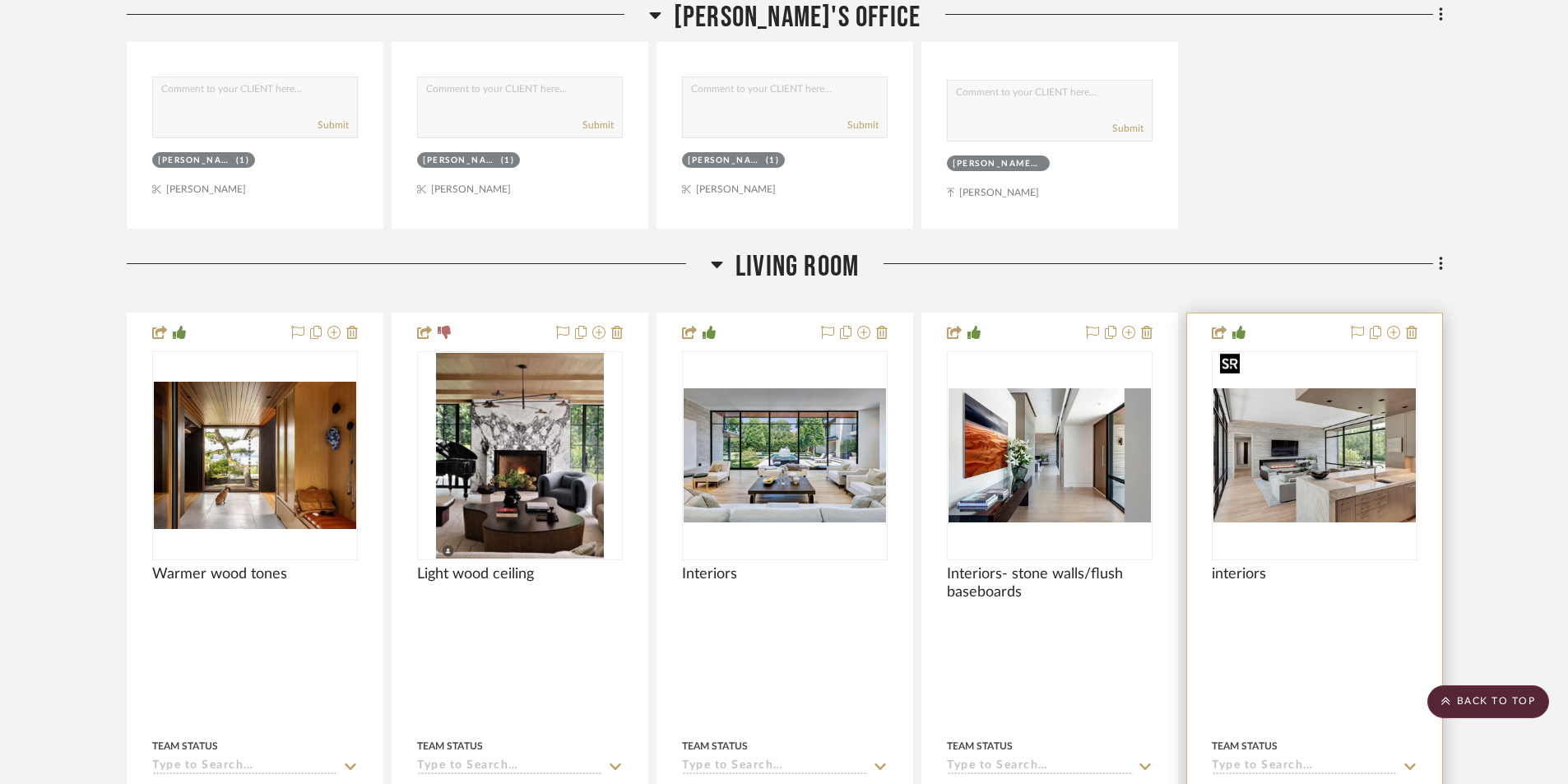
click at [1268, 442] on img "0" at bounding box center [1315, 456] width 203 height 135
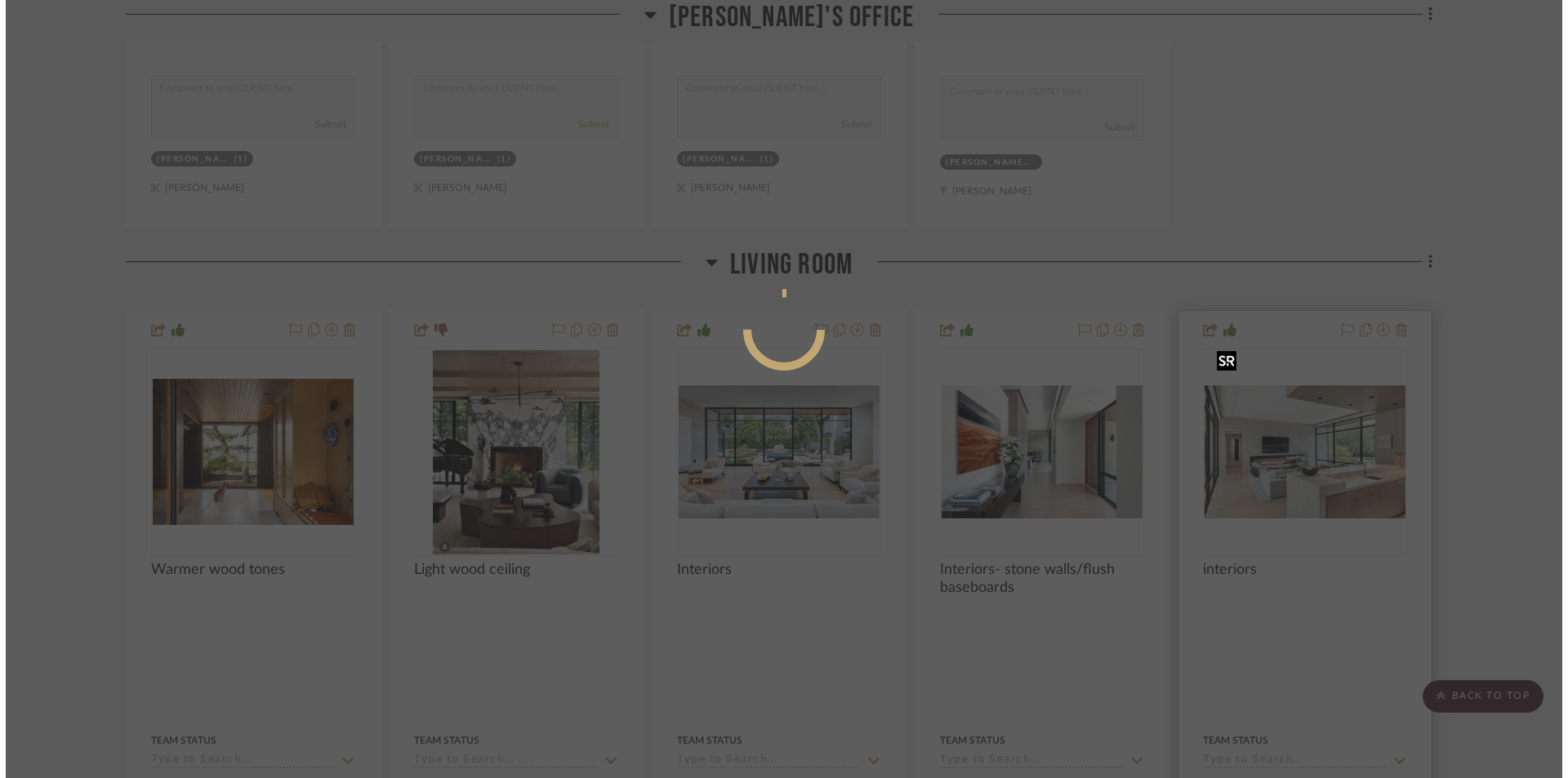
scroll to position [0, 0]
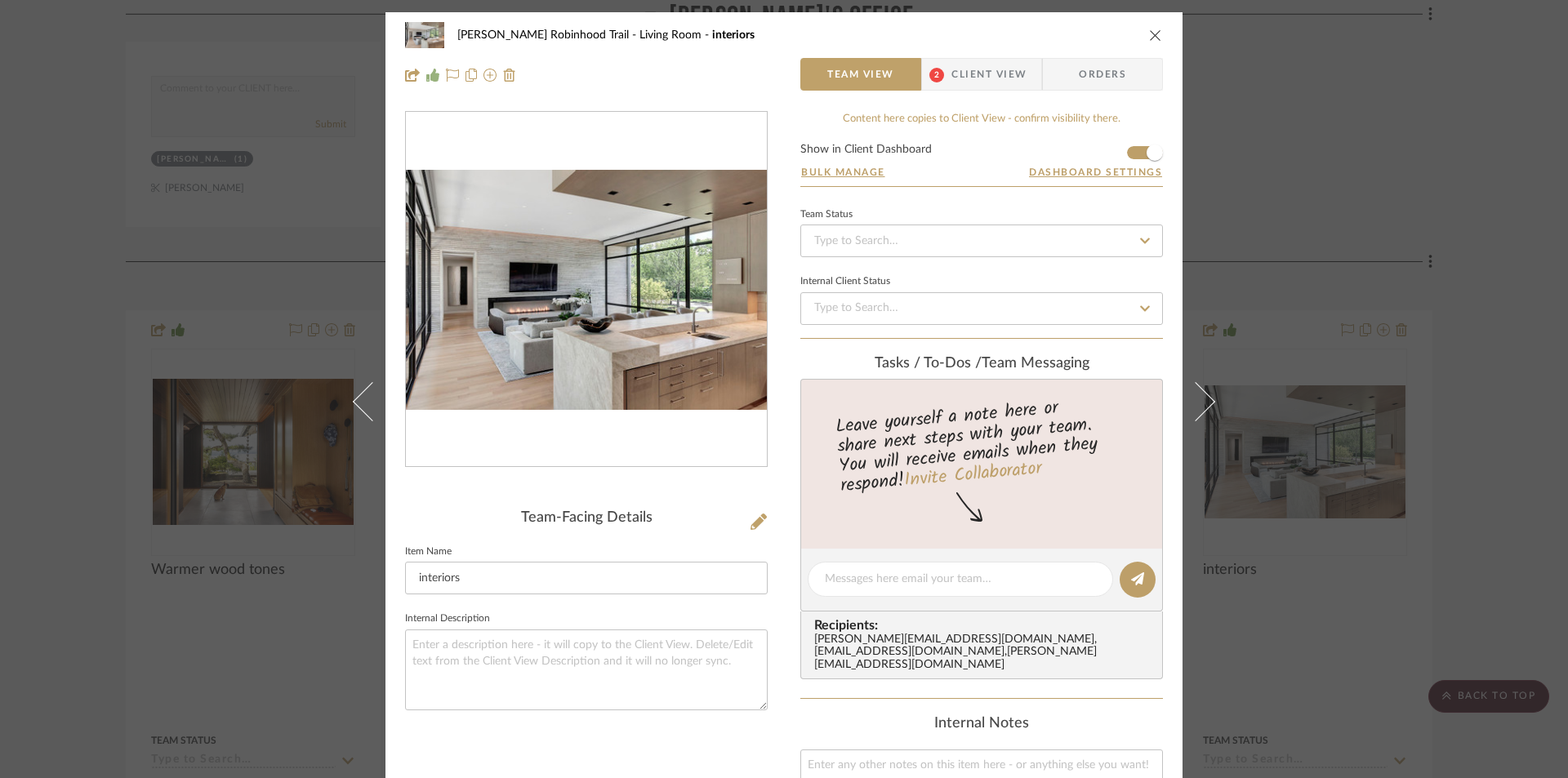
click at [693, 387] on div at bounding box center [587, 289] width 361 height 356
click at [692, 386] on div at bounding box center [587, 289] width 361 height 356
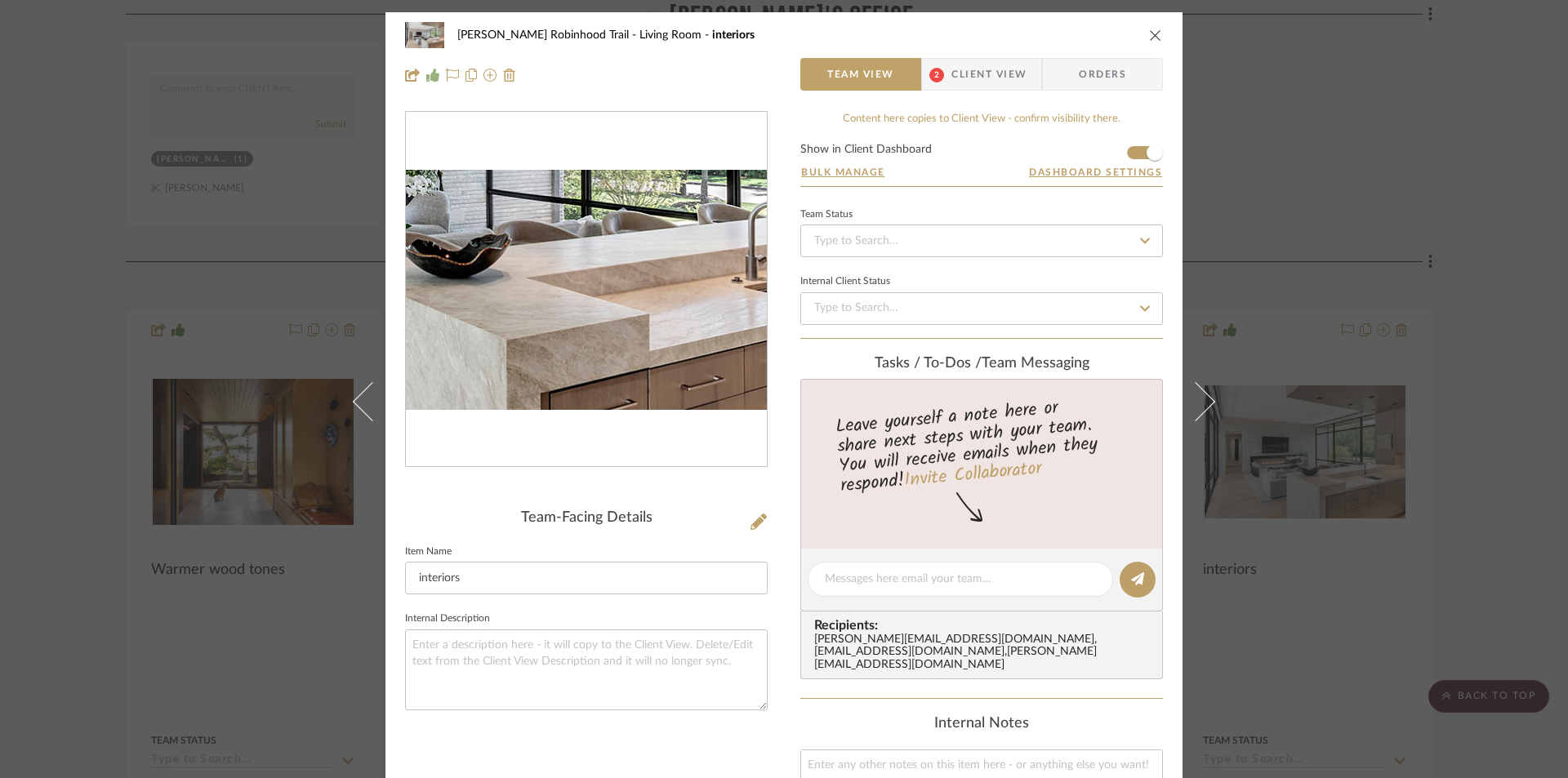
click at [633, 336] on img "0" at bounding box center [587, 290] width 361 height 241
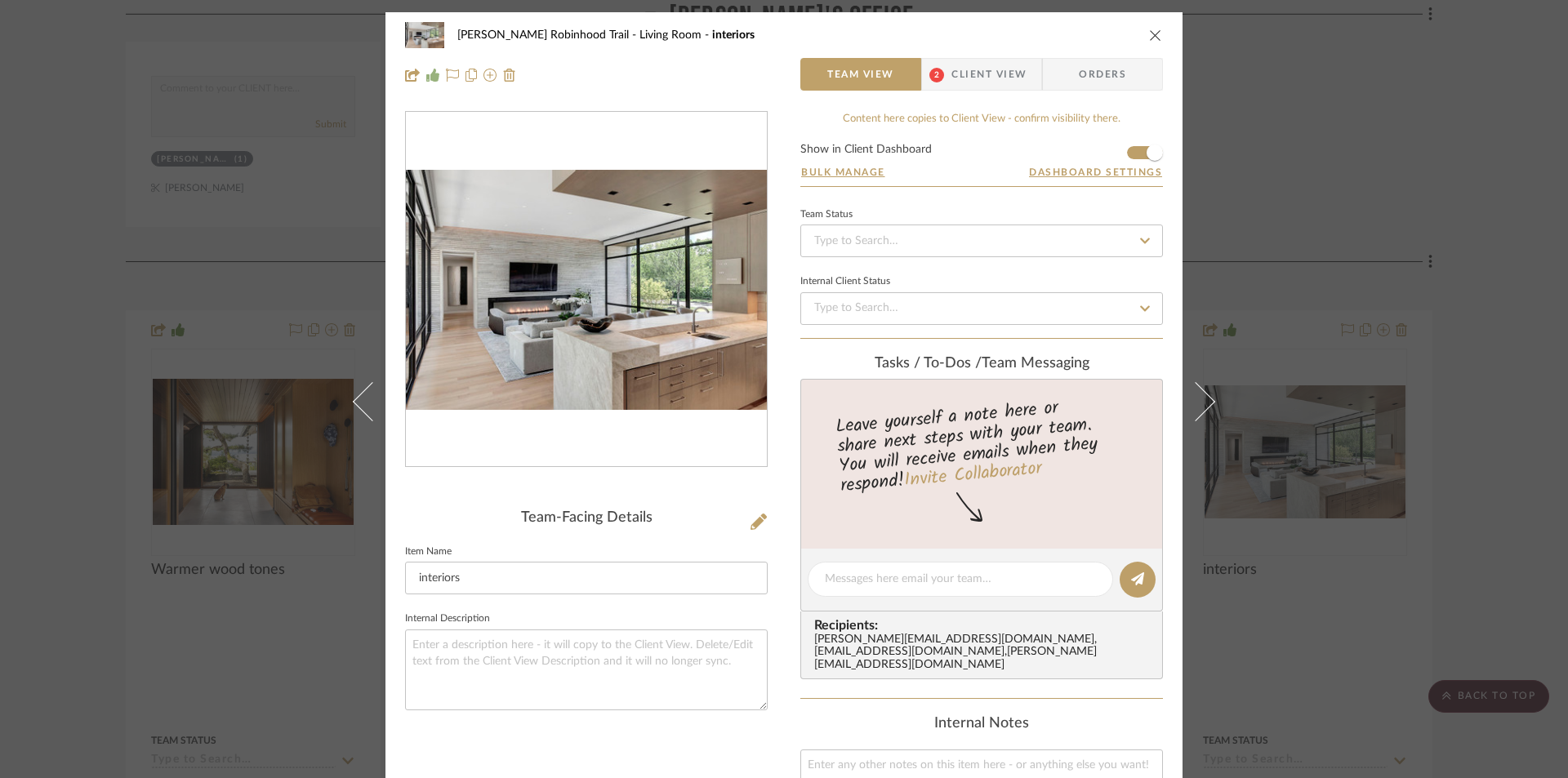
click at [1154, 35] on icon "close" at bounding box center [1155, 35] width 13 height 13
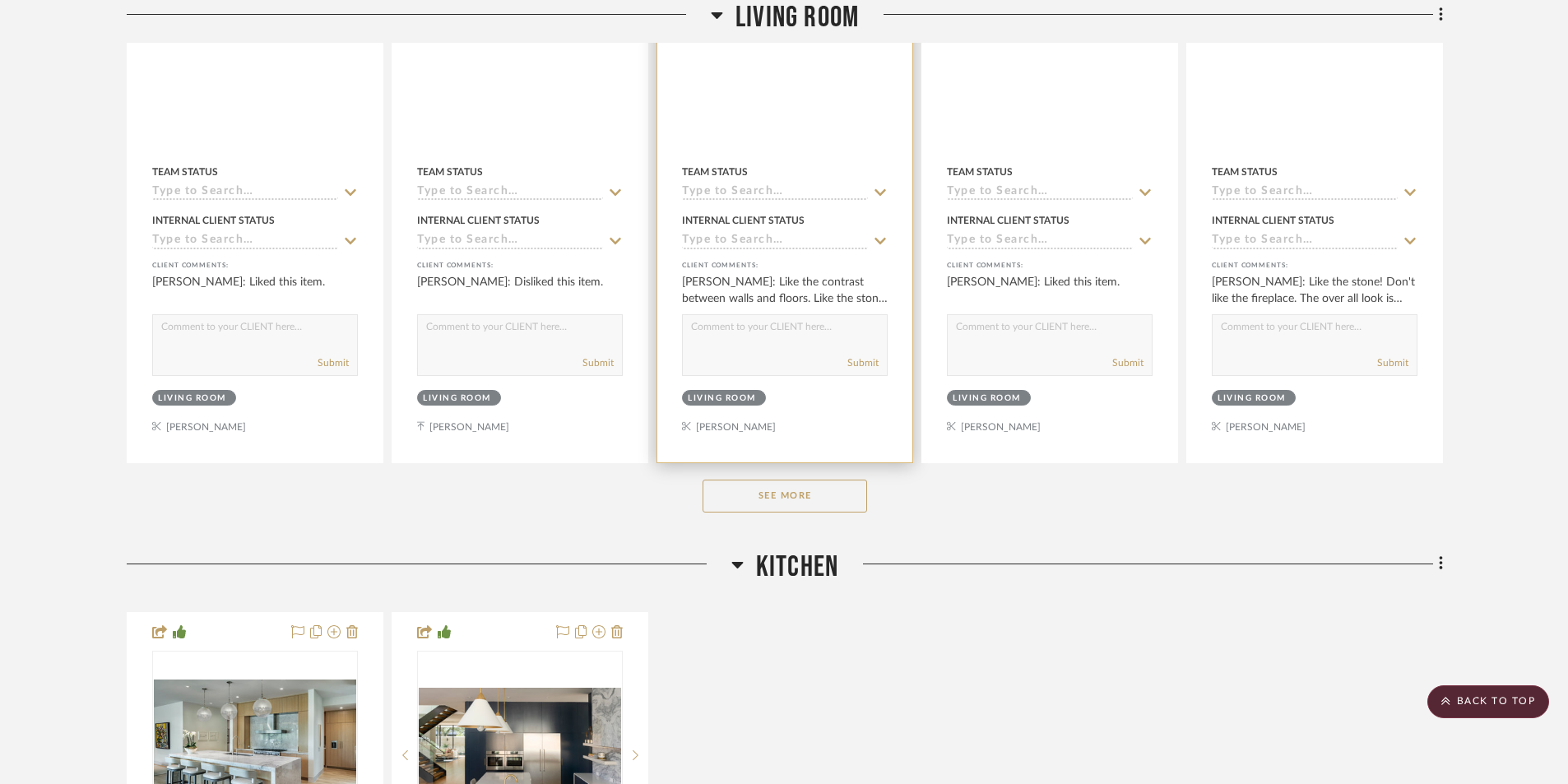
scroll to position [1728, 0]
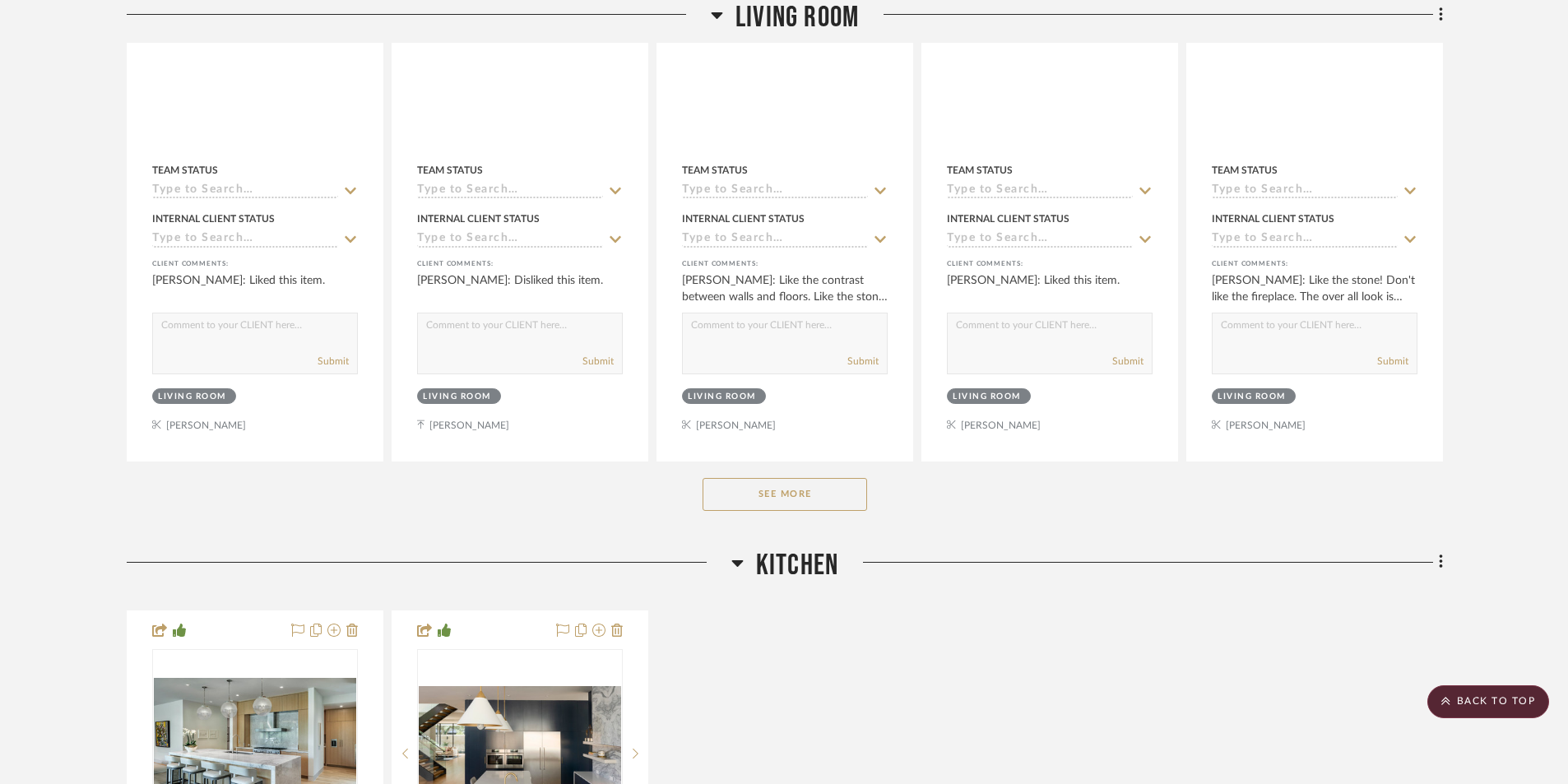
click at [814, 478] on button "See More" at bounding box center [784, 494] width 165 height 33
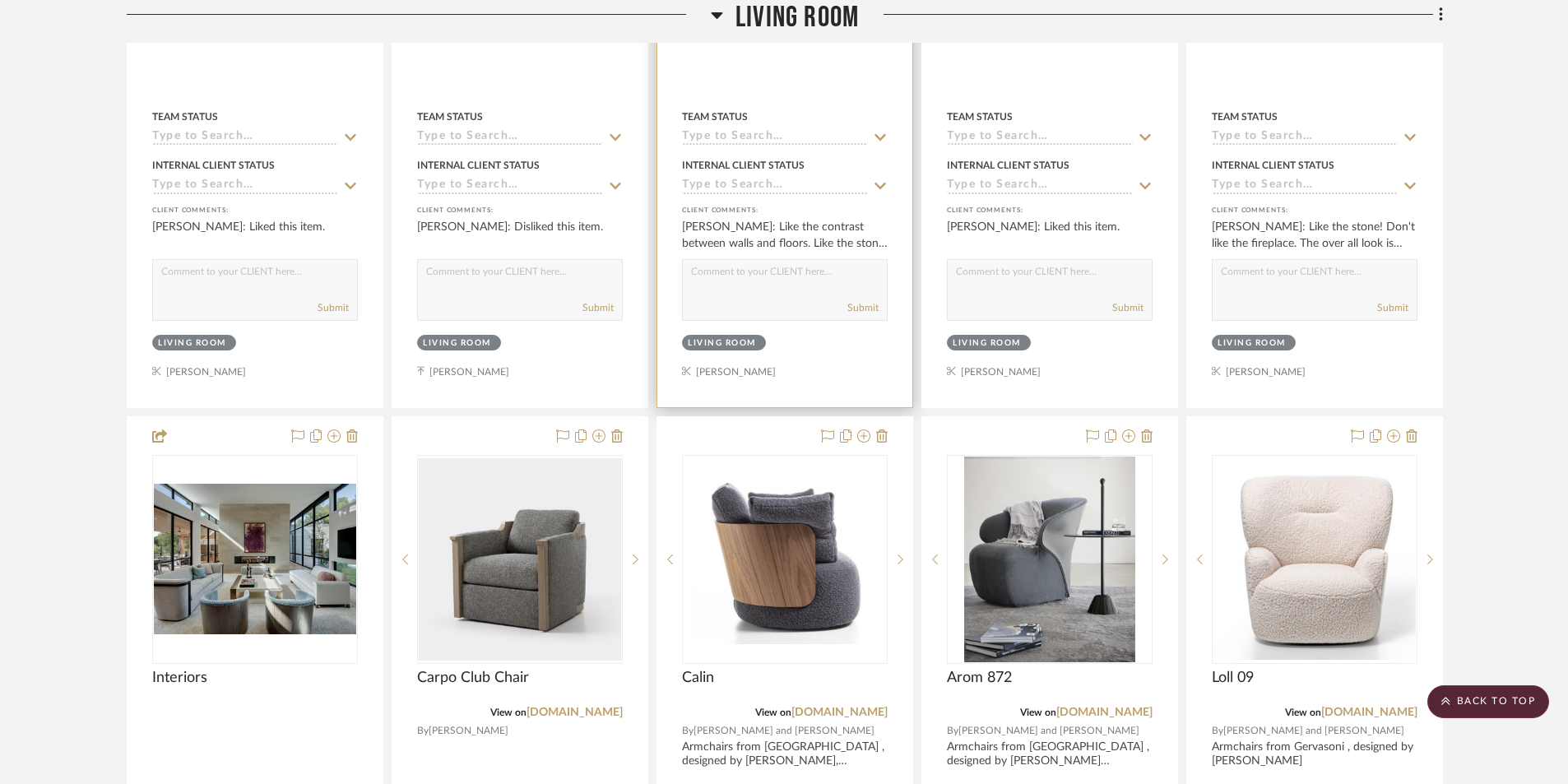
scroll to position [1810, 0]
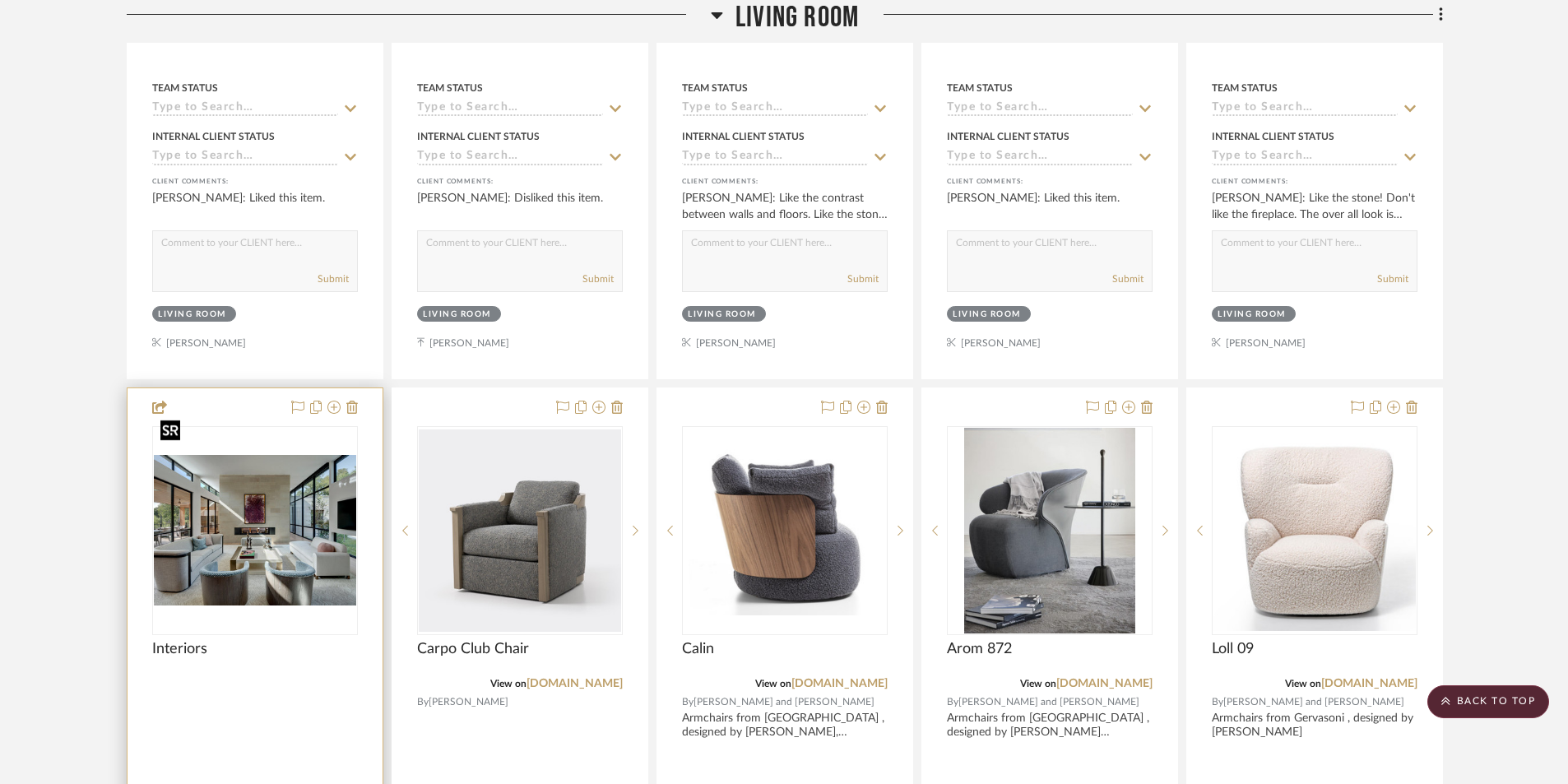
click at [281, 491] on img "0" at bounding box center [255, 531] width 203 height 151
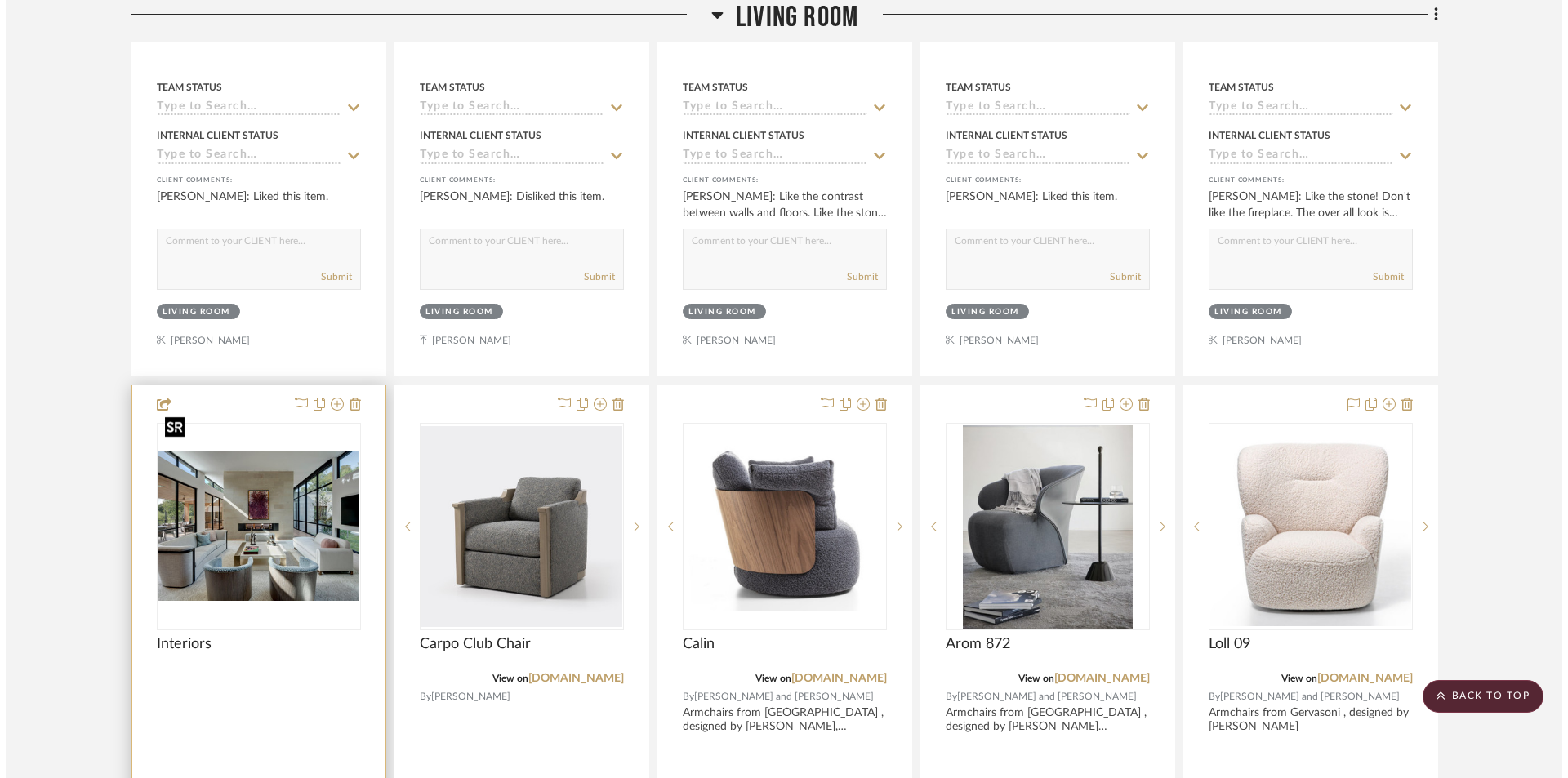
scroll to position [0, 0]
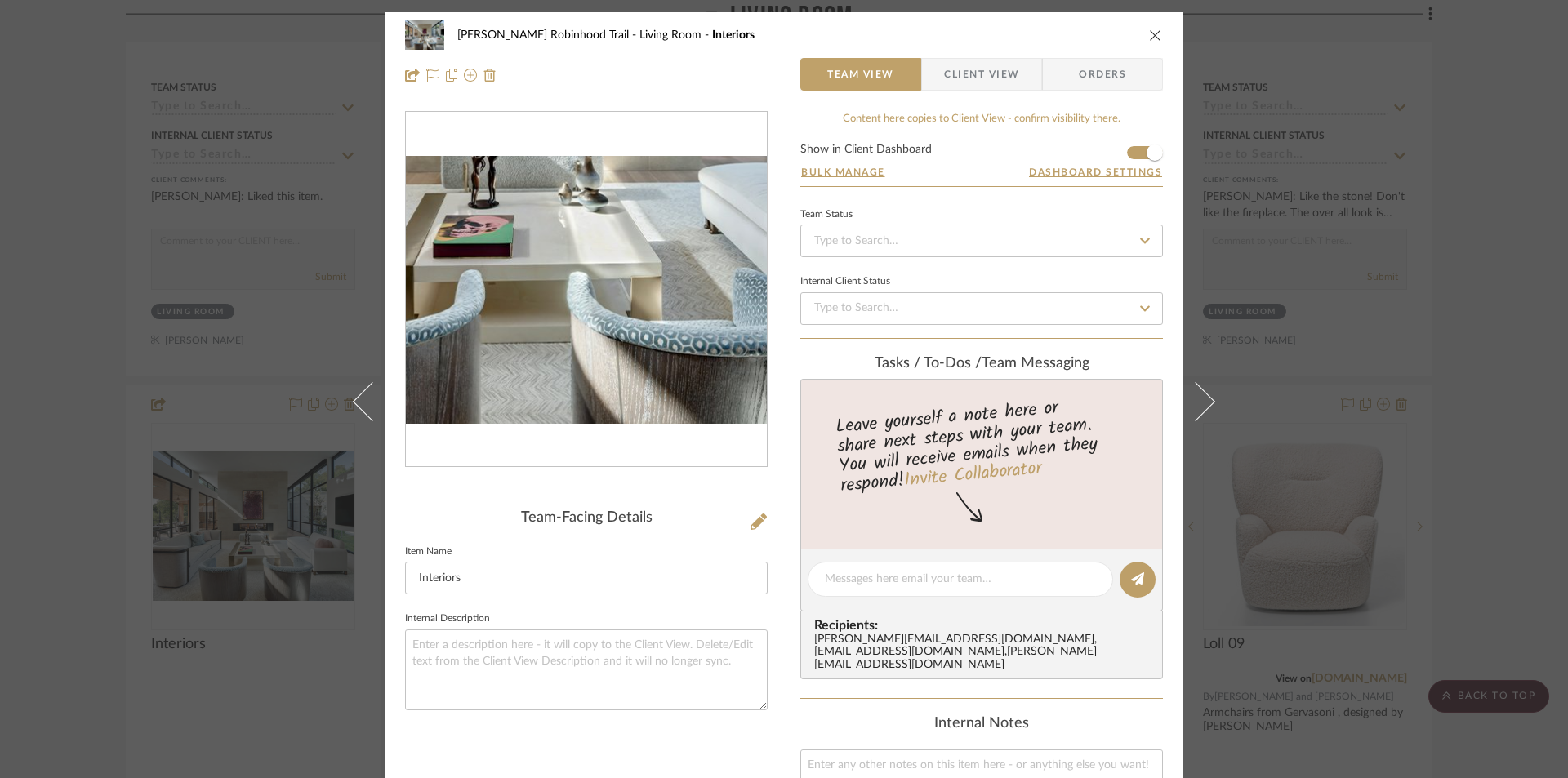
click at [605, 350] on img "0" at bounding box center [587, 290] width 361 height 268
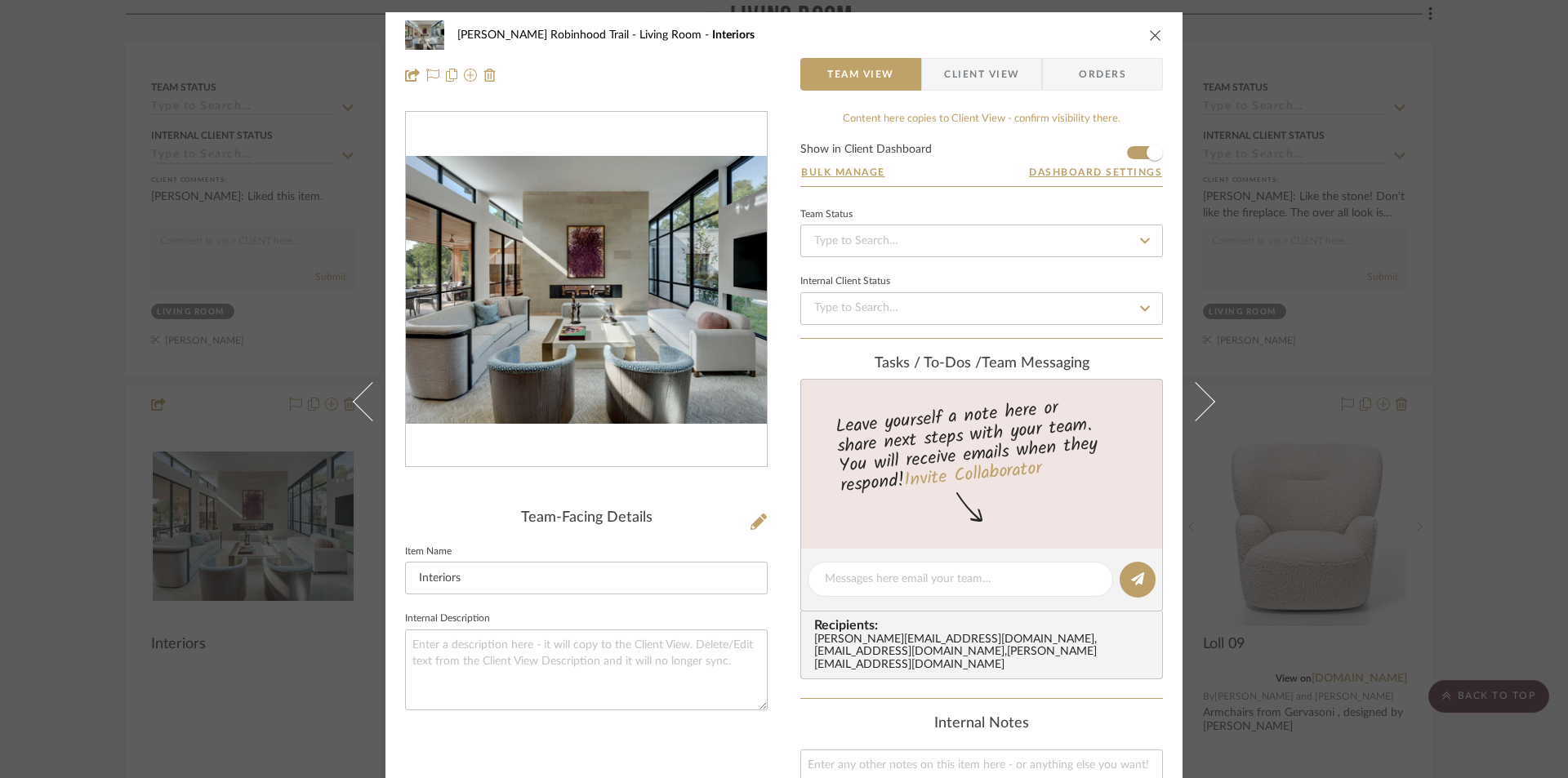
click at [1149, 34] on icon "close" at bounding box center [1155, 35] width 13 height 13
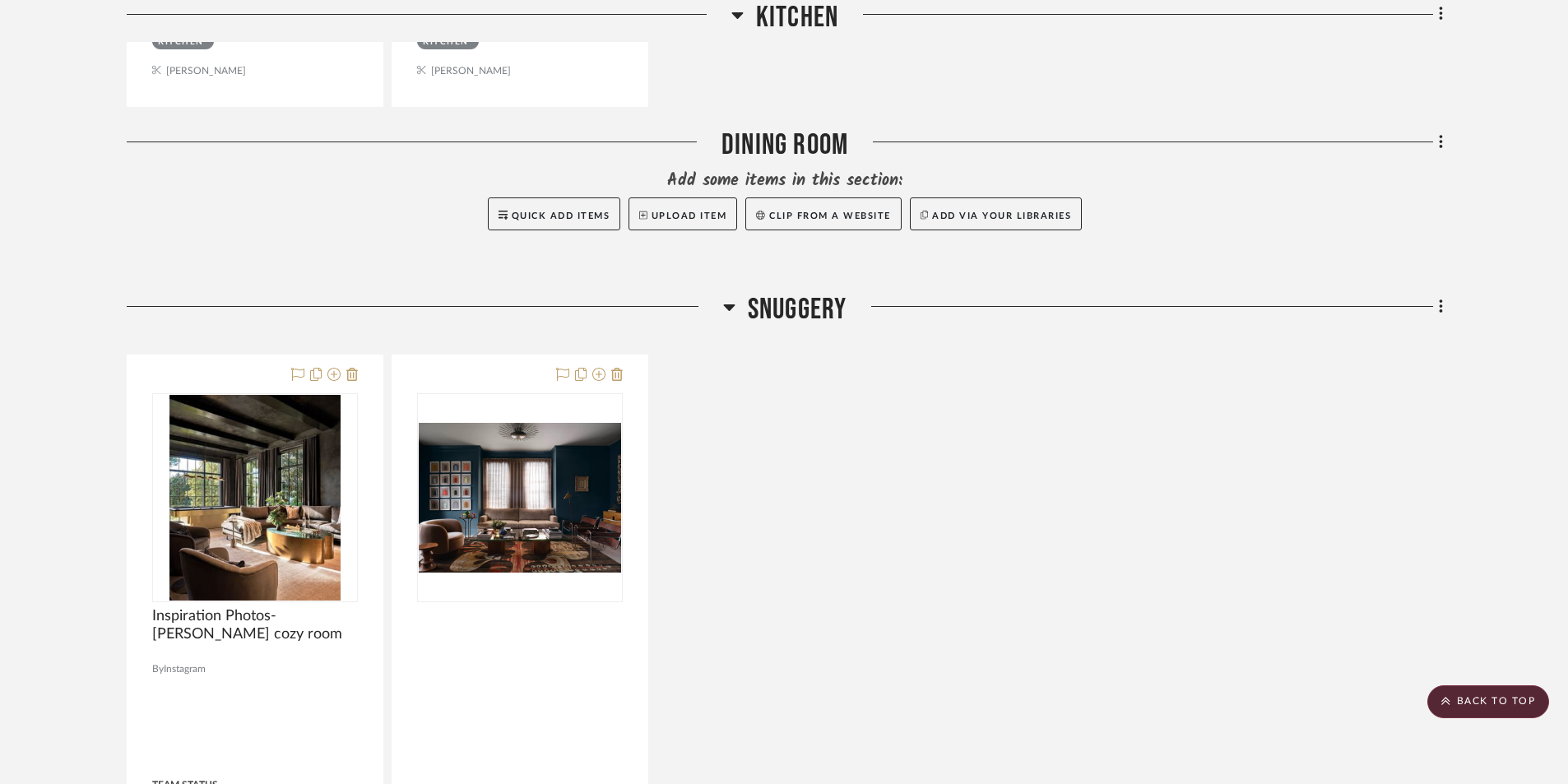
scroll to position [4445, 0]
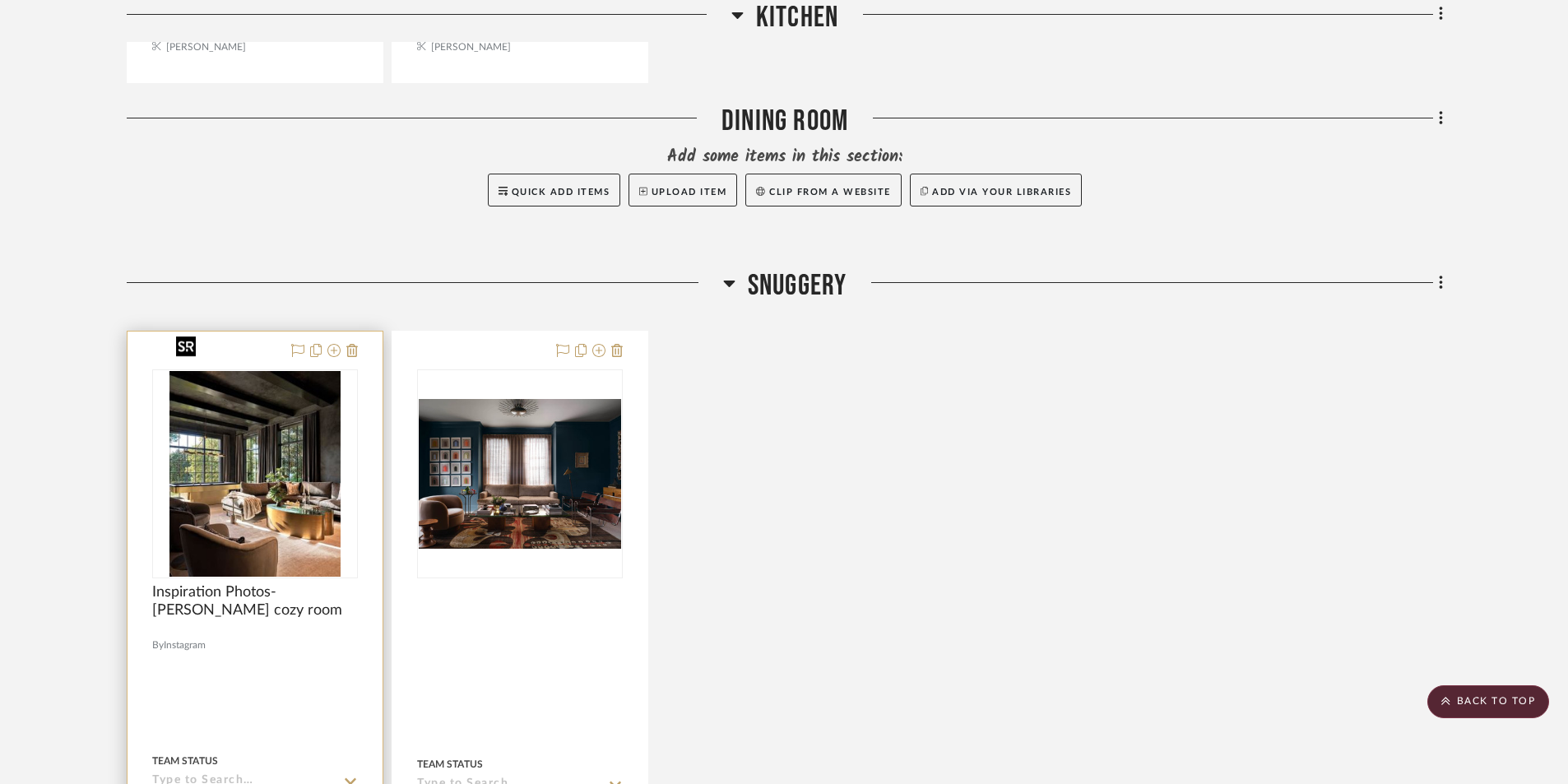
click at [286, 455] on img "0" at bounding box center [255, 474] width 171 height 206
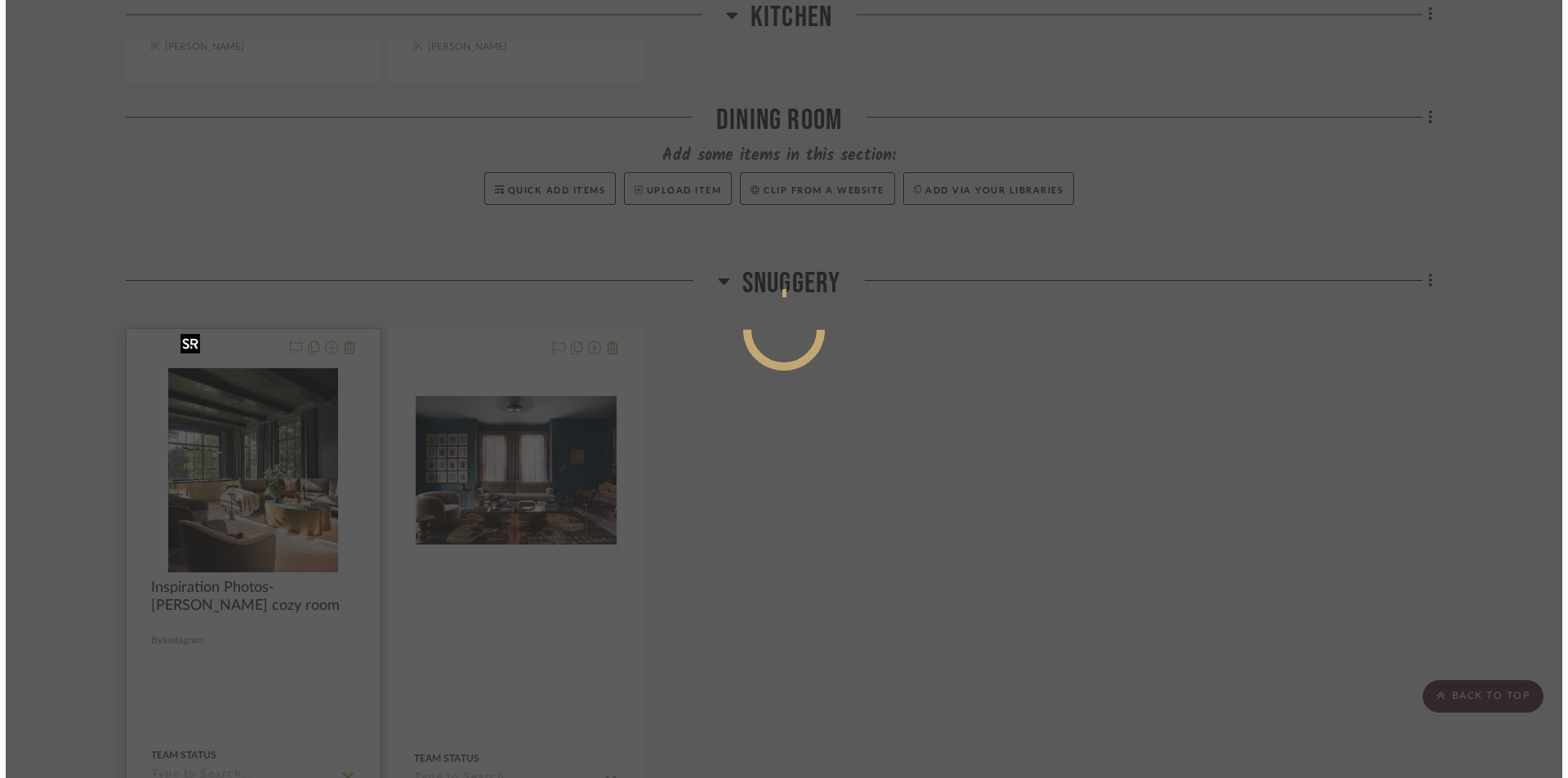
scroll to position [0, 0]
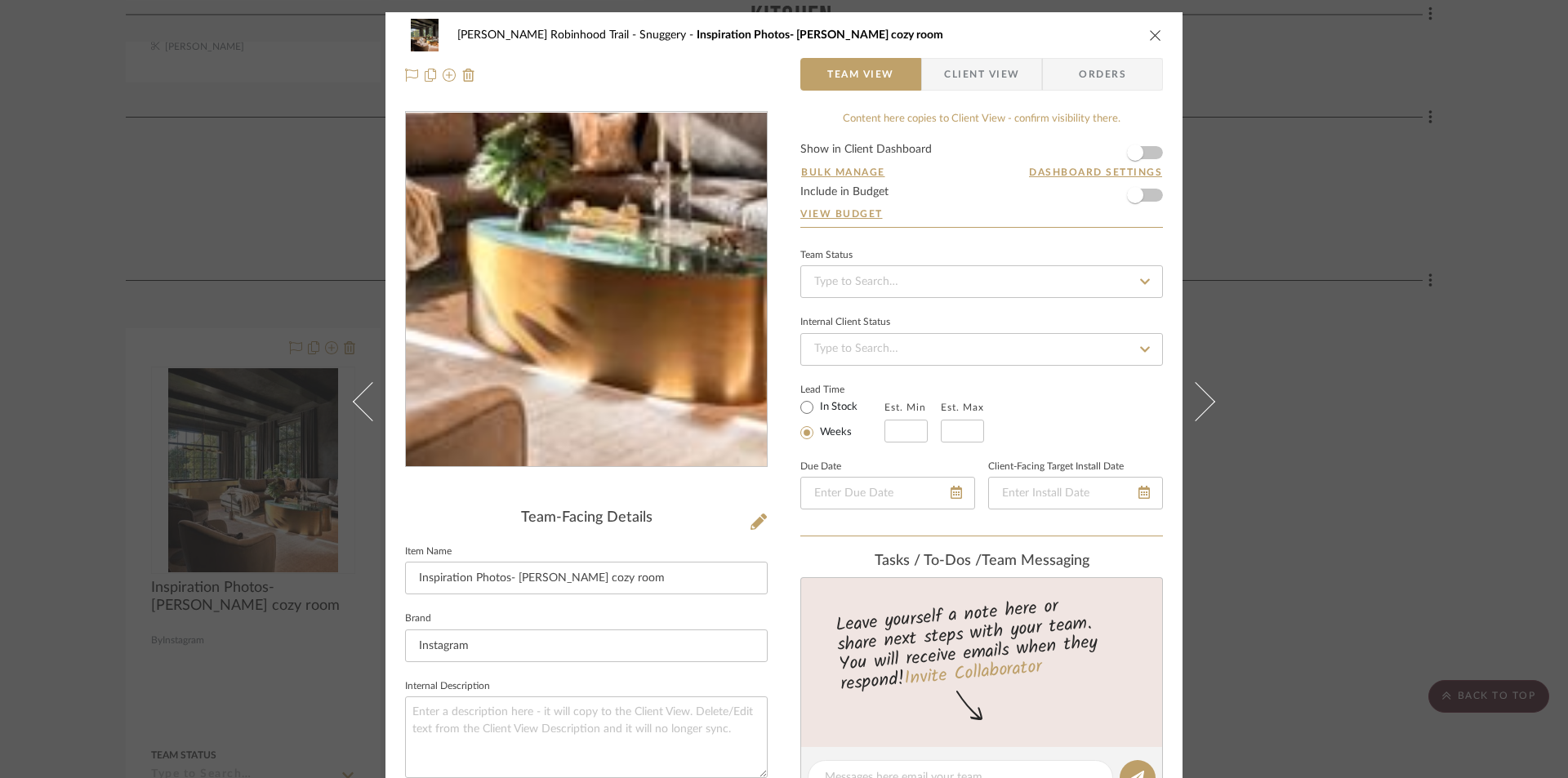
click at [640, 366] on img "0" at bounding box center [587, 289] width 296 height 354
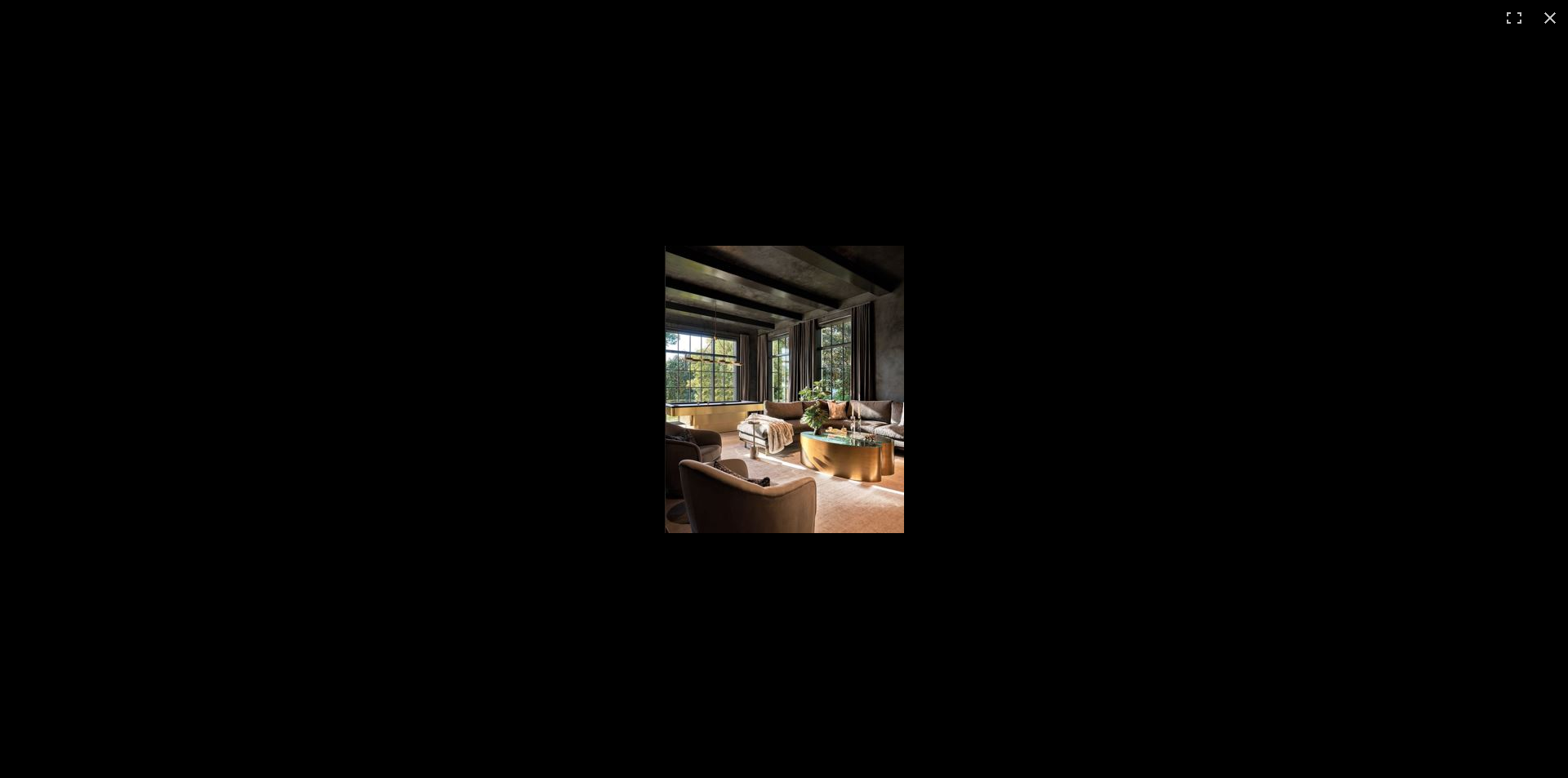
click at [745, 400] on img at bounding box center [784, 389] width 240 height 288
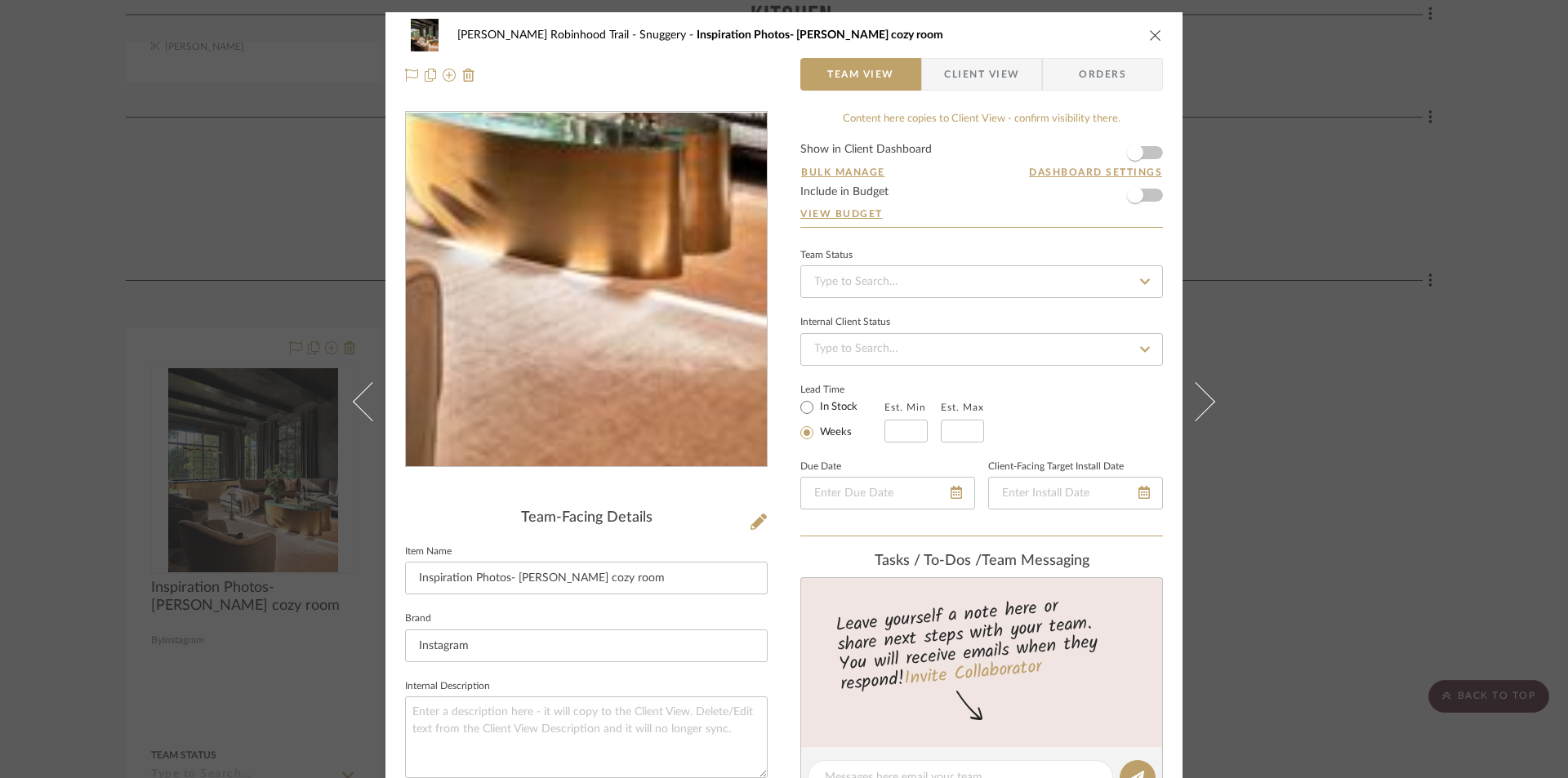
click at [699, 412] on img "0" at bounding box center [587, 289] width 296 height 354
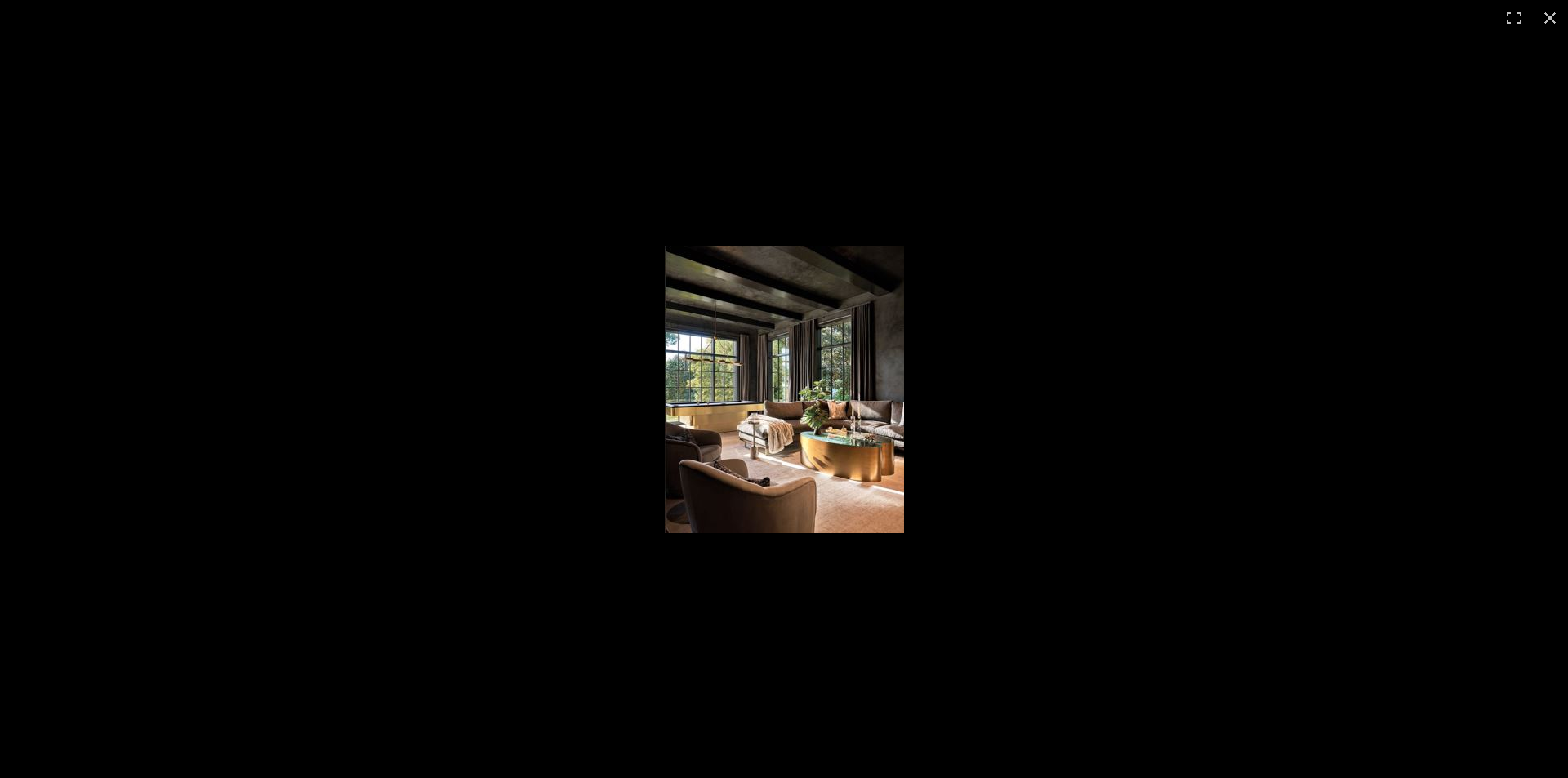
click at [713, 415] on img at bounding box center [784, 389] width 240 height 288
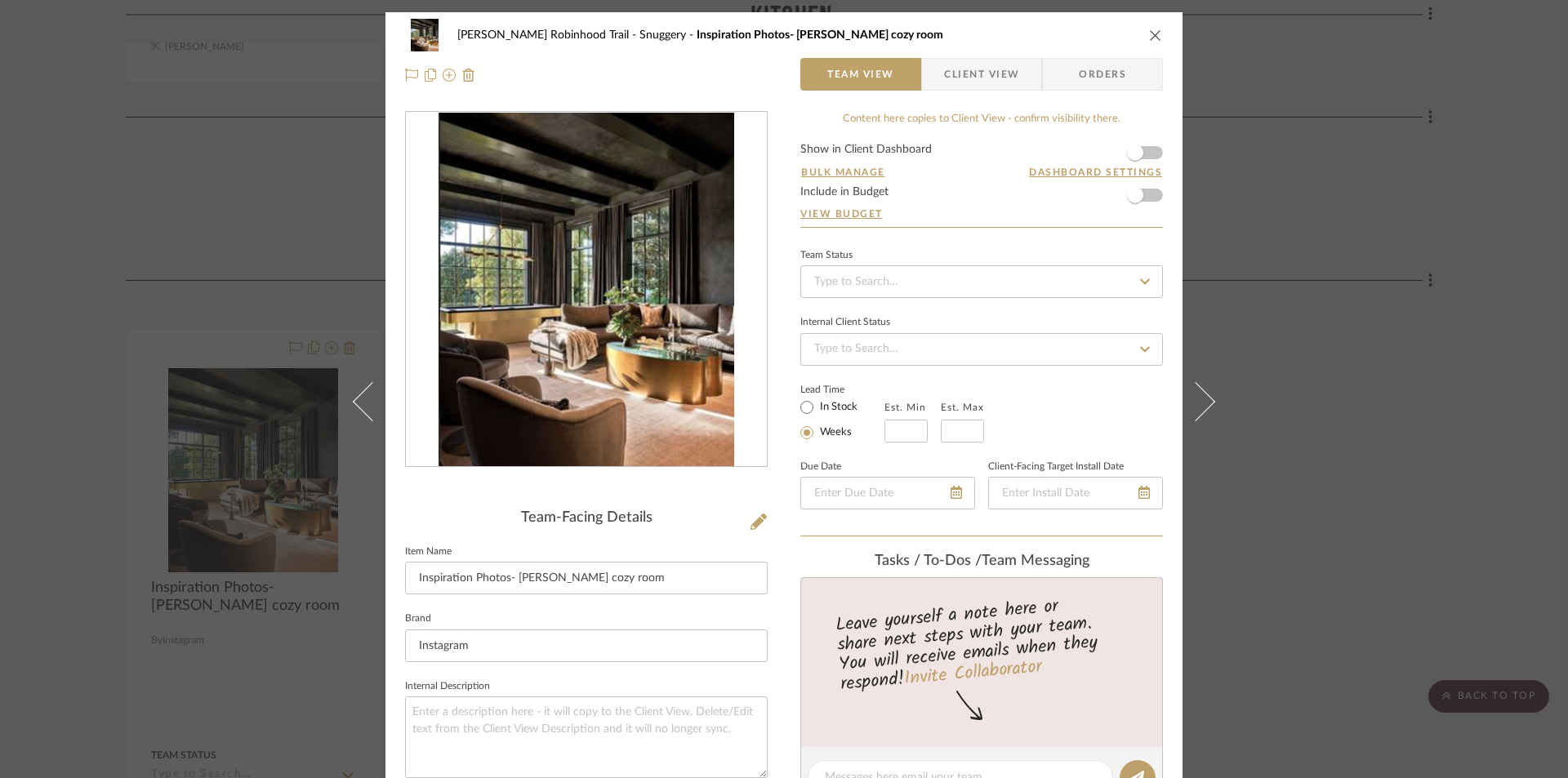
click at [1149, 38] on icon "close" at bounding box center [1155, 35] width 13 height 13
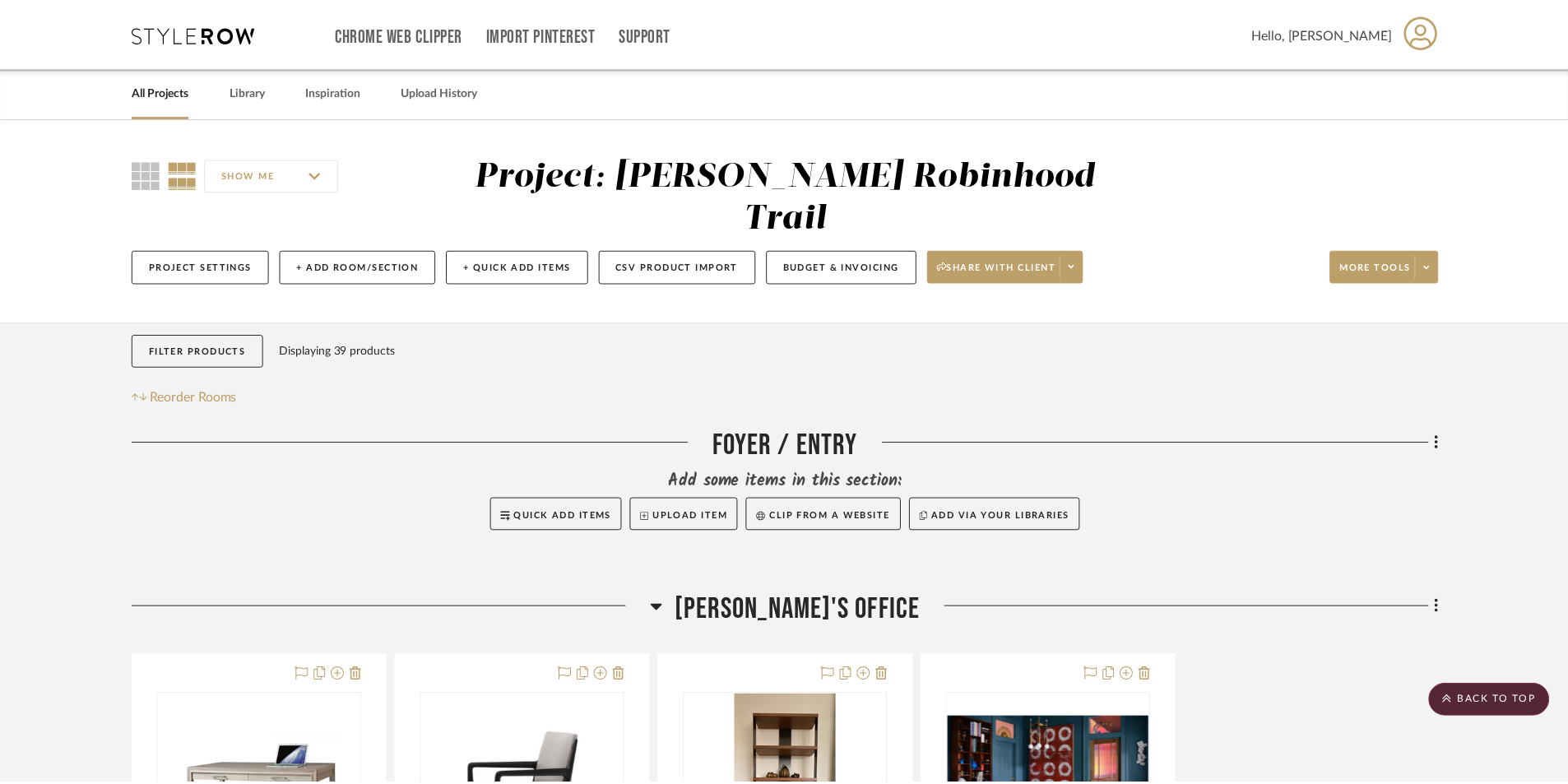
scroll to position [4445, 0]
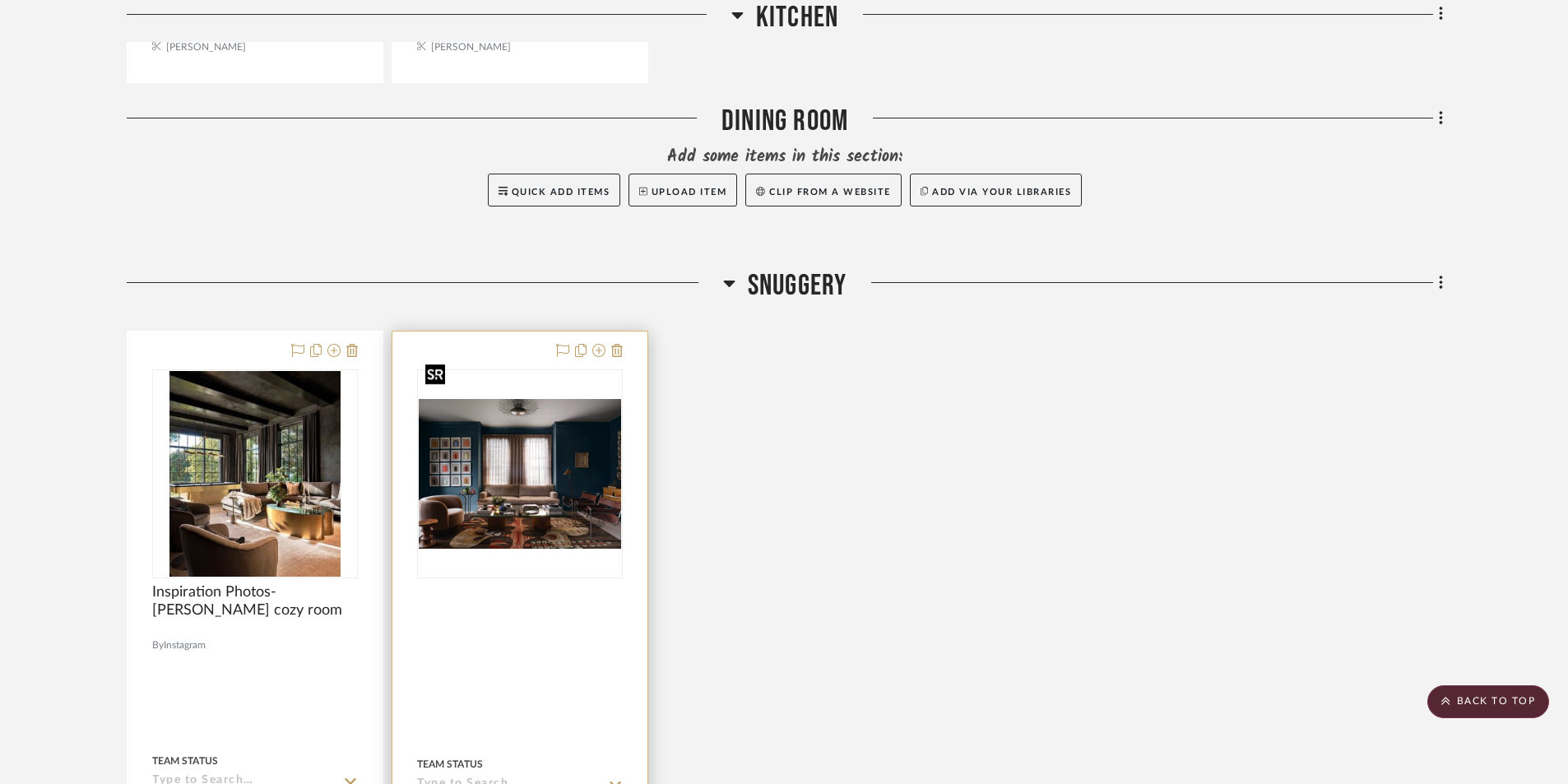
click at [451, 463] on img "0" at bounding box center [520, 474] width 203 height 150
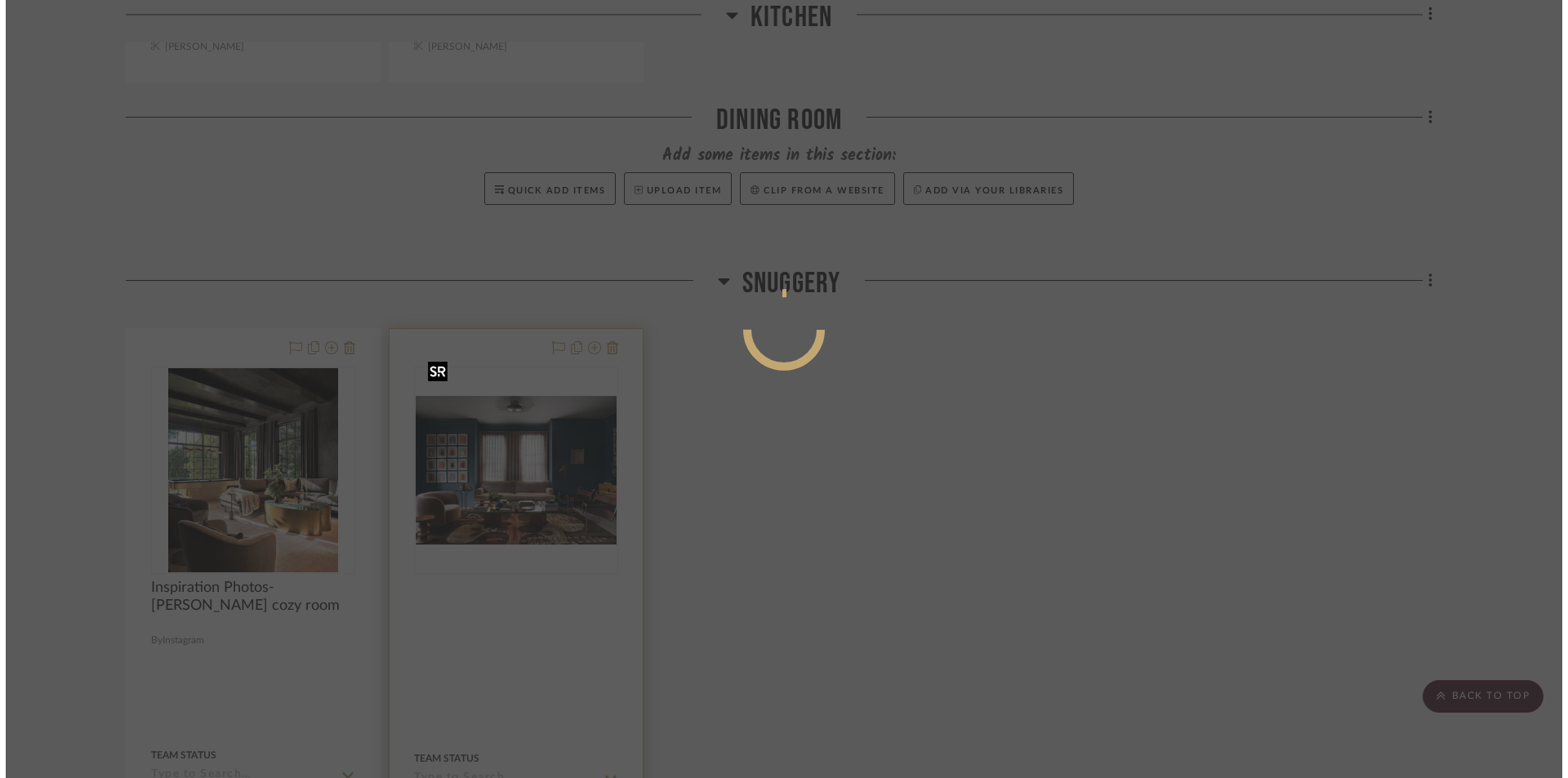
scroll to position [0, 0]
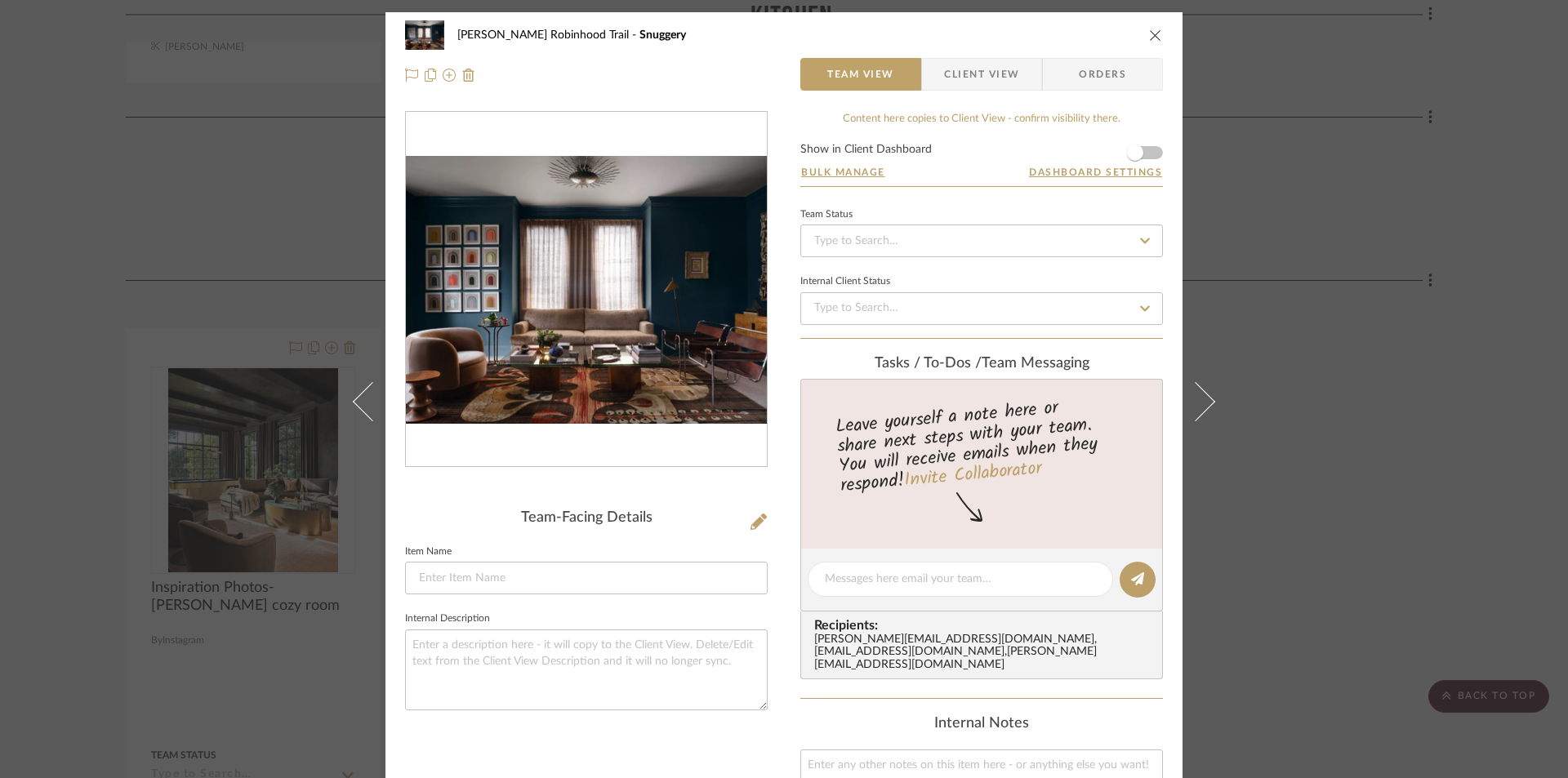
click at [525, 431] on div at bounding box center [587, 289] width 361 height 356
click at [538, 408] on img "0" at bounding box center [587, 289] width 361 height 267
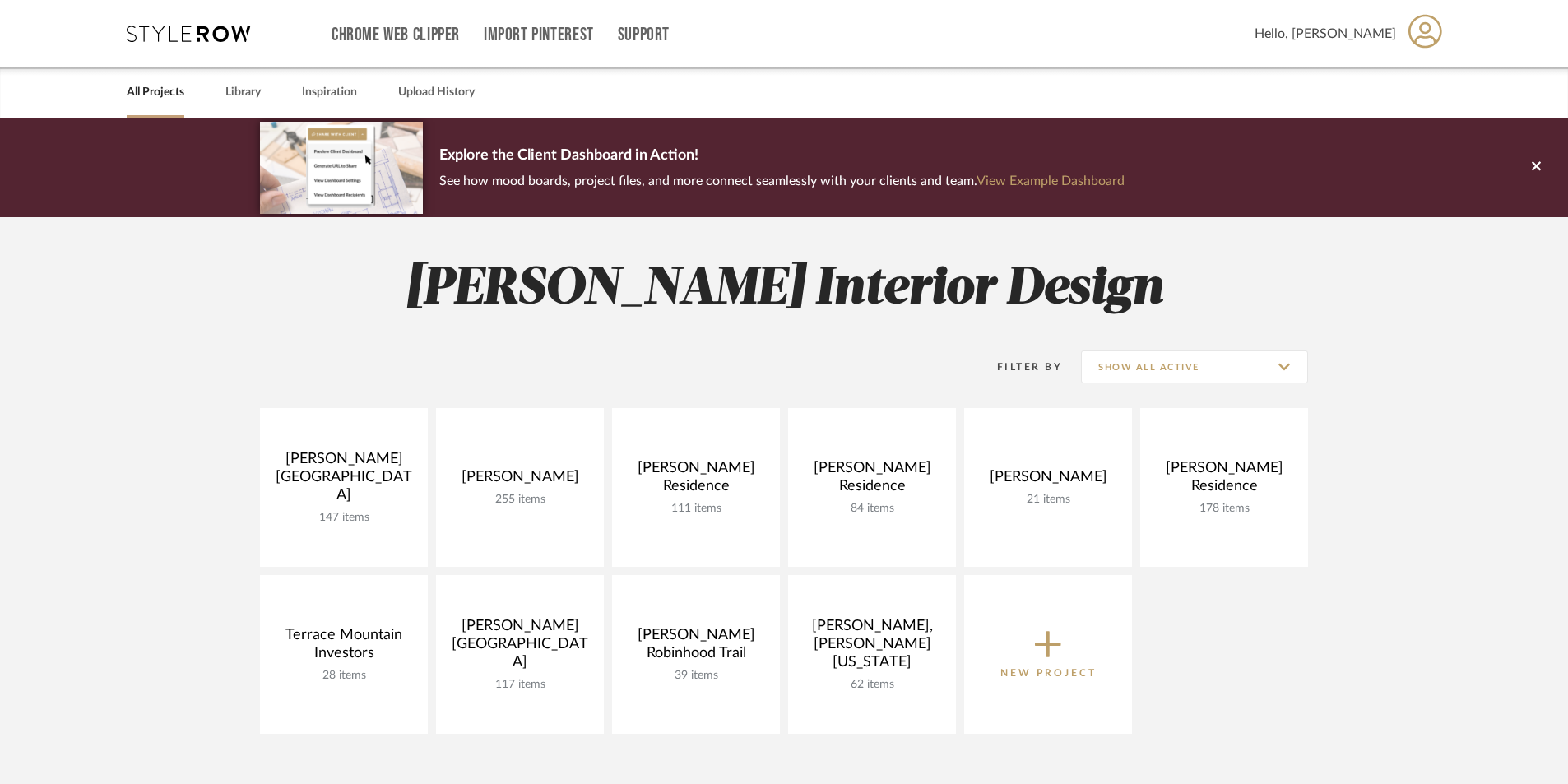
click at [142, 91] on link "All Projects" at bounding box center [156, 92] width 58 height 22
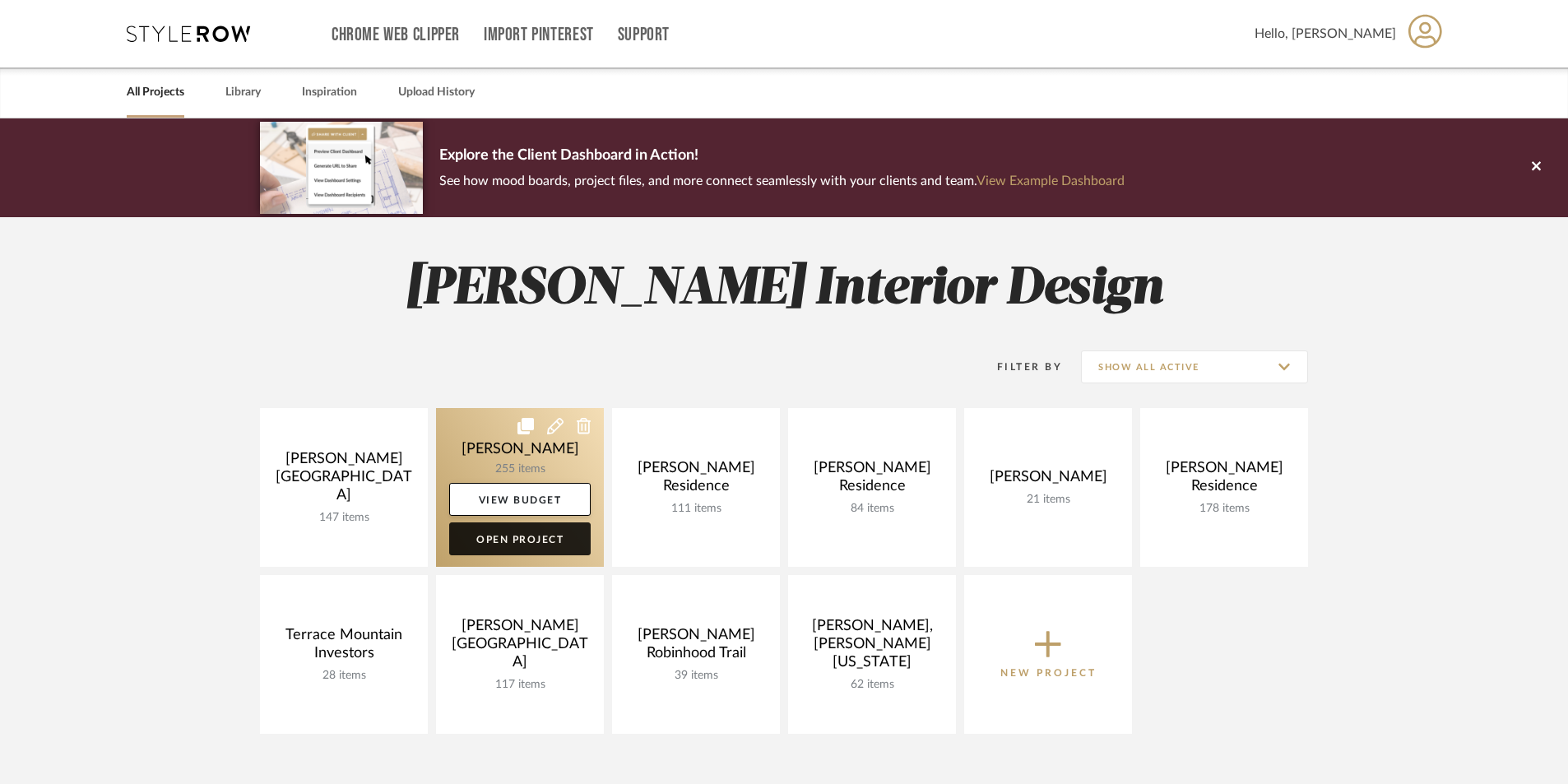
click at [495, 544] on link "Open Project" at bounding box center [519, 539] width 141 height 33
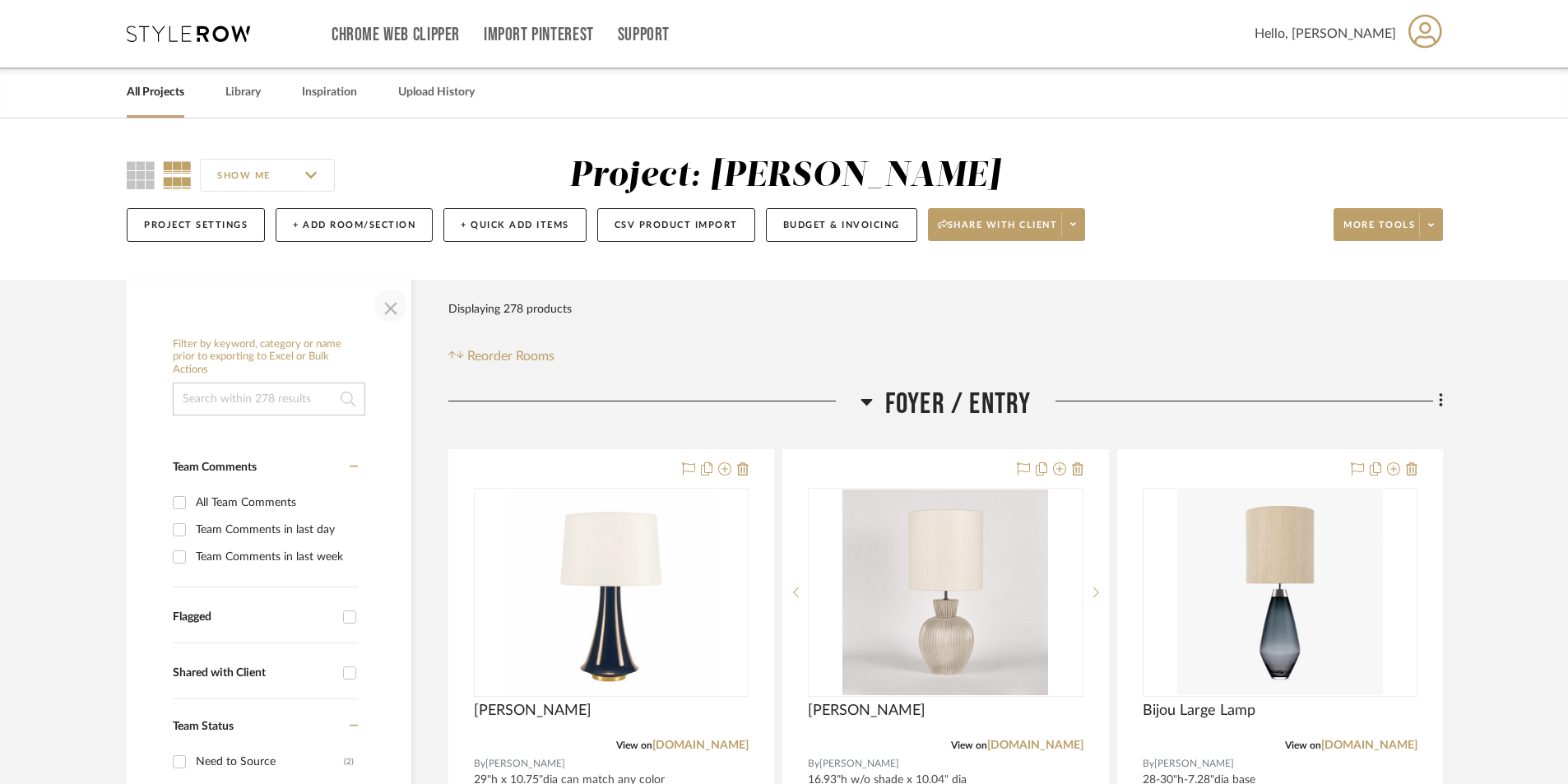
click at [387, 308] on span "button" at bounding box center [391, 305] width 40 height 40
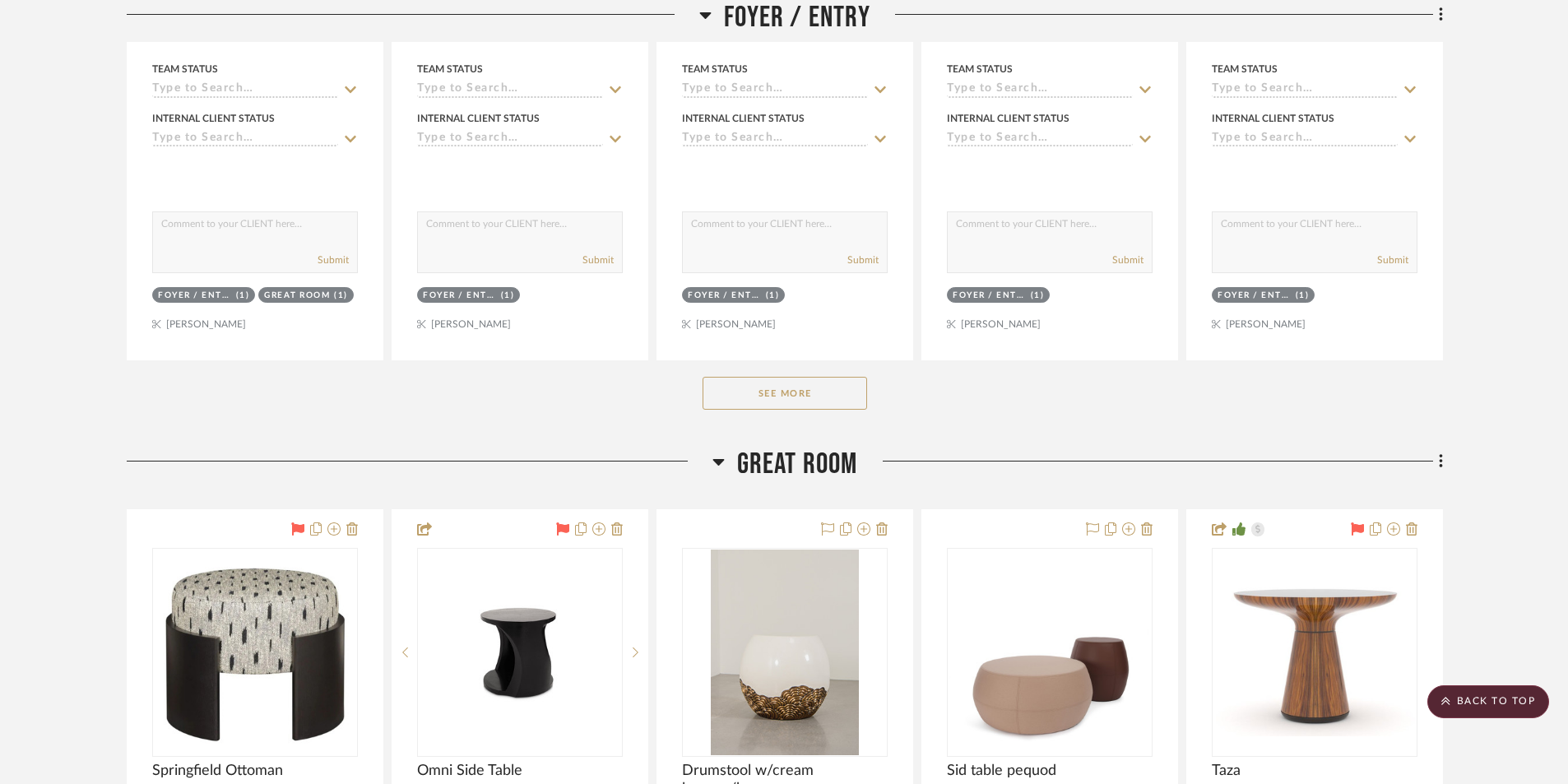
scroll to position [988, 0]
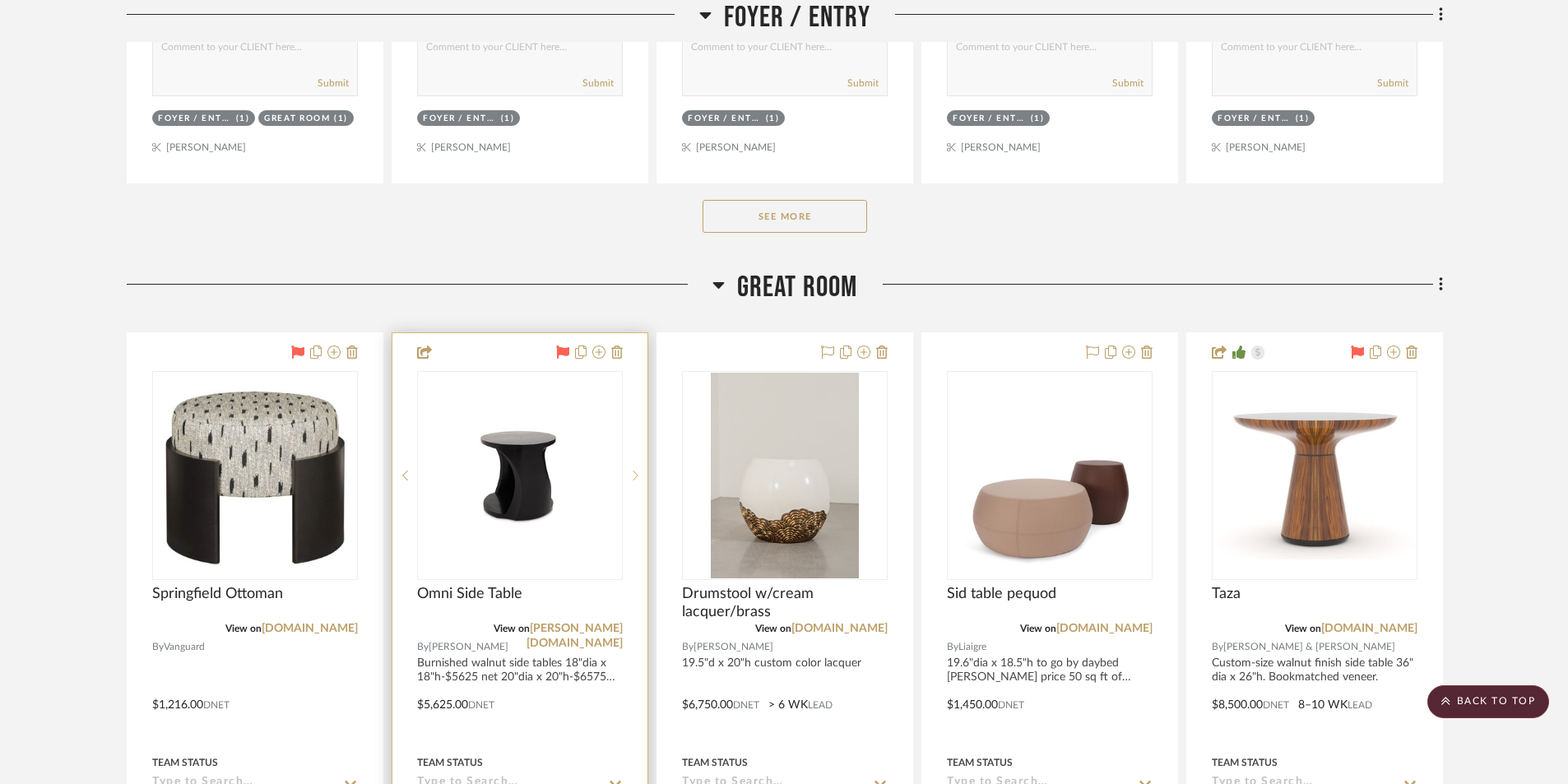
click at [635, 478] on icon at bounding box center [636, 476] width 6 height 12
click at [635, 476] on icon at bounding box center [636, 476] width 6 height 12
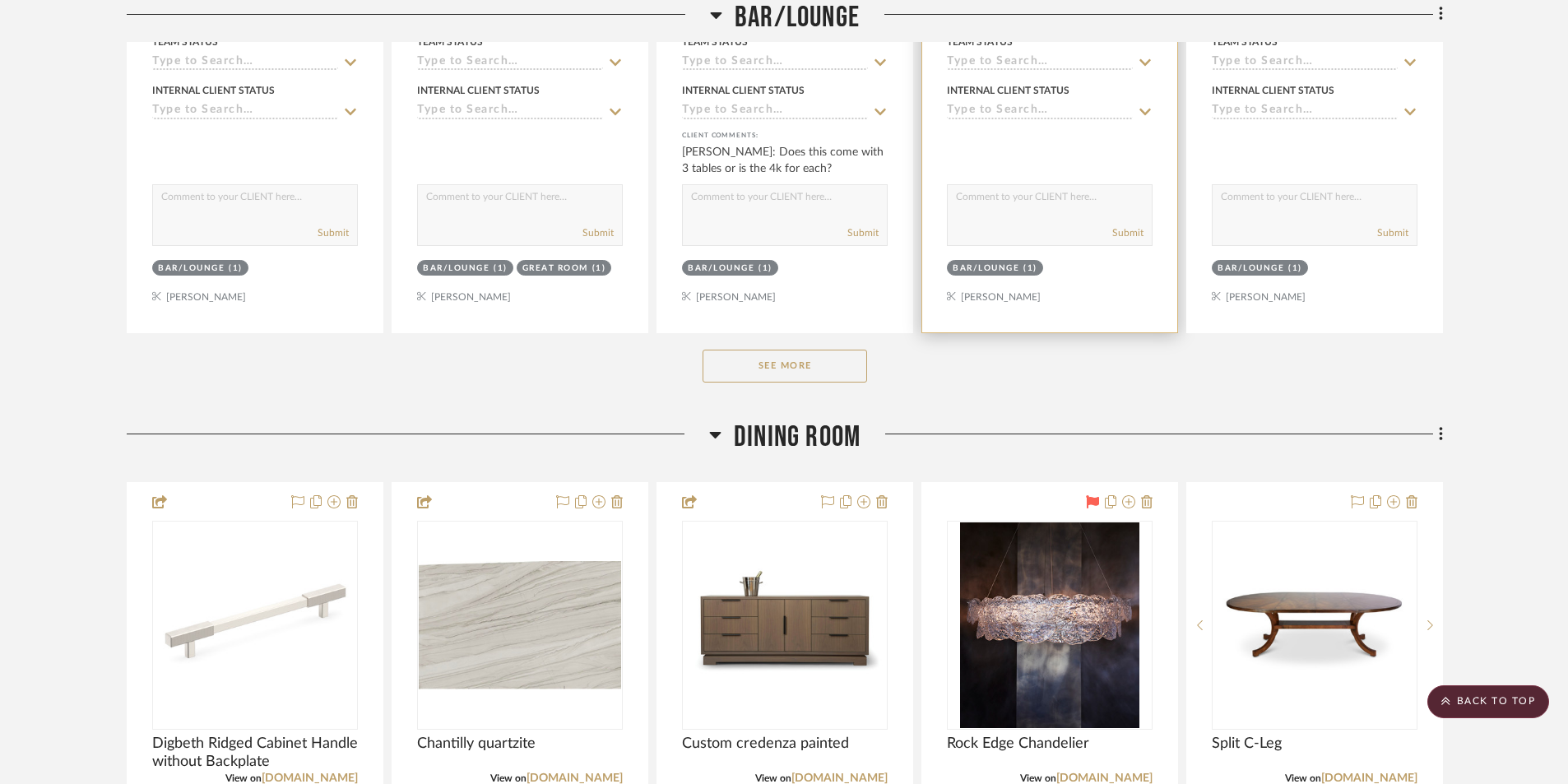
scroll to position [3457, 0]
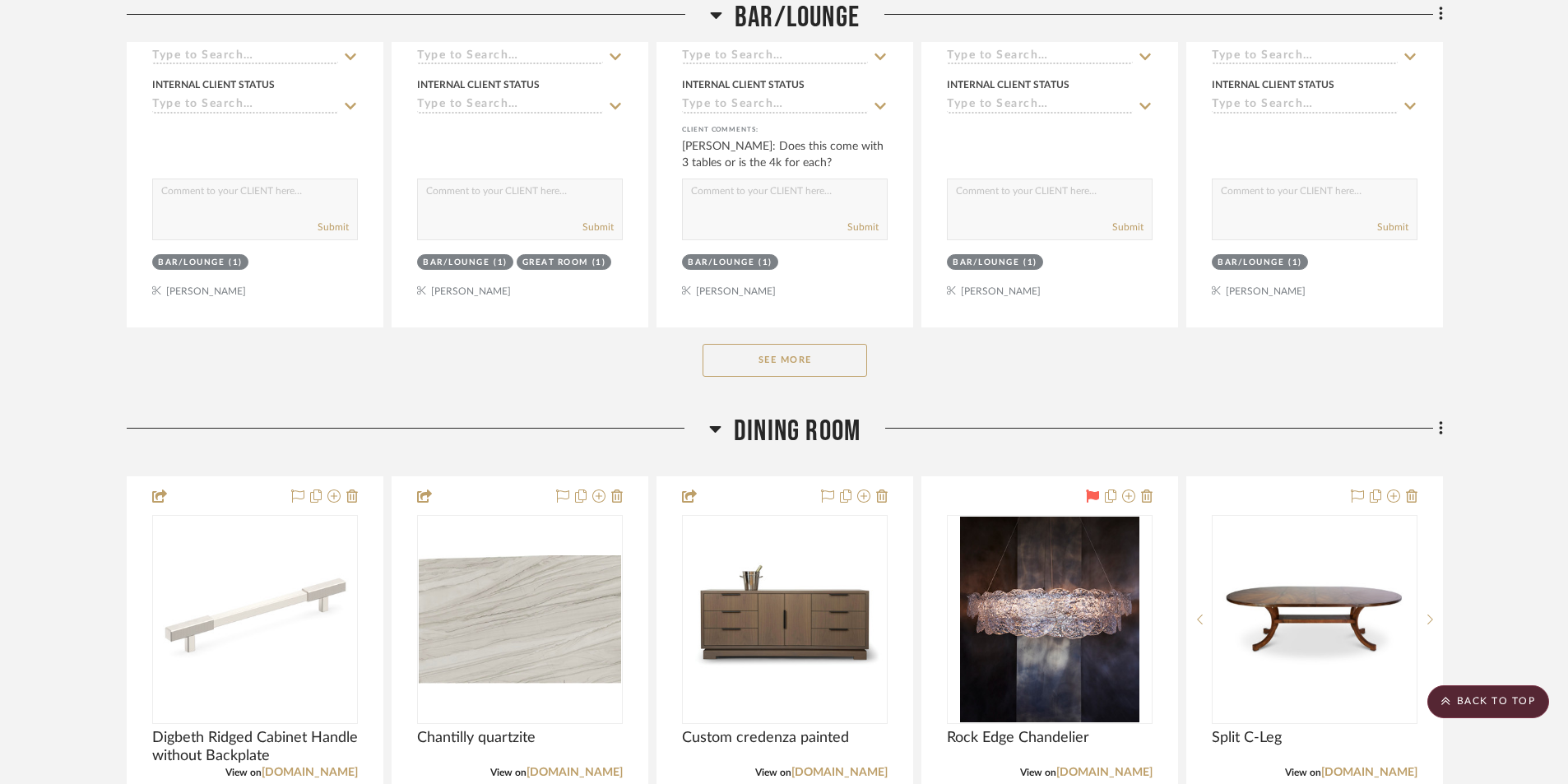
click at [841, 370] on button "See More" at bounding box center [784, 360] width 165 height 33
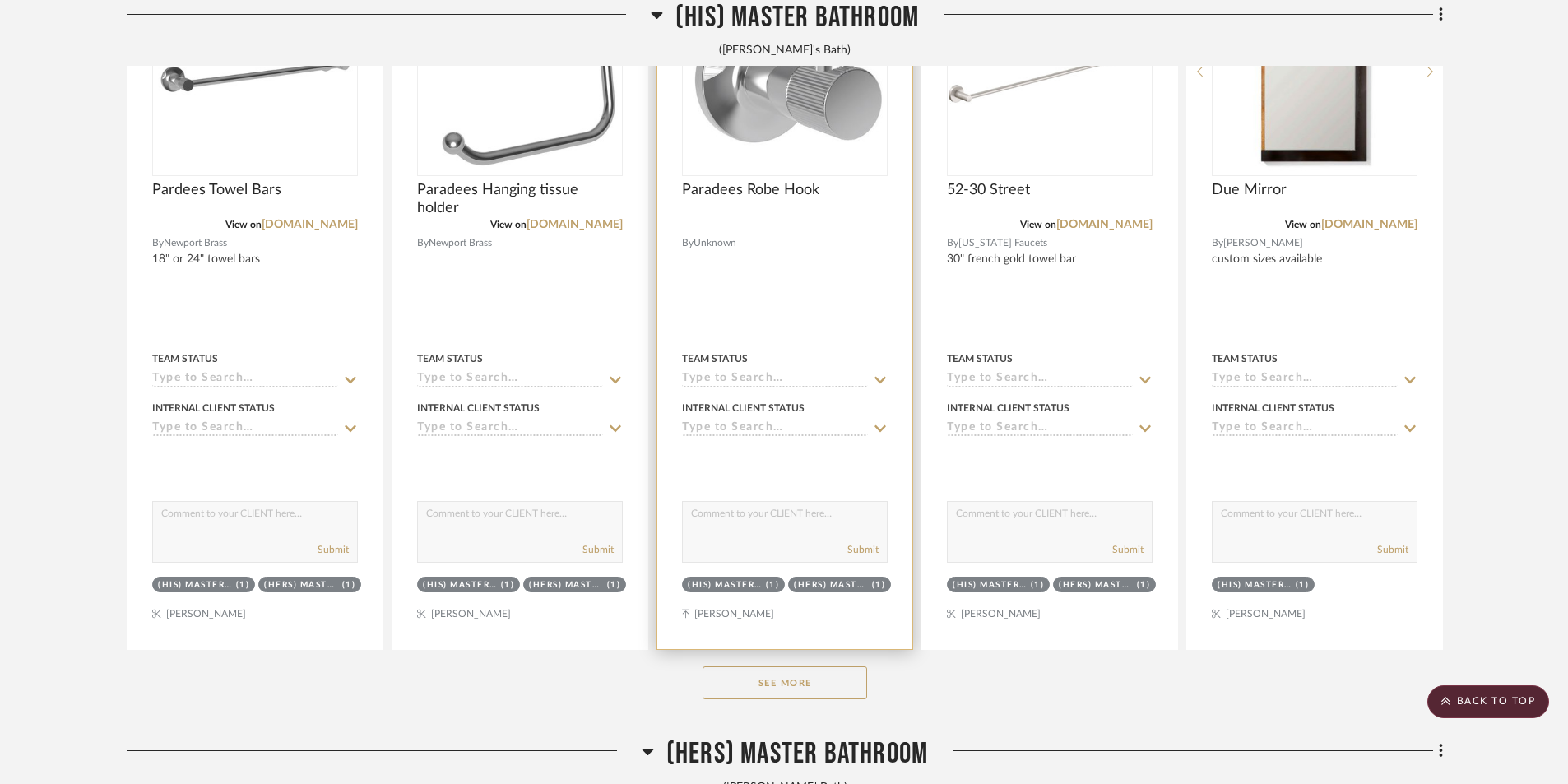
scroll to position [12263, 0]
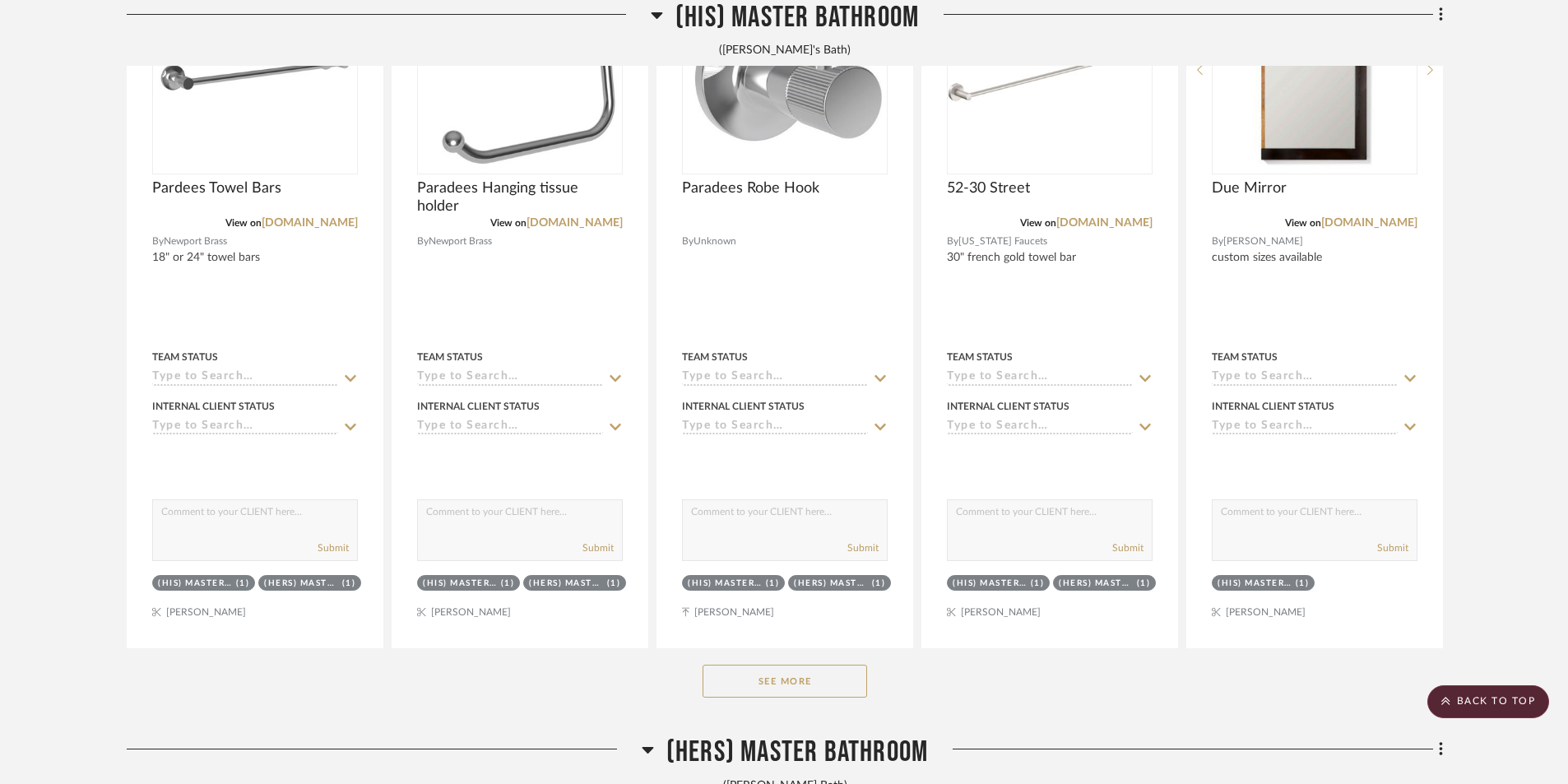
click at [801, 694] on button "See More" at bounding box center [784, 681] width 165 height 33
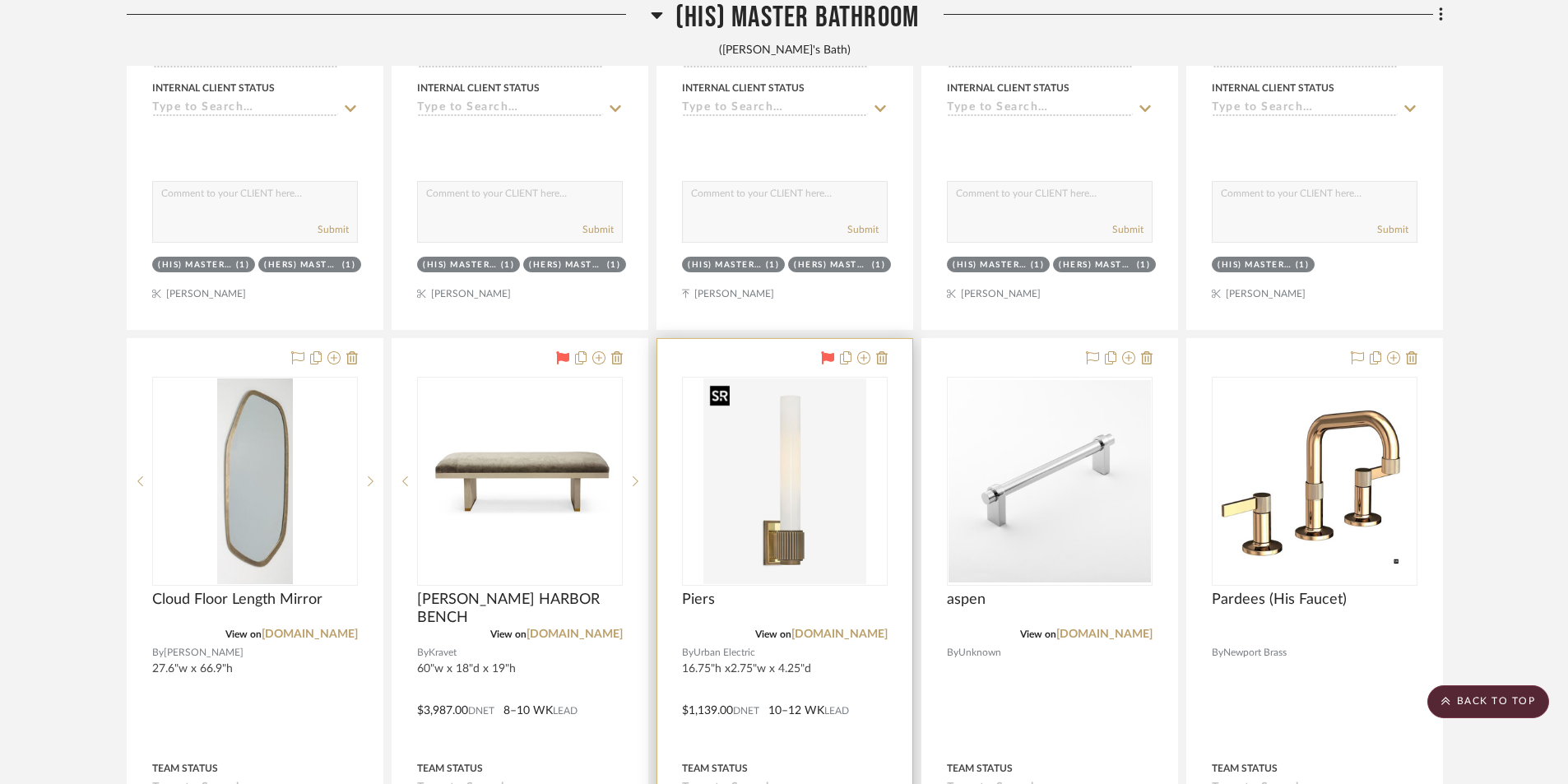
scroll to position [12593, 0]
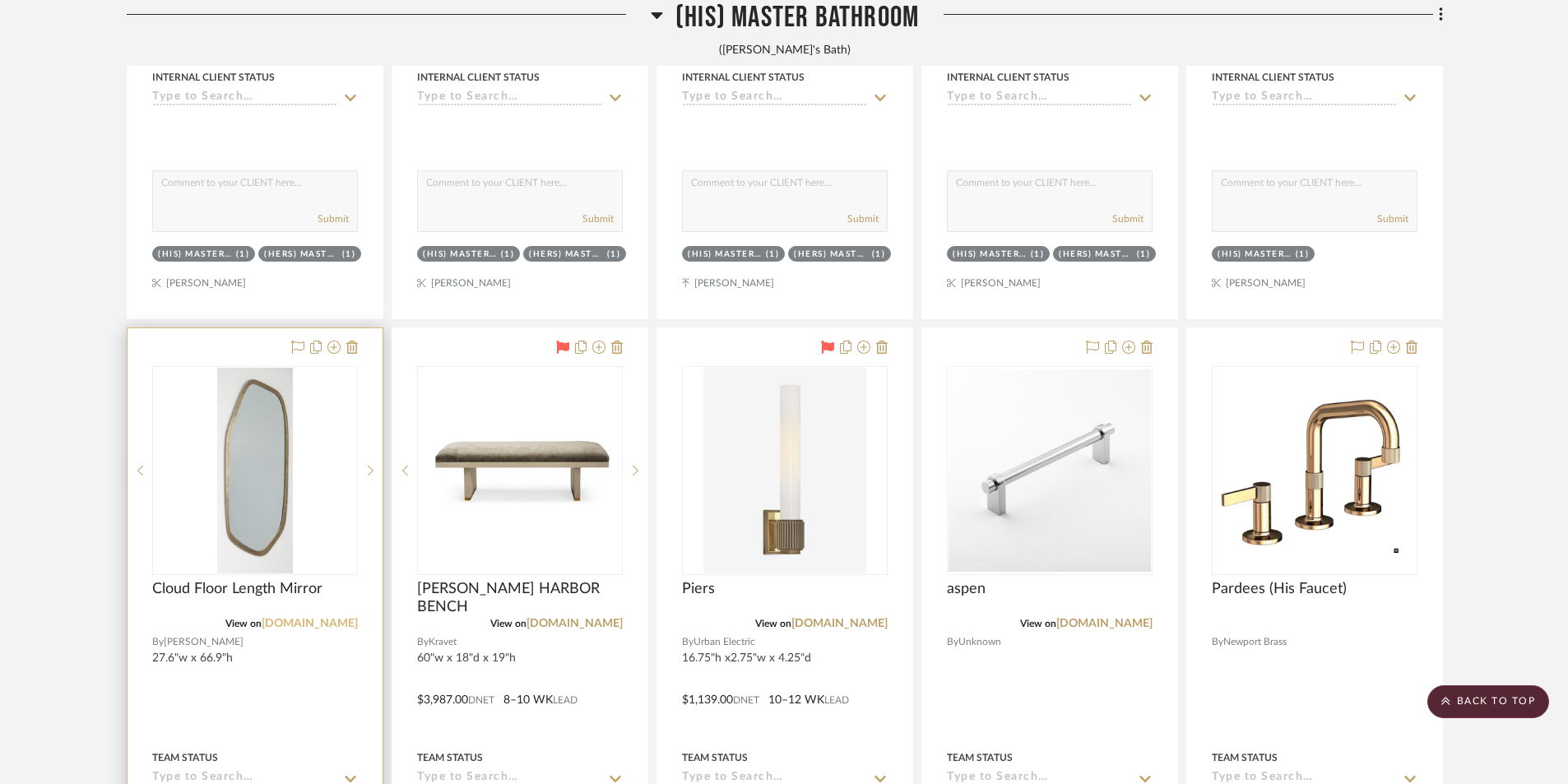
click at [276, 621] on link "[DOMAIN_NAME]" at bounding box center [309, 624] width 96 height 12
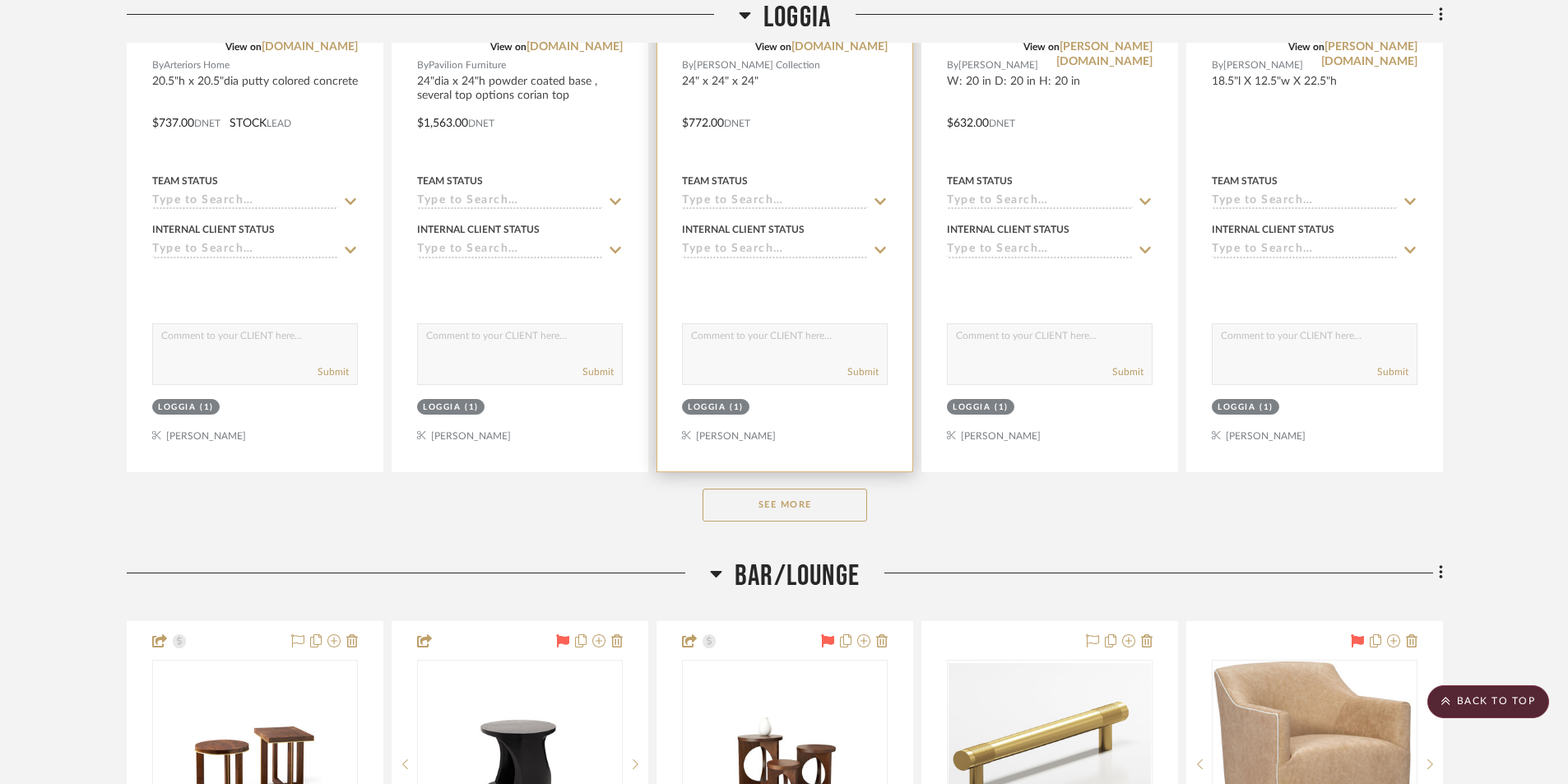
scroll to position [2634, 0]
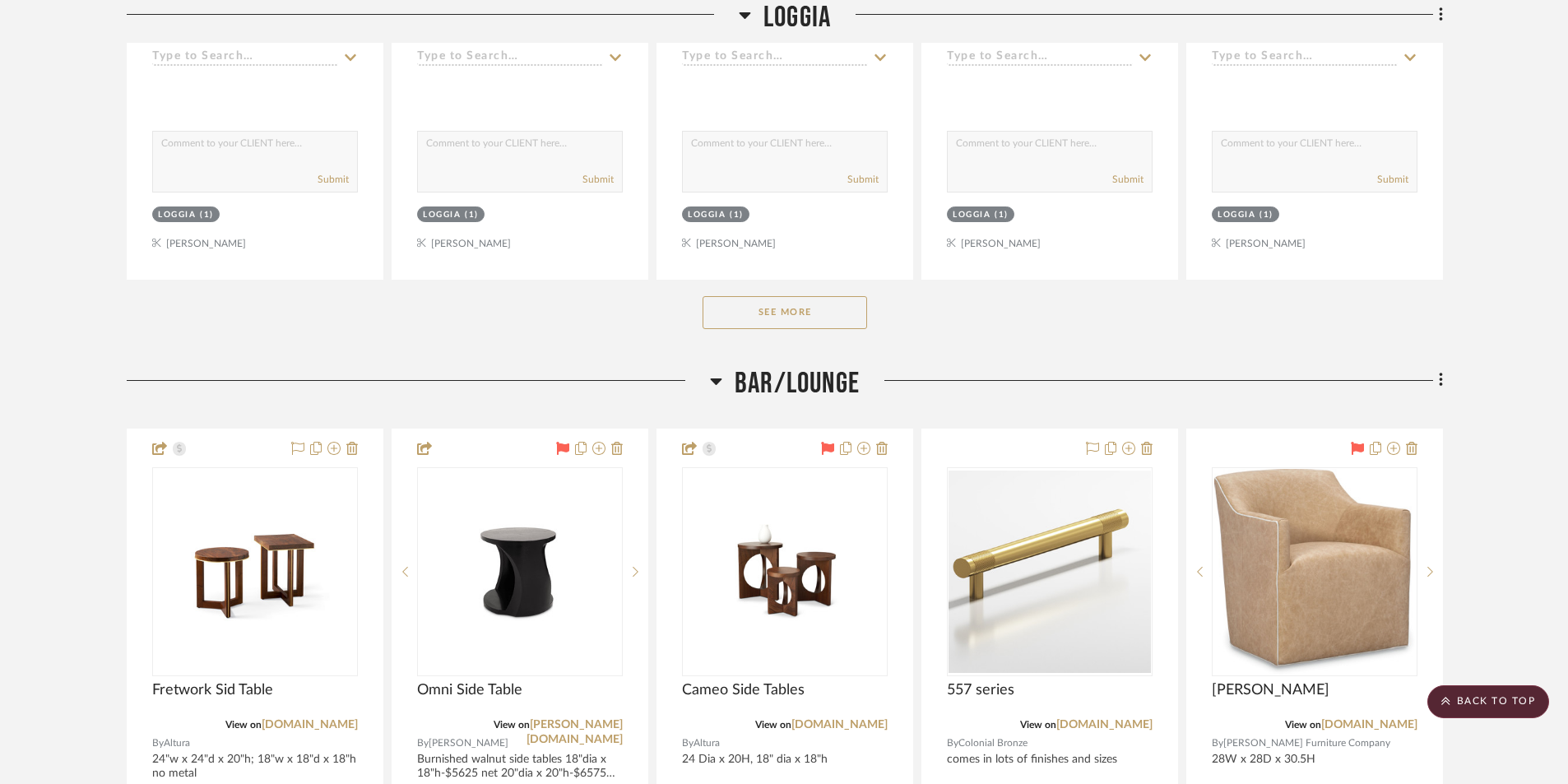
click at [772, 318] on button "See More" at bounding box center [784, 312] width 165 height 33
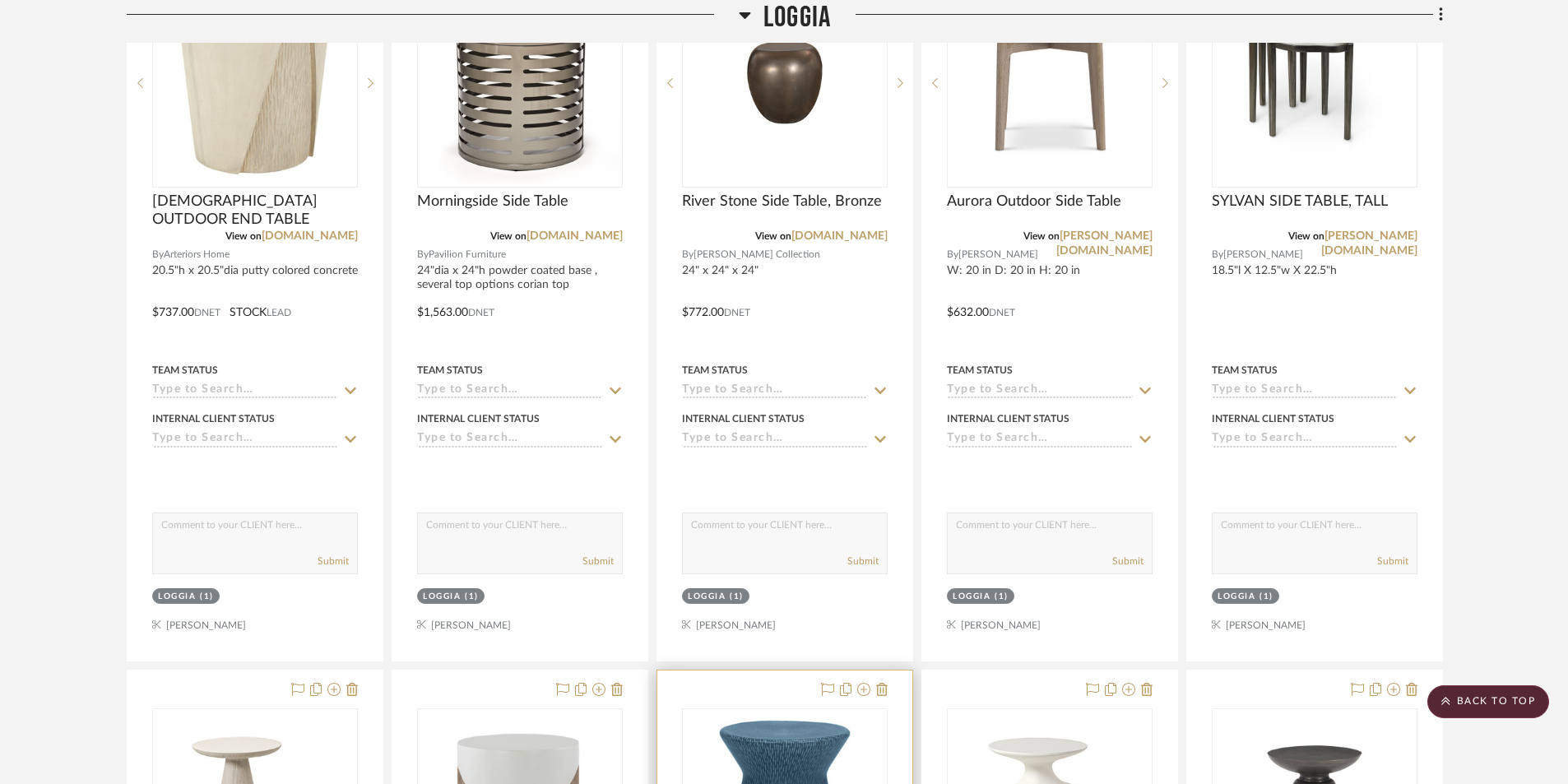
scroll to position [2222, 0]
